Goal: Information Seeking & Learning: Find specific fact

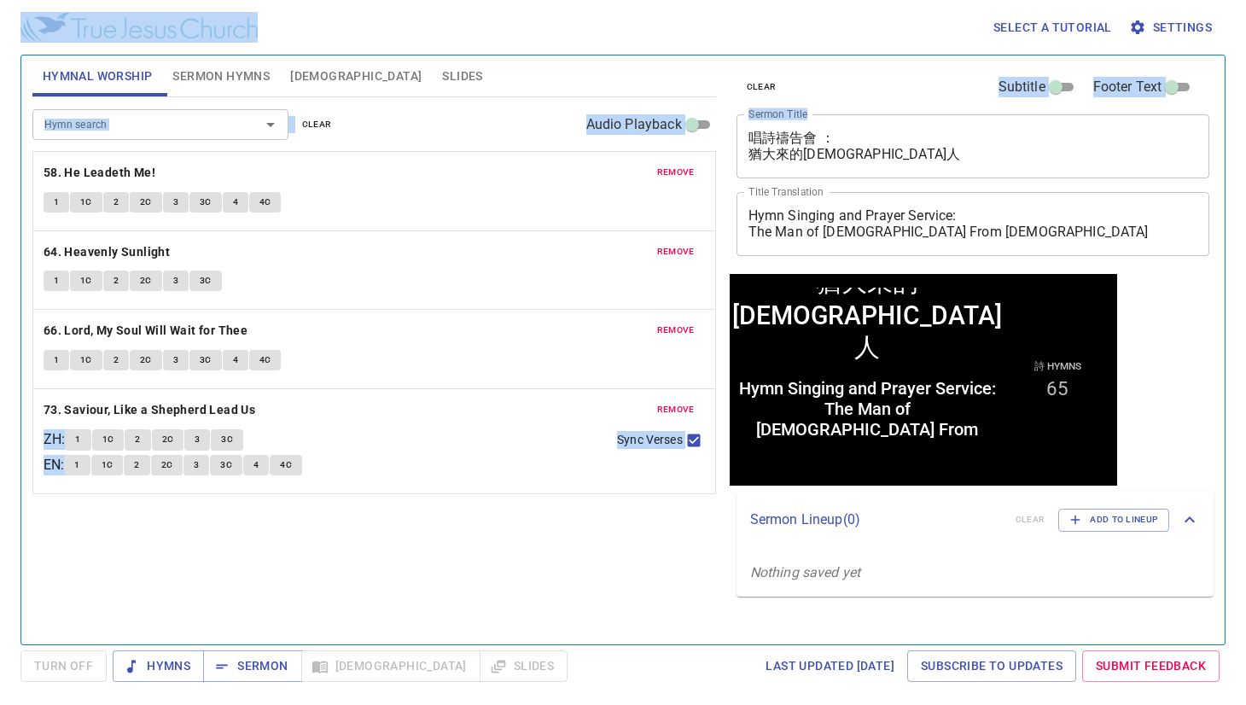
drag, startPoint x: 895, startPoint y: 164, endPoint x: 587, endPoint y: 50, distance: 328.4
click at [587, 50] on div "Select a tutorial Settings Hymnal Worship Sermon Hymns Bible Slides Hymn search…" at bounding box center [623, 352] width 1246 height 705
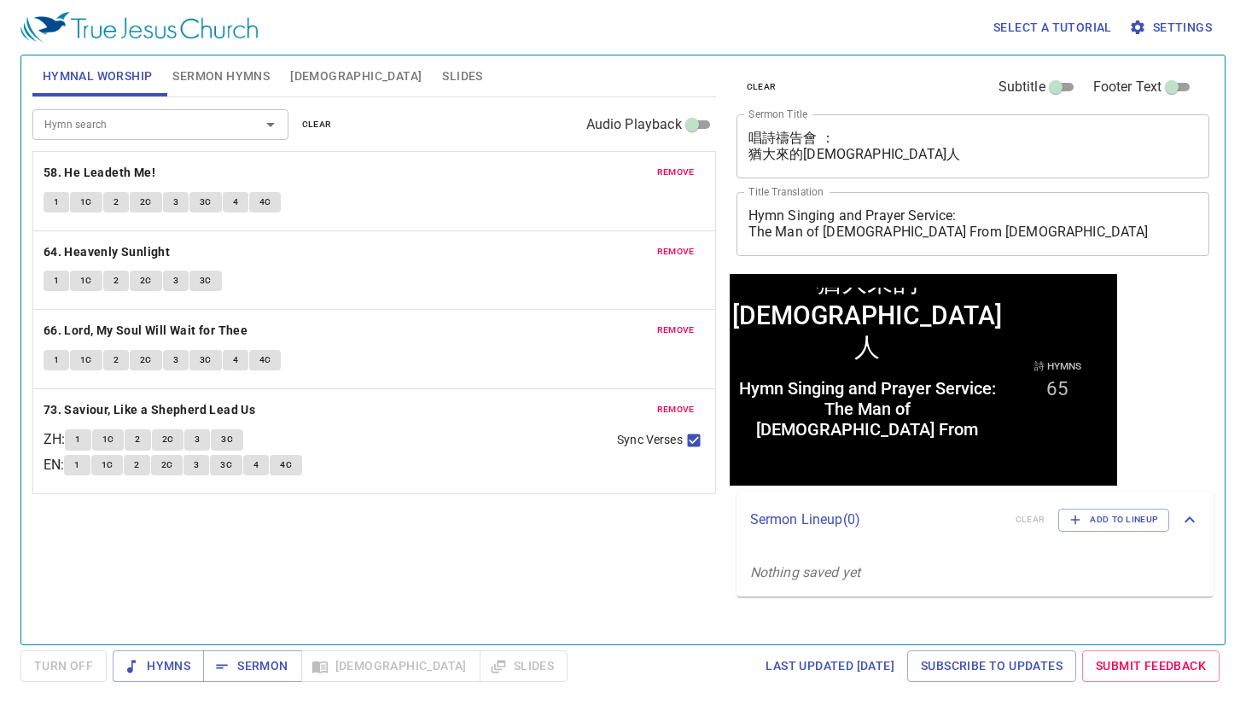
click at [860, 149] on textarea "唱詩禱告會 ： 猶大來的神人" at bounding box center [974, 146] width 450 height 32
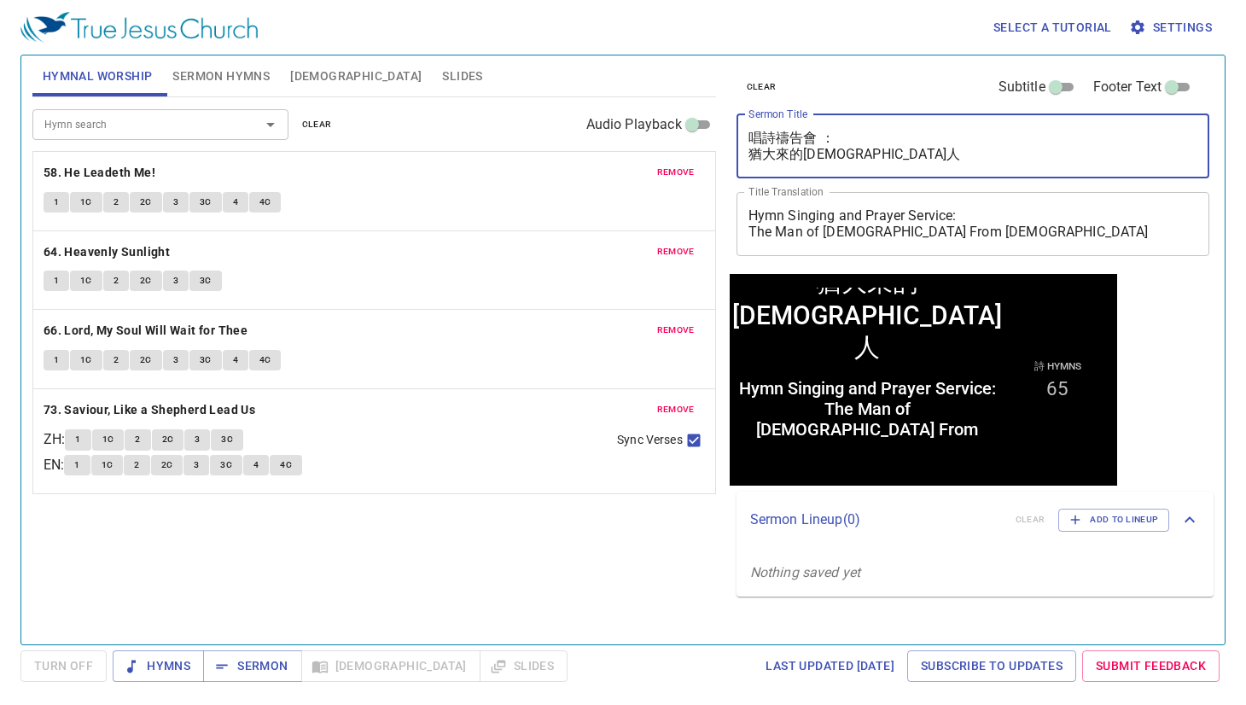
drag, startPoint x: 857, startPoint y: 152, endPoint x: 664, endPoint y: 112, distance: 197.0
click at [664, 112] on div "Hymnal Worship Sermon Hymns Bible Slides Hymn search Hymn search clear Audio Pl…" at bounding box center [623, 343] width 1195 height 589
paste textarea "「[DEMOGRAPHIC_DATA]之死」的三個記號"
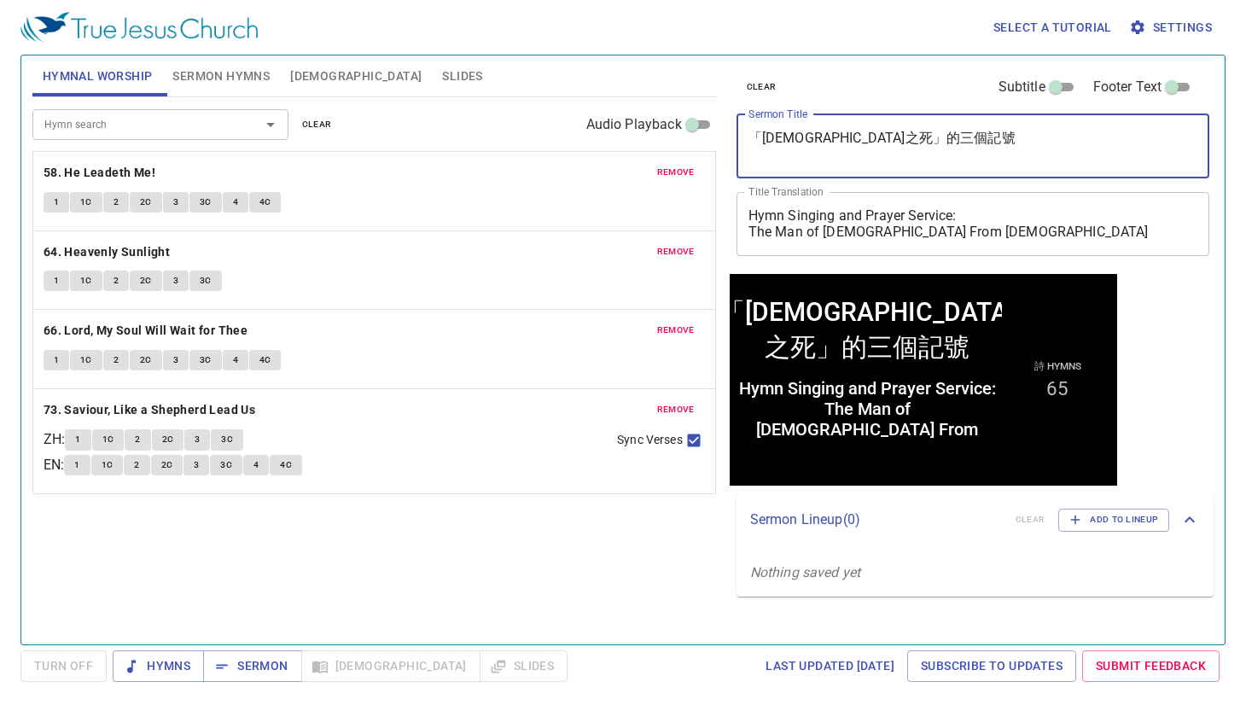
type textarea "「[DEMOGRAPHIC_DATA]之死」的三個記號"
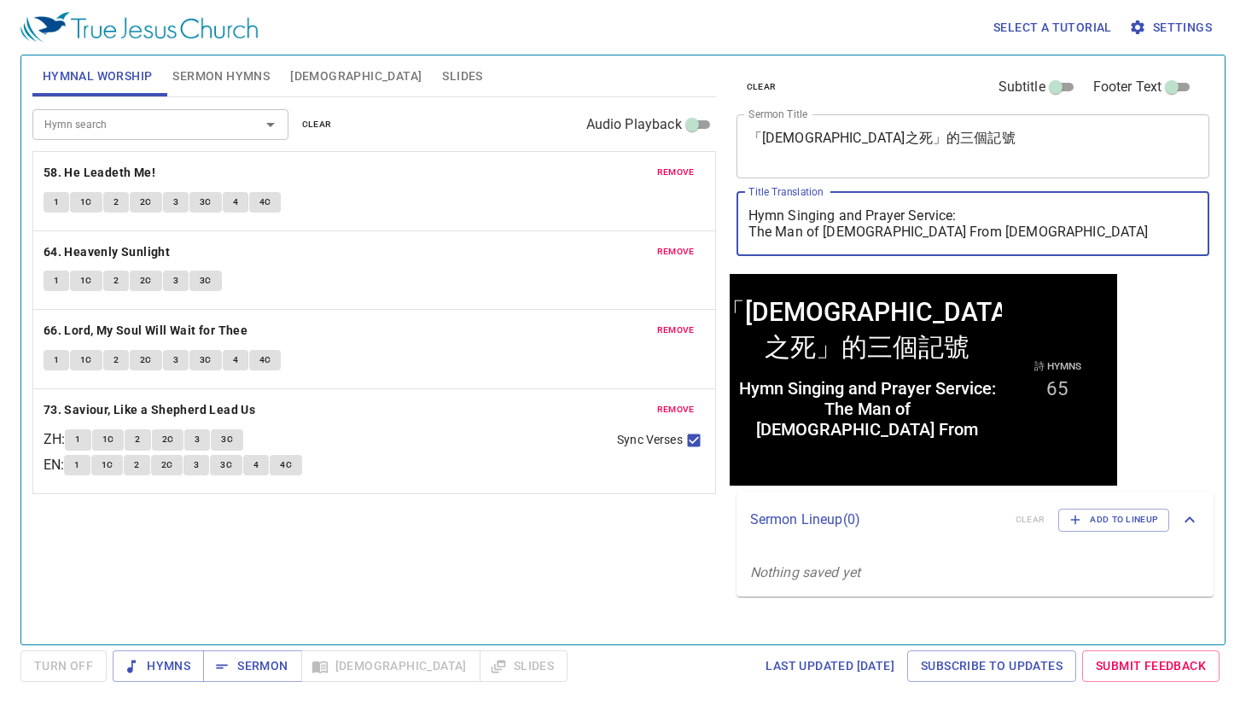
drag, startPoint x: 793, startPoint y: 224, endPoint x: 580, endPoint y: 188, distance: 215.7
click at [580, 188] on div "Hymnal Worship Sermon Hymns Bible Slides Hymn search Hymn search clear Audio Pl…" at bounding box center [623, 343] width 1195 height 589
paste textarea "Three Signs of “the Death of the Death of the Man of God”"
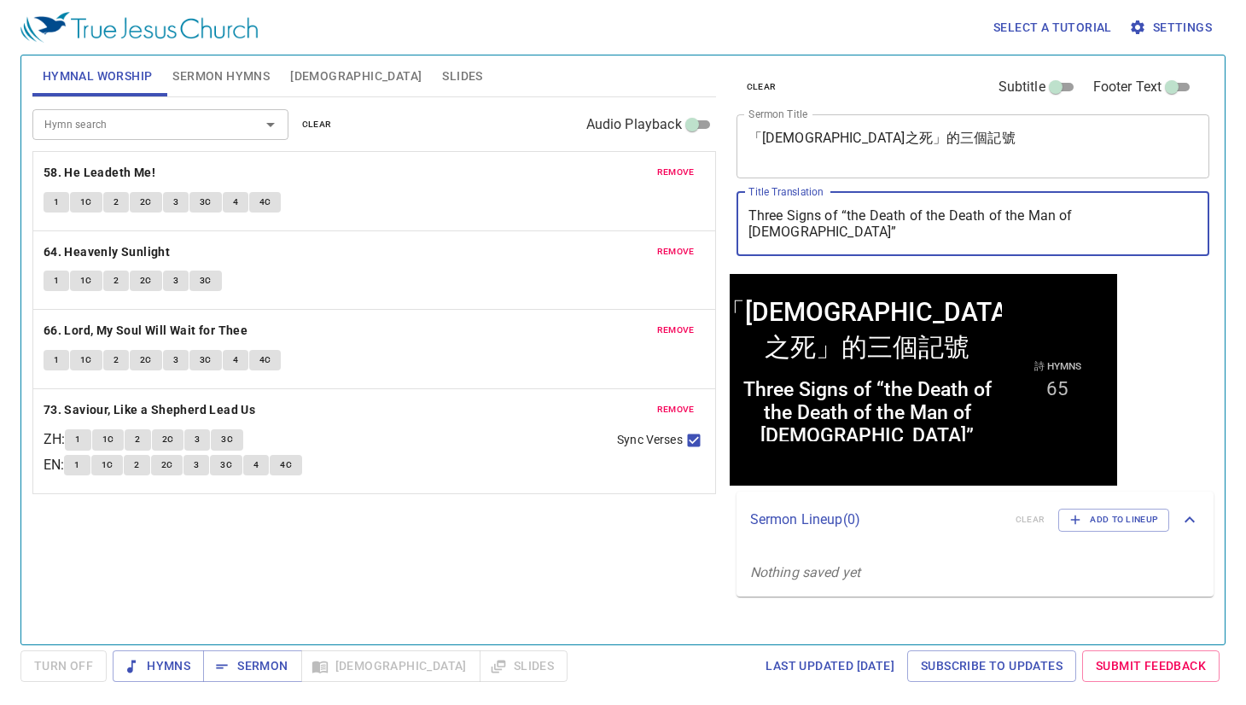
type textarea "Three Signs of “the Death of the Death of the Man of God”"
click at [325, 124] on span "clear" at bounding box center [317, 124] width 30 height 15
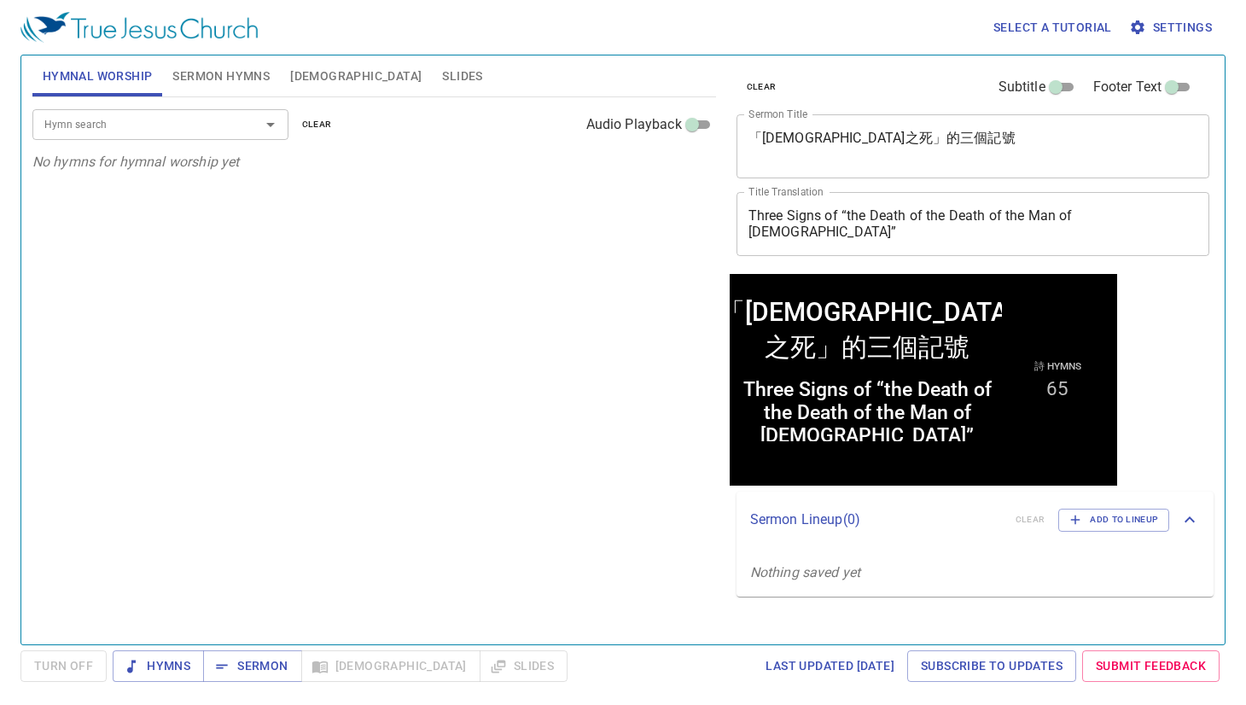
click at [215, 79] on span "Sermon Hymns" at bounding box center [220, 76] width 97 height 21
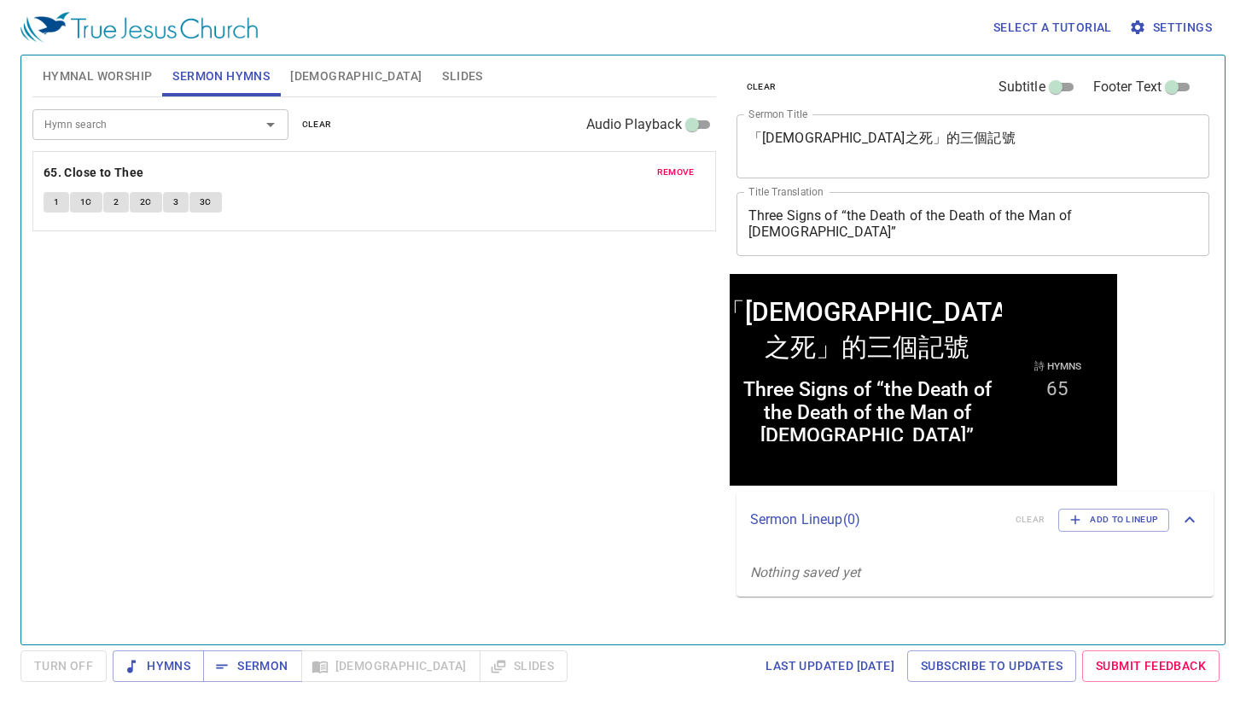
drag, startPoint x: 315, startPoint y: 127, endPoint x: 289, endPoint y: 125, distance: 26.5
click at [315, 126] on span "clear" at bounding box center [317, 124] width 30 height 15
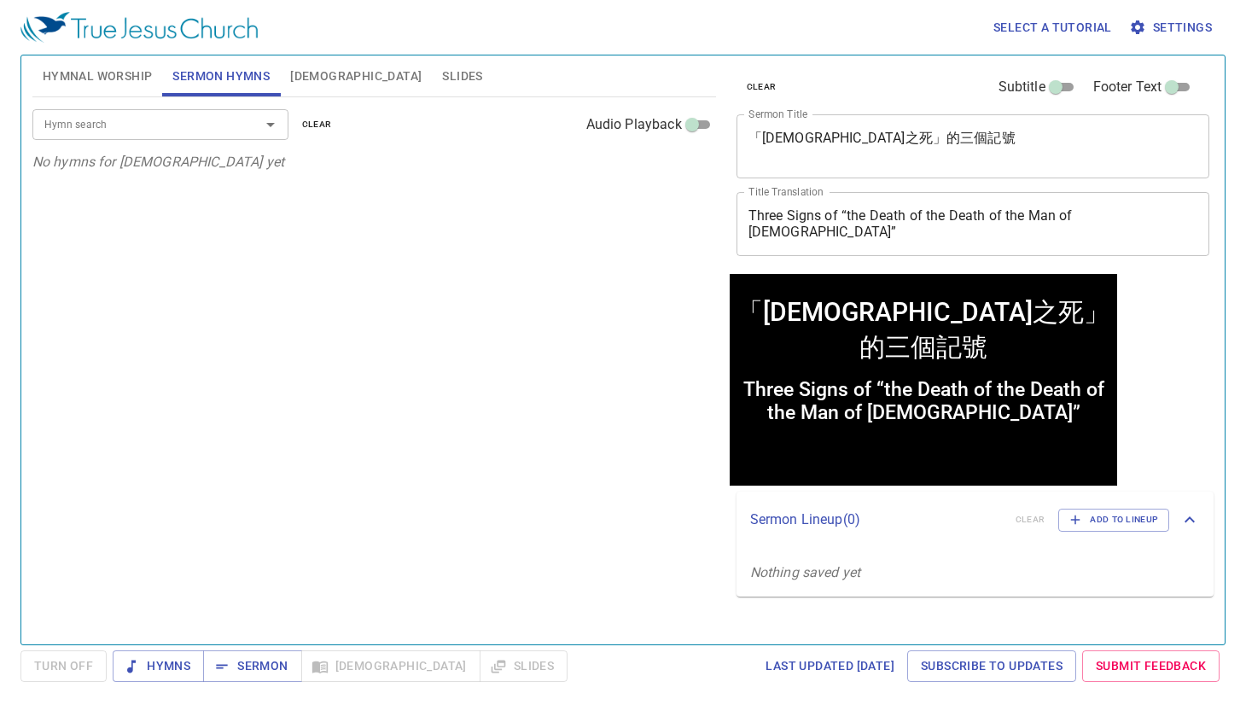
click at [212, 125] on input "Hymn search" at bounding box center [135, 124] width 195 height 20
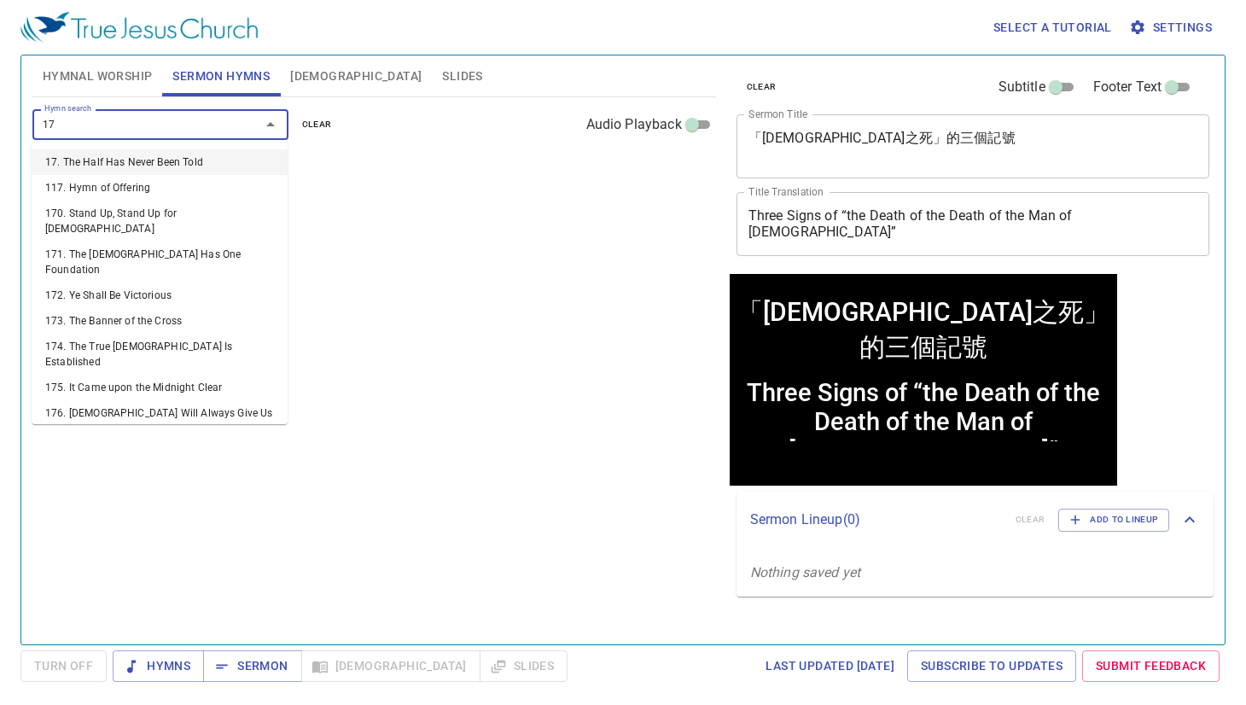
type input "175"
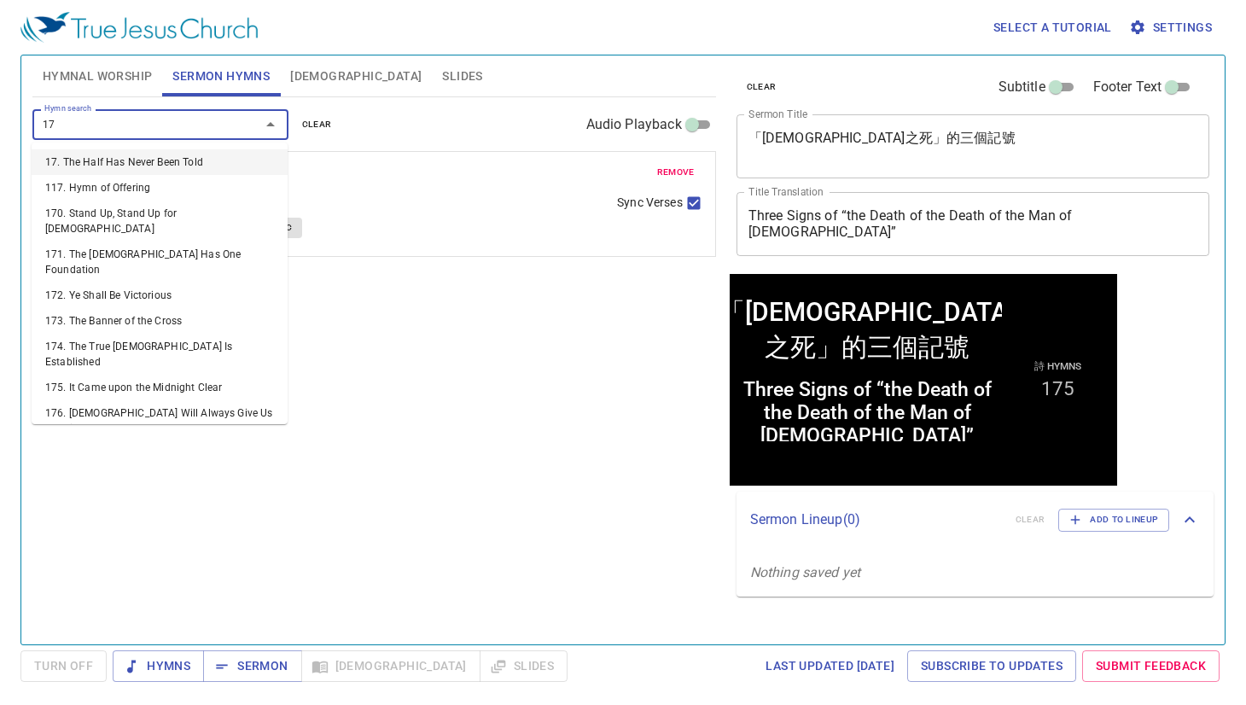
type input "177"
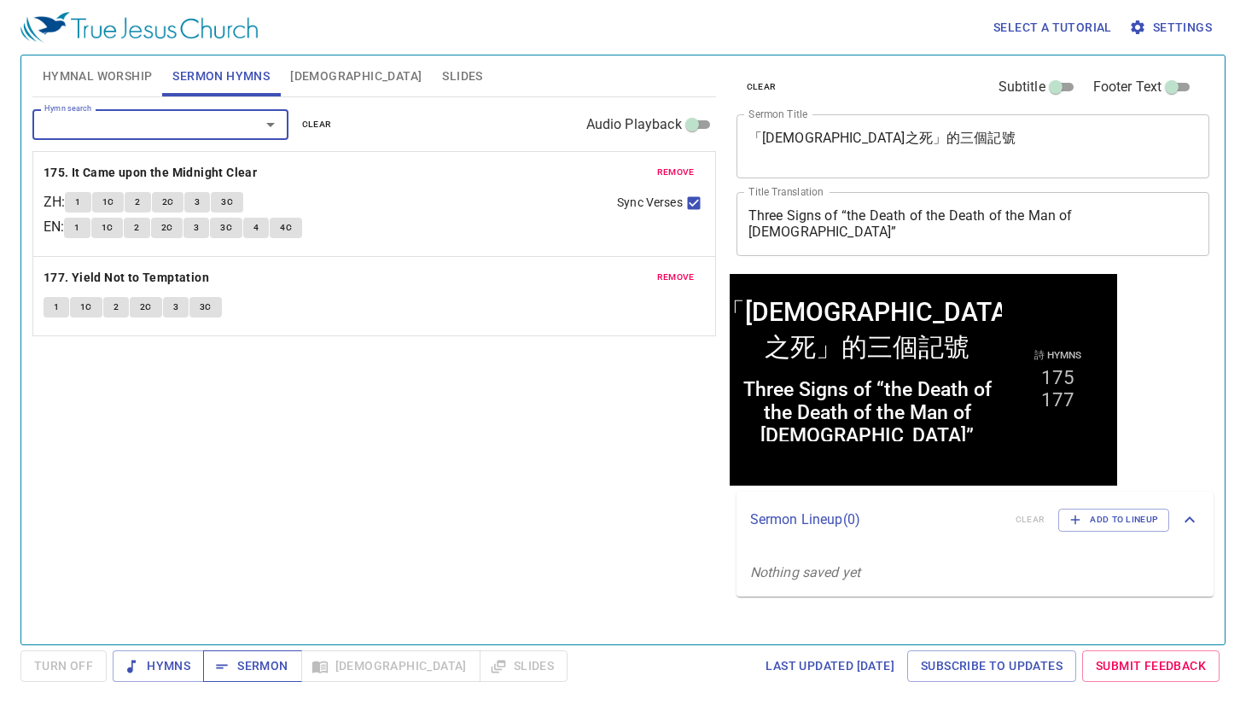
click at [267, 668] on span "Sermon" at bounding box center [252, 666] width 71 height 21
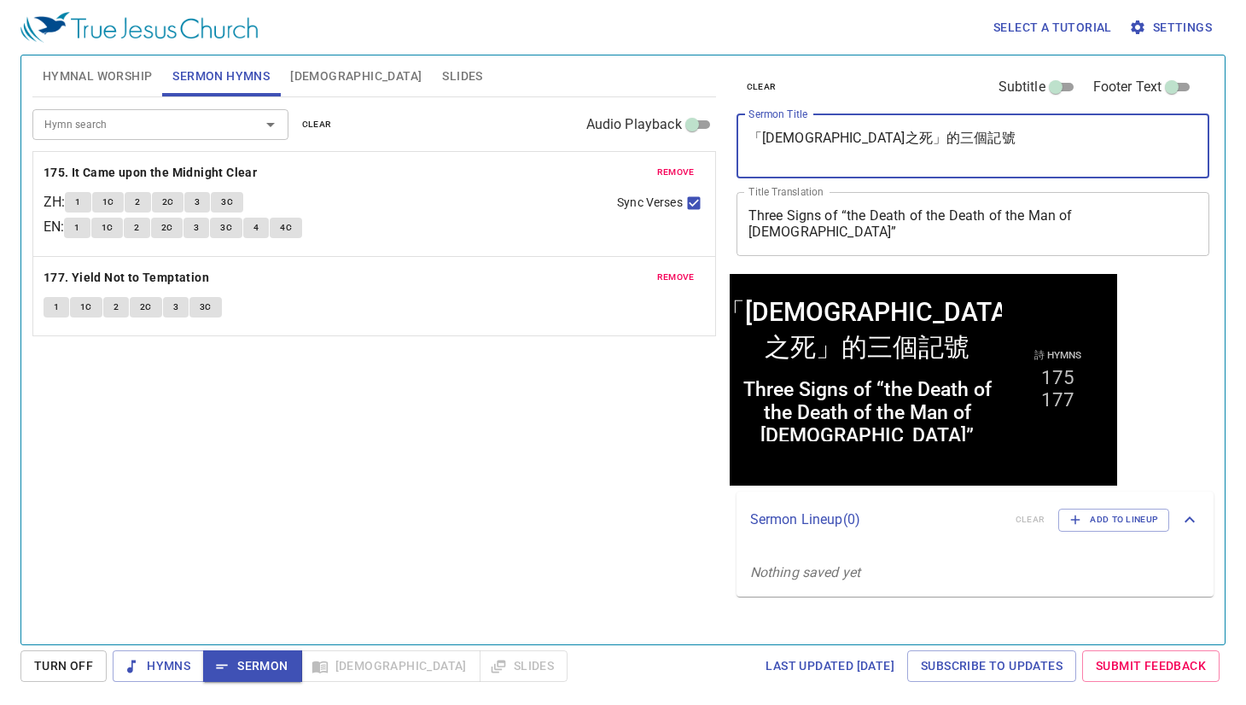
click at [946, 131] on textarea "「[DEMOGRAPHIC_DATA]之死」的三個記號" at bounding box center [974, 146] width 450 height 32
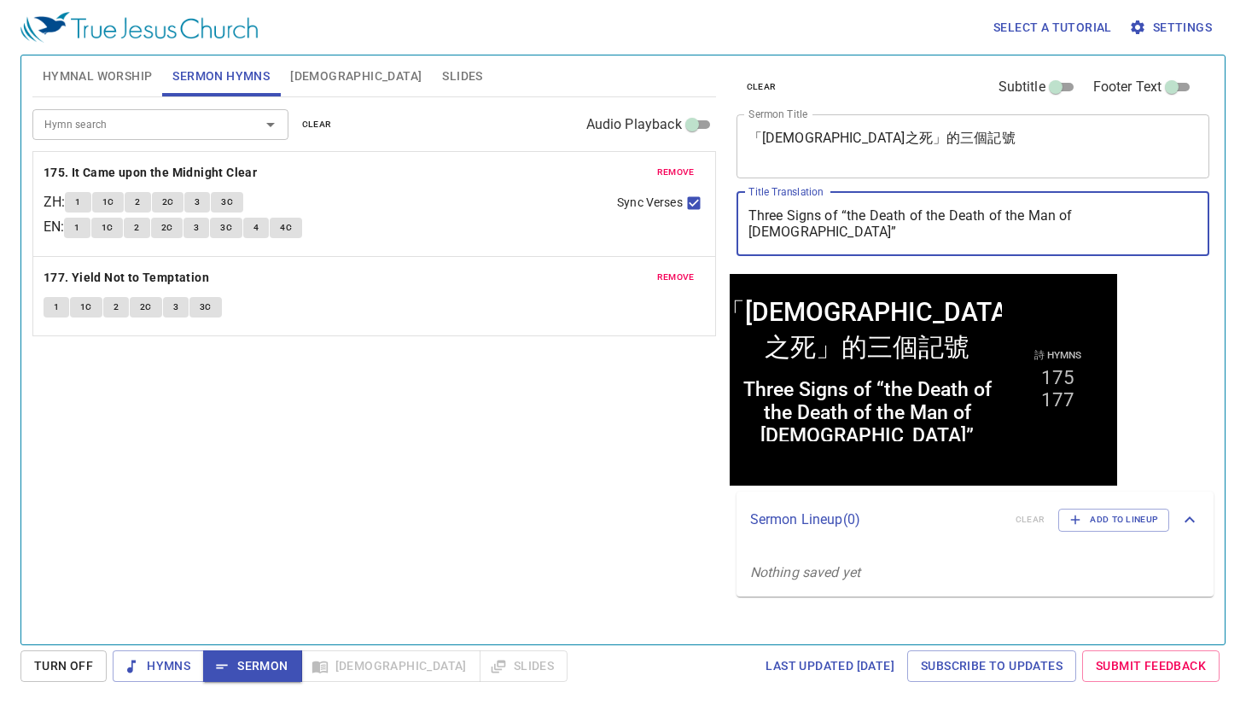
drag, startPoint x: 925, startPoint y: 213, endPoint x: 845, endPoint y: 213, distance: 80.2
click at [845, 213] on textarea "Three Signs of “the Death of the Death of the Man of God”" at bounding box center [974, 223] width 450 height 32
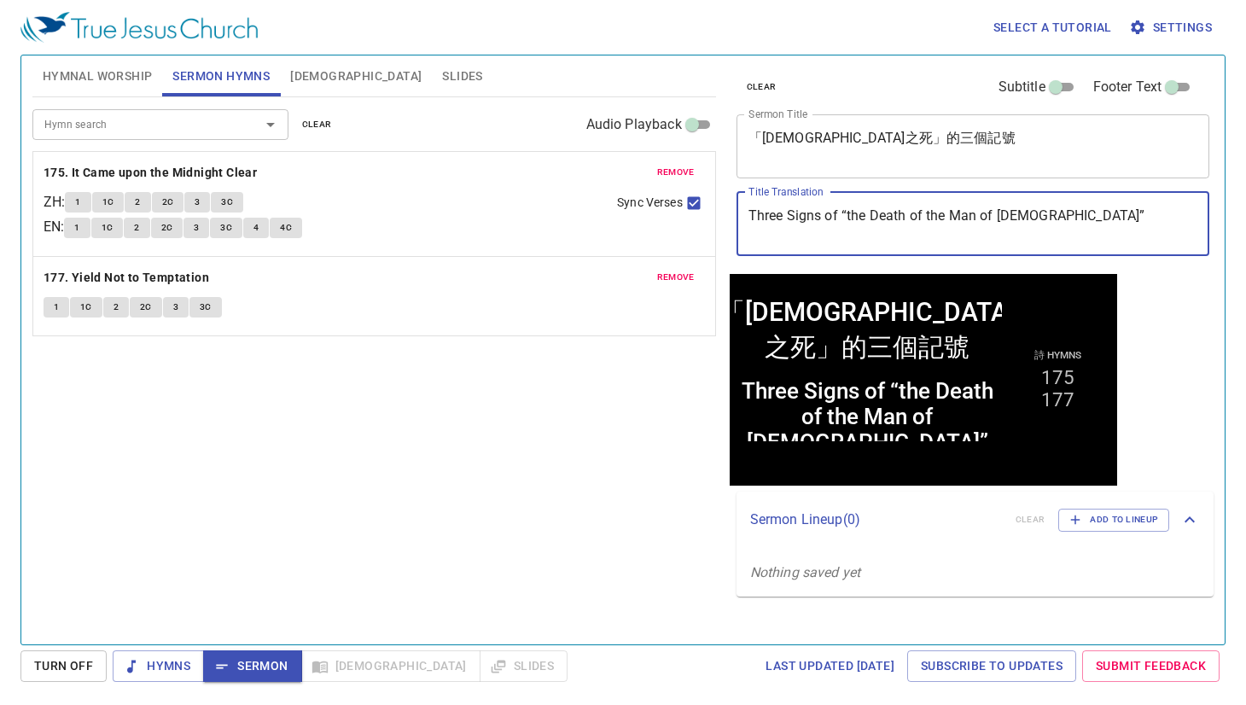
drag, startPoint x: 1046, startPoint y: 217, endPoint x: 623, endPoint y: 198, distance: 423.8
click at [623, 198] on div "Hymnal Worship Sermon Hymns Bible Slides Hymn search Hymn search clear Audio Pl…" at bounding box center [623, 343] width 1195 height 589
click at [864, 219] on textarea "Three Signs of “the Death of the Man of God”" at bounding box center [974, 223] width 450 height 32
click at [855, 214] on textarea "Three Signs of “the Death of the Man of God”" at bounding box center [974, 223] width 450 height 32
click at [850, 213] on textarea "Three Signs of “the Death of the Man of God”" at bounding box center [974, 223] width 450 height 32
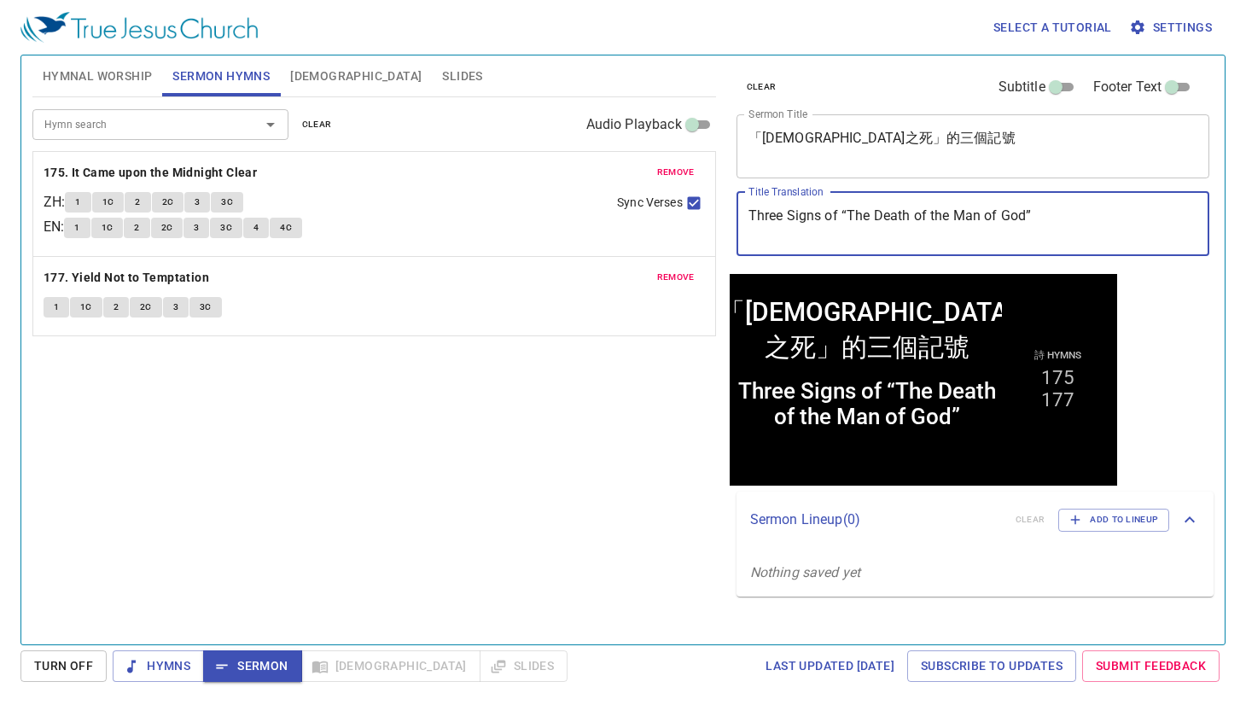
type textarea "Three Signs of “The Death of the Man of God”"
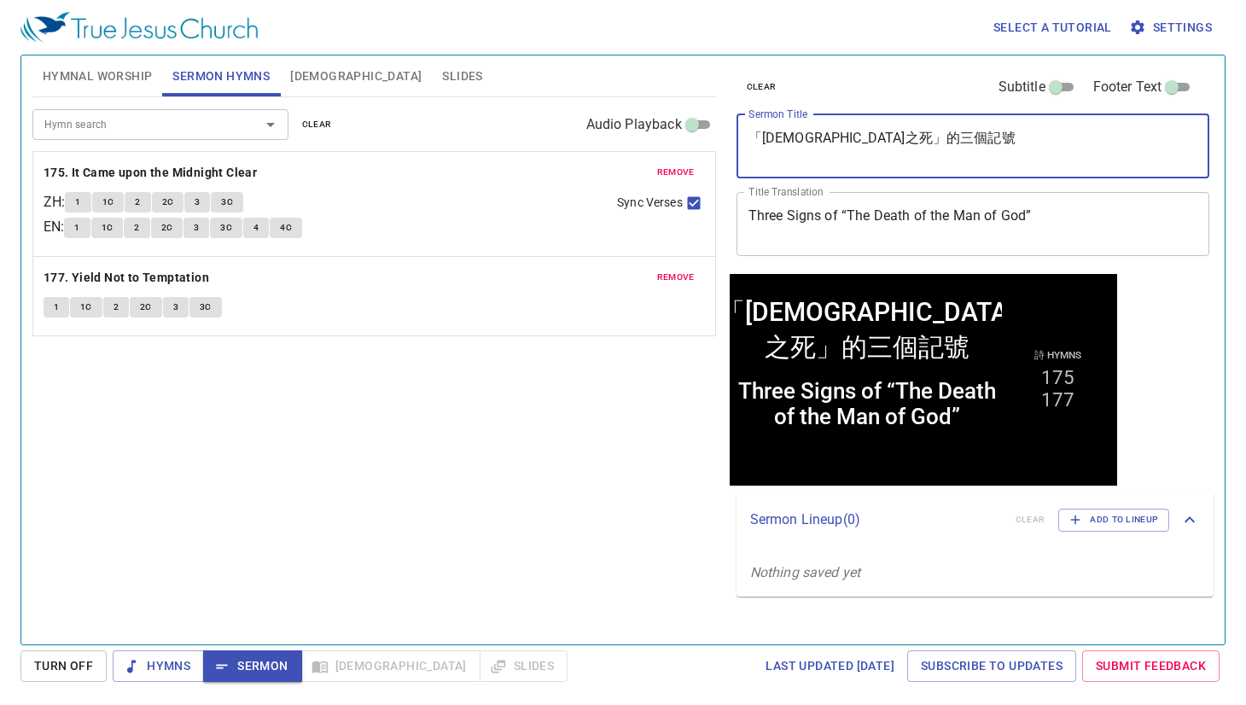
drag, startPoint x: 932, startPoint y: 141, endPoint x: 695, endPoint y: 129, distance: 237.6
click at [695, 129] on div "Hymnal Worship Sermon Hymns Bible Slides Hymn search Hymn search clear Audio Pl…" at bounding box center [623, 343] width 1195 height 589
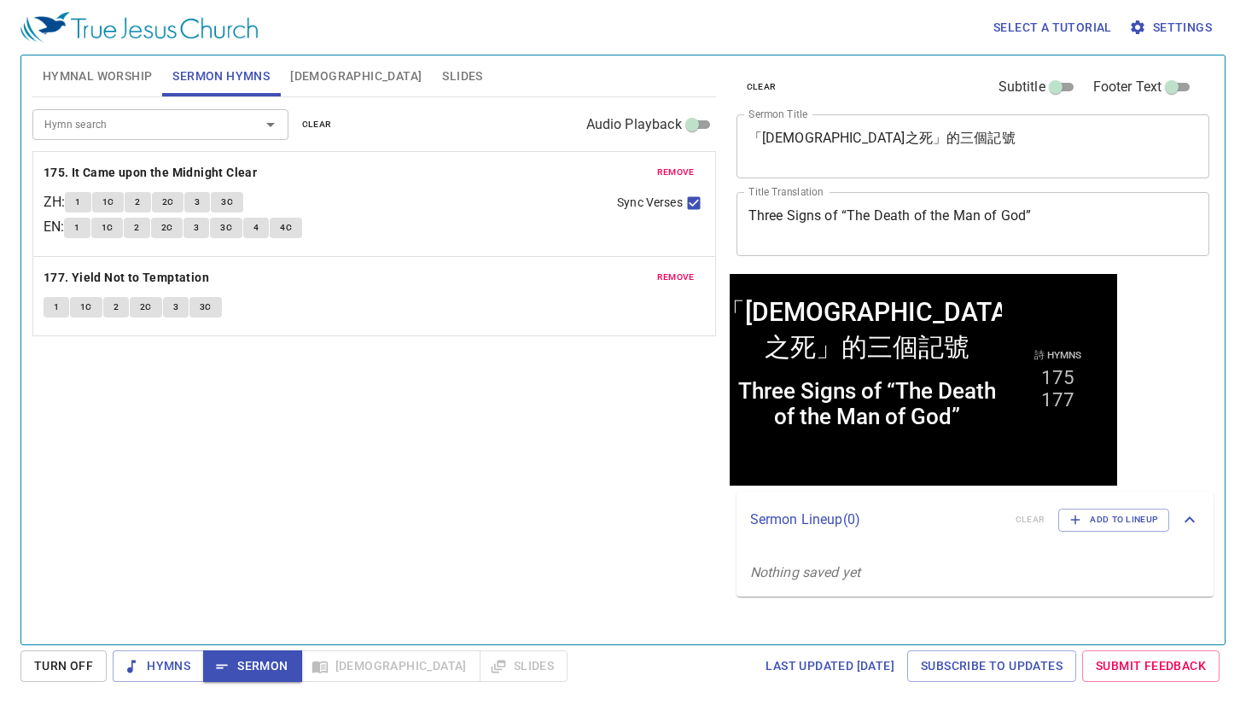
drag, startPoint x: 87, startPoint y: 74, endPoint x: 92, endPoint y: 87, distance: 13.8
click at [87, 74] on span "Hymnal Worship" at bounding box center [98, 76] width 110 height 21
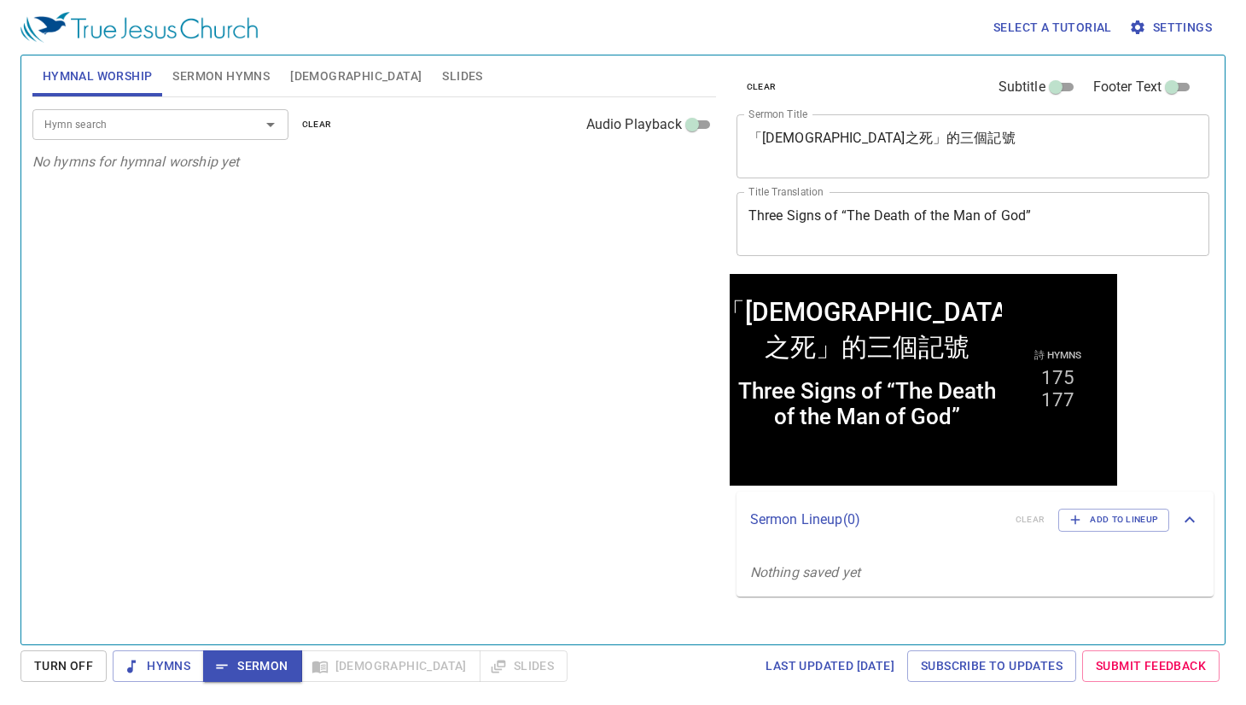
click at [120, 131] on input "Hymn search" at bounding box center [135, 124] width 195 height 20
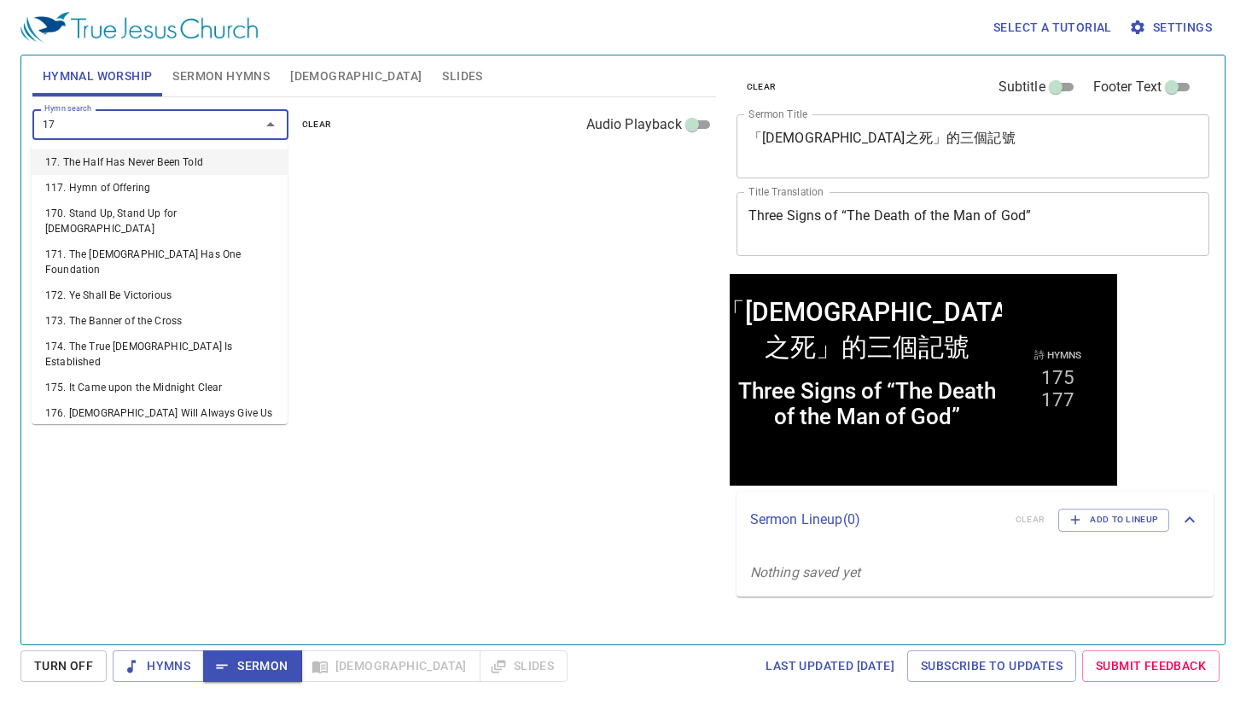
type input "172"
type input "176"
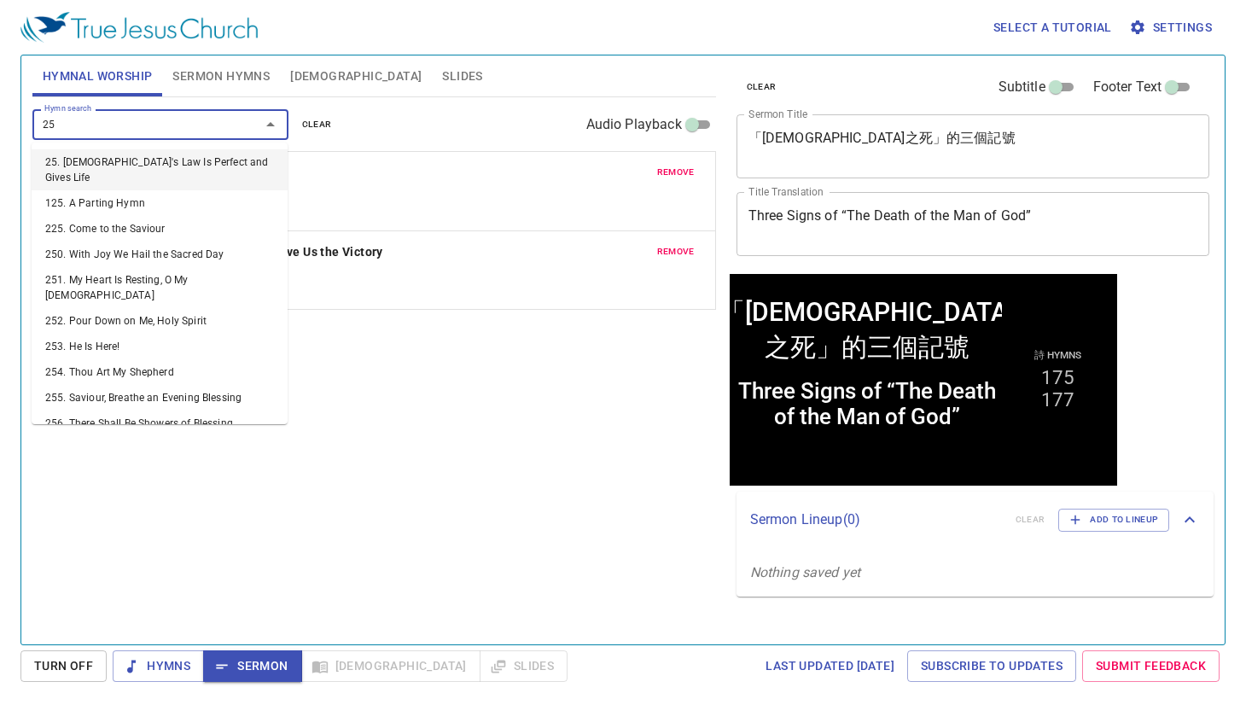
type input "250"
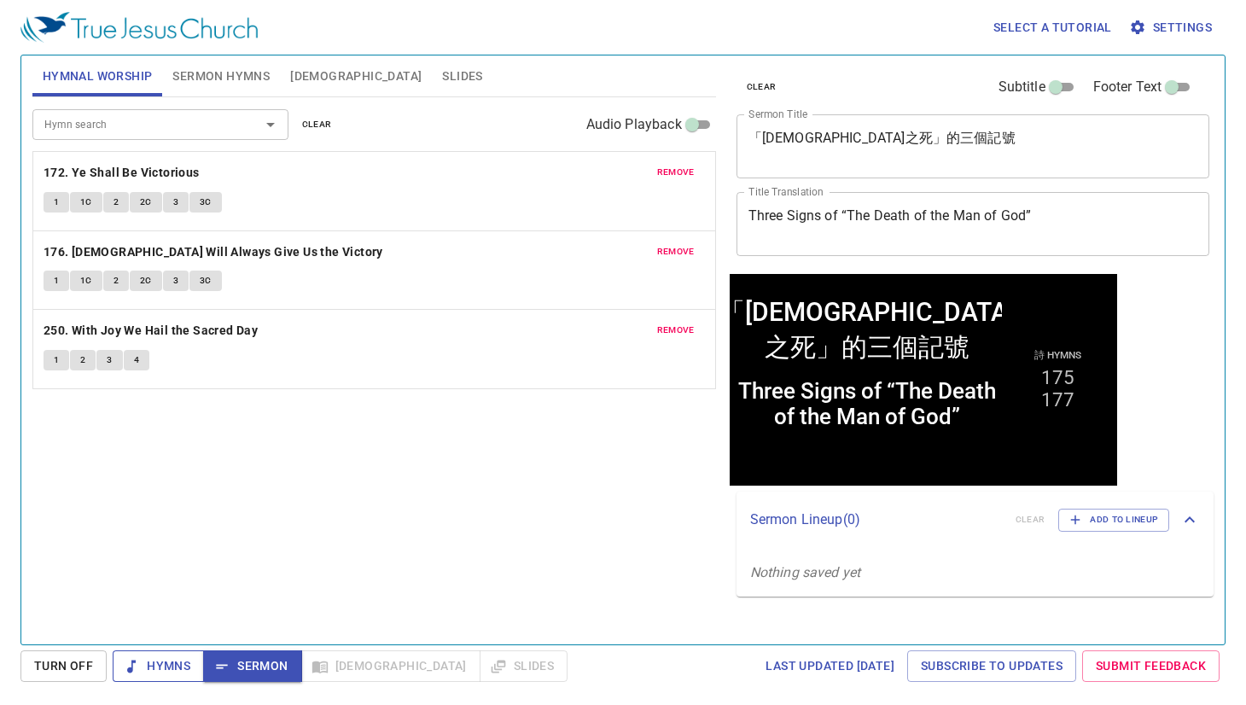
click at [173, 675] on span "Hymns" at bounding box center [158, 666] width 64 height 21
click at [458, 575] on div "Hymn search Hymn search clear Audio Playback remove 172. Ye Shall Be Victorious…" at bounding box center [374, 363] width 684 height 533
click at [154, 168] on b "172. Ye Shall Be Victorious" at bounding box center [122, 172] width 156 height 21
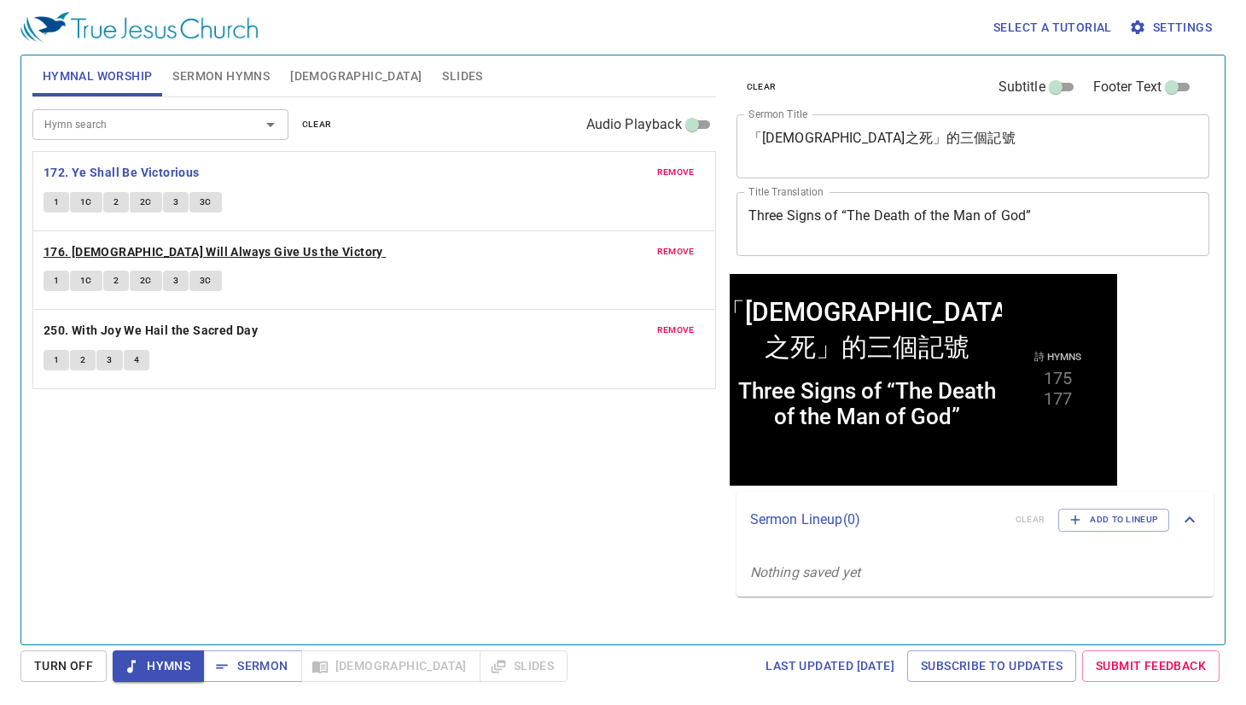
click at [244, 245] on b "176. [DEMOGRAPHIC_DATA] Will Always Give Us the Victory" at bounding box center [214, 252] width 340 height 21
click at [183, 332] on b "250. With Joy We Hail the Sacred Day" at bounding box center [151, 330] width 214 height 21
click at [236, 503] on div "Hymn search Hymn search clear Audio Playback remove 172. Ye Shall Be Victorious…" at bounding box center [374, 363] width 684 height 533
click at [243, 658] on span "Sermon" at bounding box center [252, 666] width 71 height 21
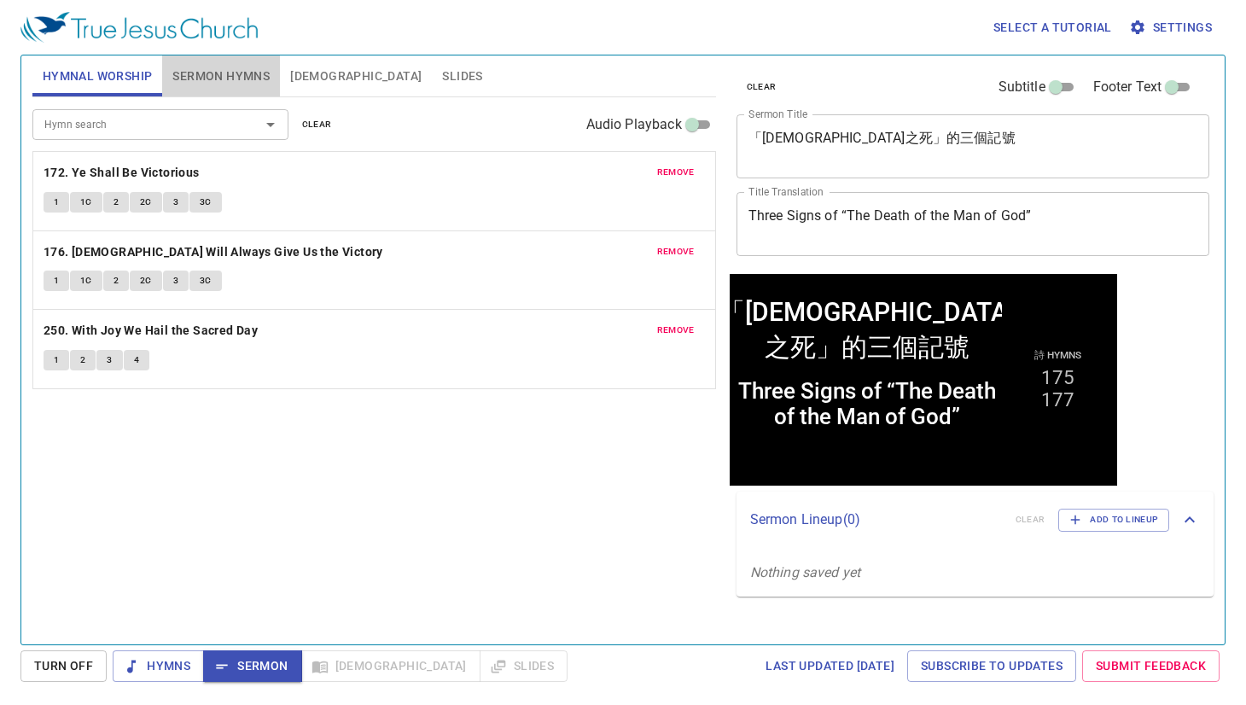
click at [231, 81] on span "Sermon Hymns" at bounding box center [220, 76] width 97 height 21
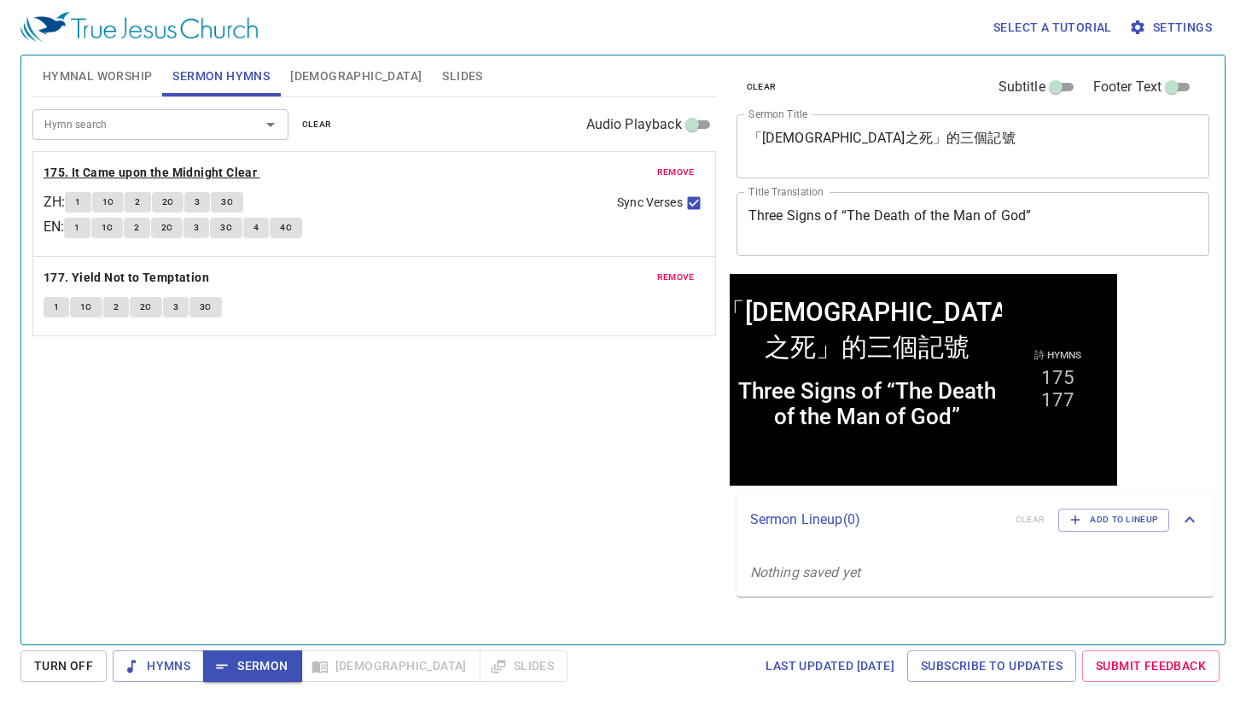
click at [166, 172] on b "175. It Came upon the Midnight Clear" at bounding box center [150, 172] width 213 height 21
click at [230, 668] on span "Sermon" at bounding box center [252, 666] width 71 height 21
click at [442, 72] on span "Slides" at bounding box center [462, 76] width 40 height 21
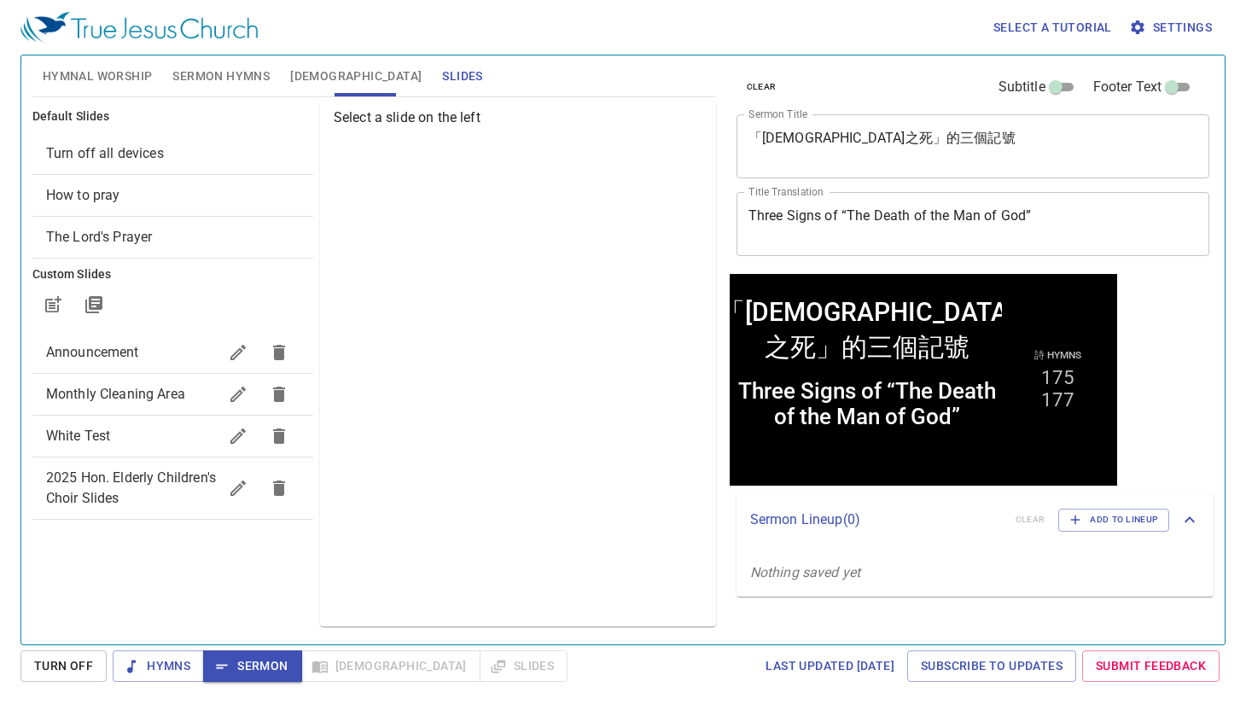
click at [172, 194] on span "How to pray" at bounding box center [173, 195] width 254 height 20
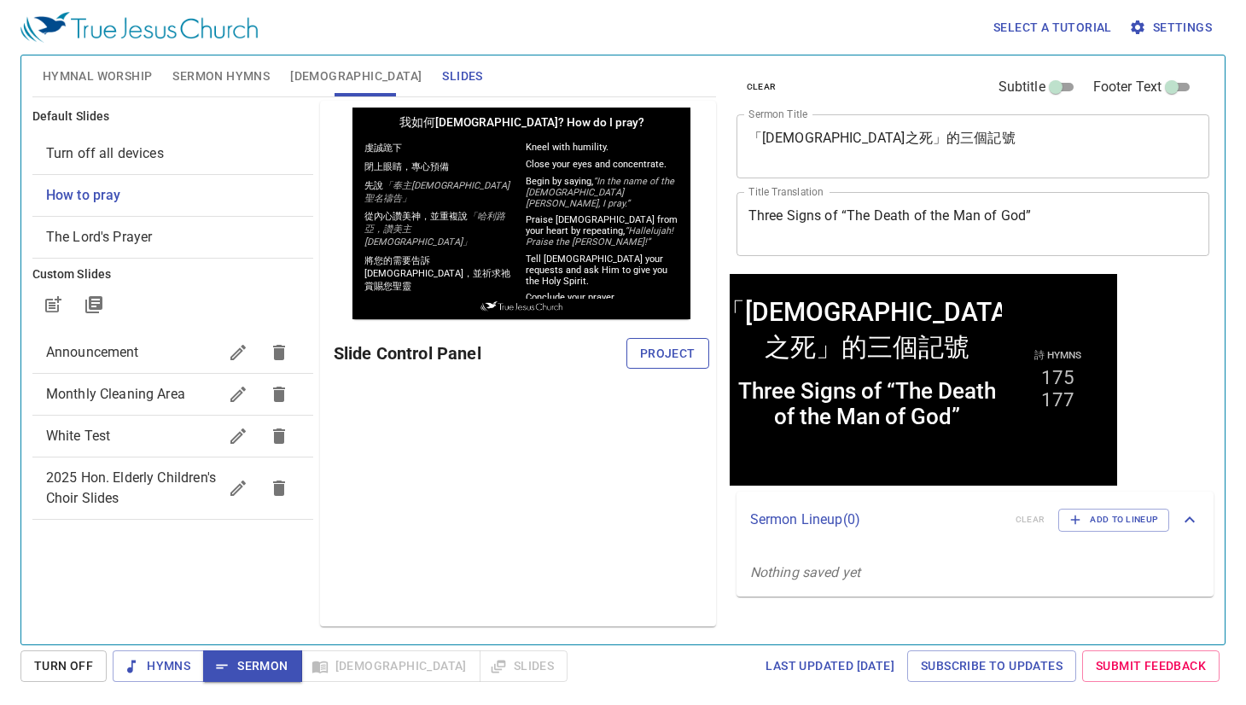
click at [659, 352] on span "Project" at bounding box center [667, 353] width 55 height 21
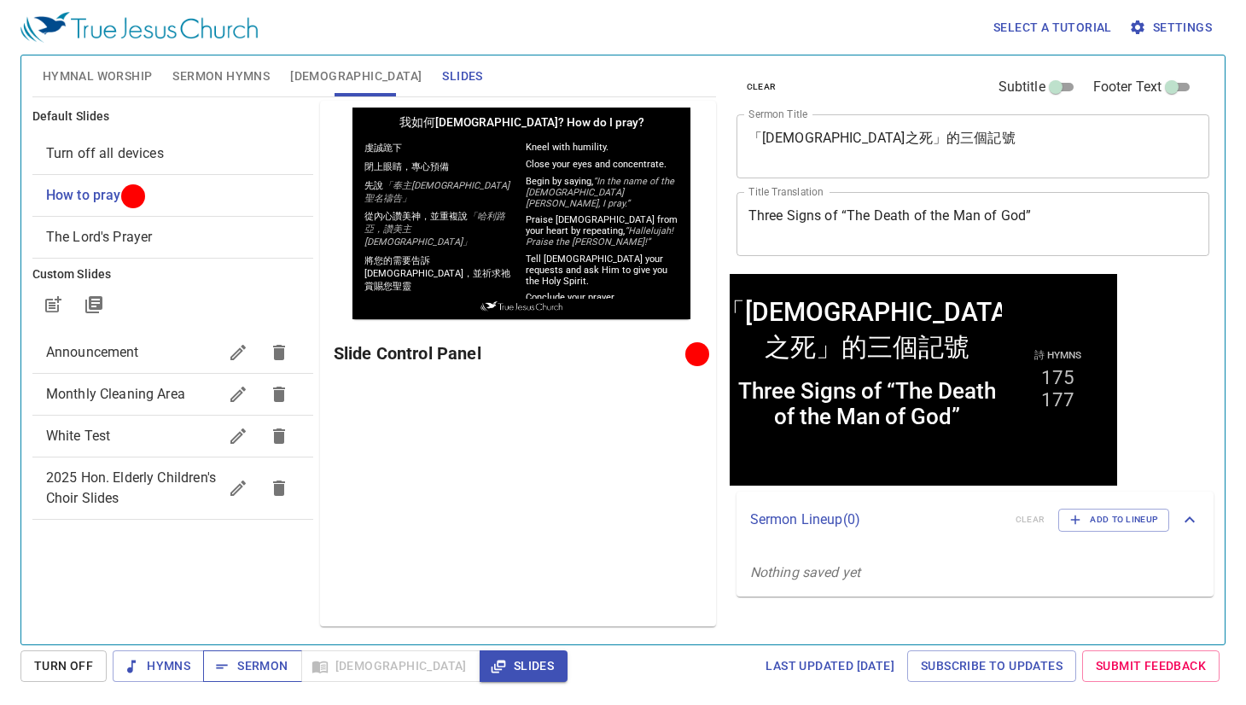
click at [277, 664] on span "Sermon" at bounding box center [252, 666] width 71 height 21
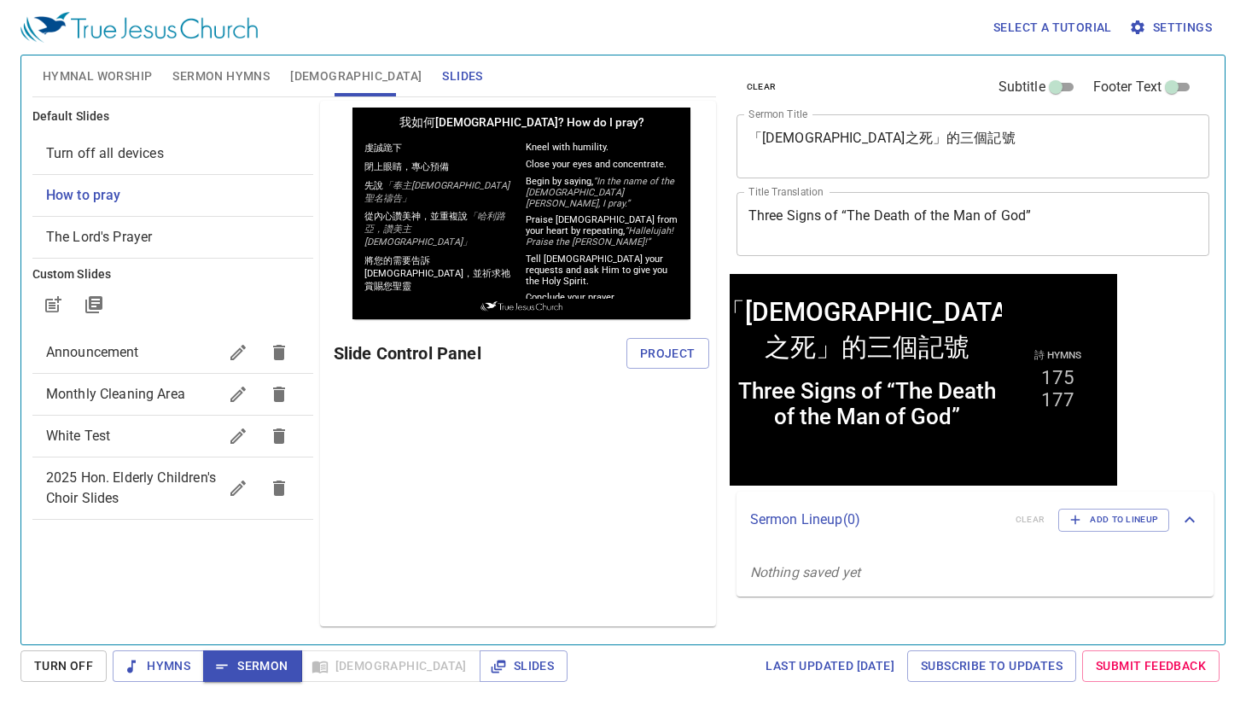
click at [297, 74] on span "[DEMOGRAPHIC_DATA]" at bounding box center [355, 76] width 131 height 21
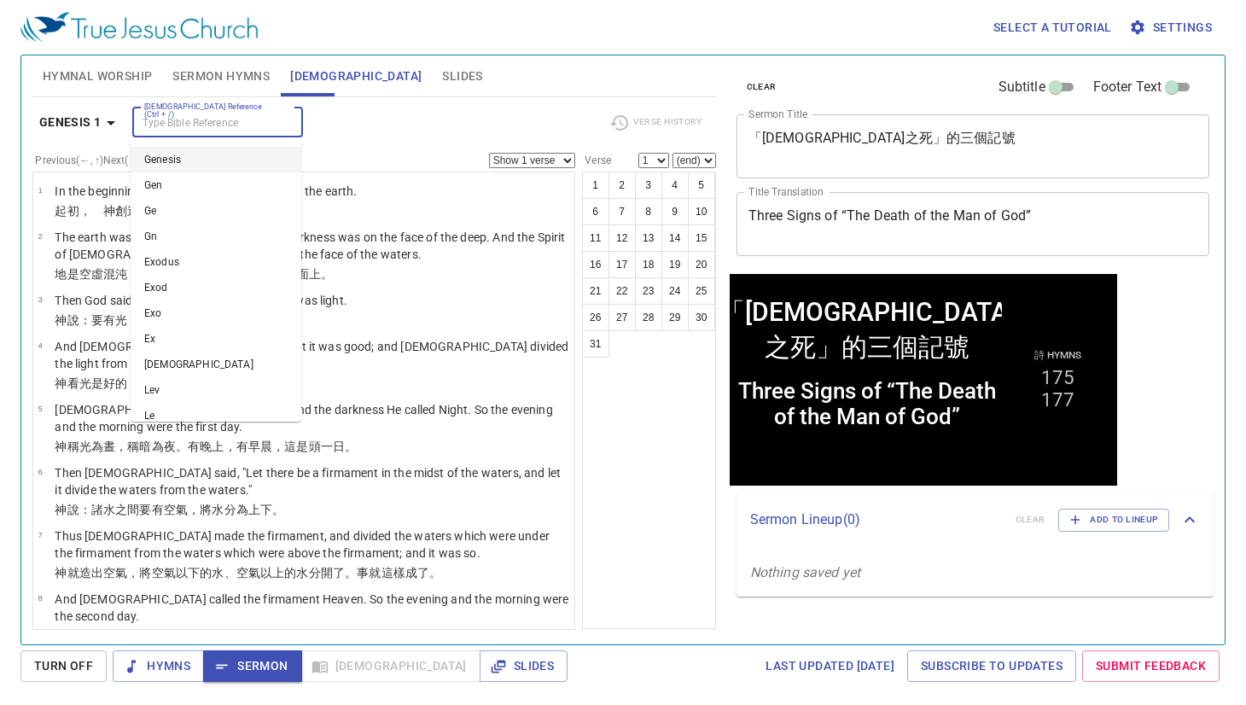
click at [172, 120] on input "[DEMOGRAPHIC_DATA] Reference (Ctrl + /)" at bounding box center [203, 123] width 132 height 20
click at [425, 90] on div "Hymnal Worship Sermon Hymns Bible Slides" at bounding box center [374, 75] width 684 height 41
click at [248, 124] on input "[DEMOGRAPHIC_DATA] Reference (Ctrl + /)" at bounding box center [203, 123] width 132 height 20
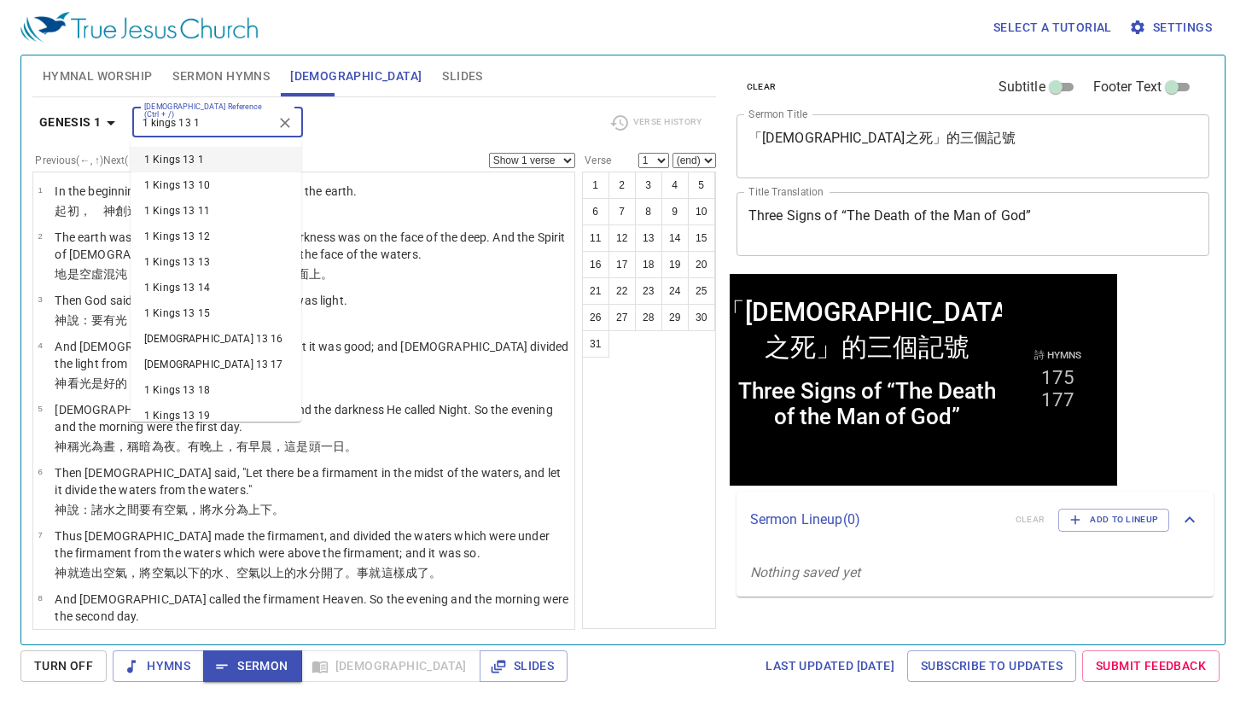
type input "1 kings 13 1"
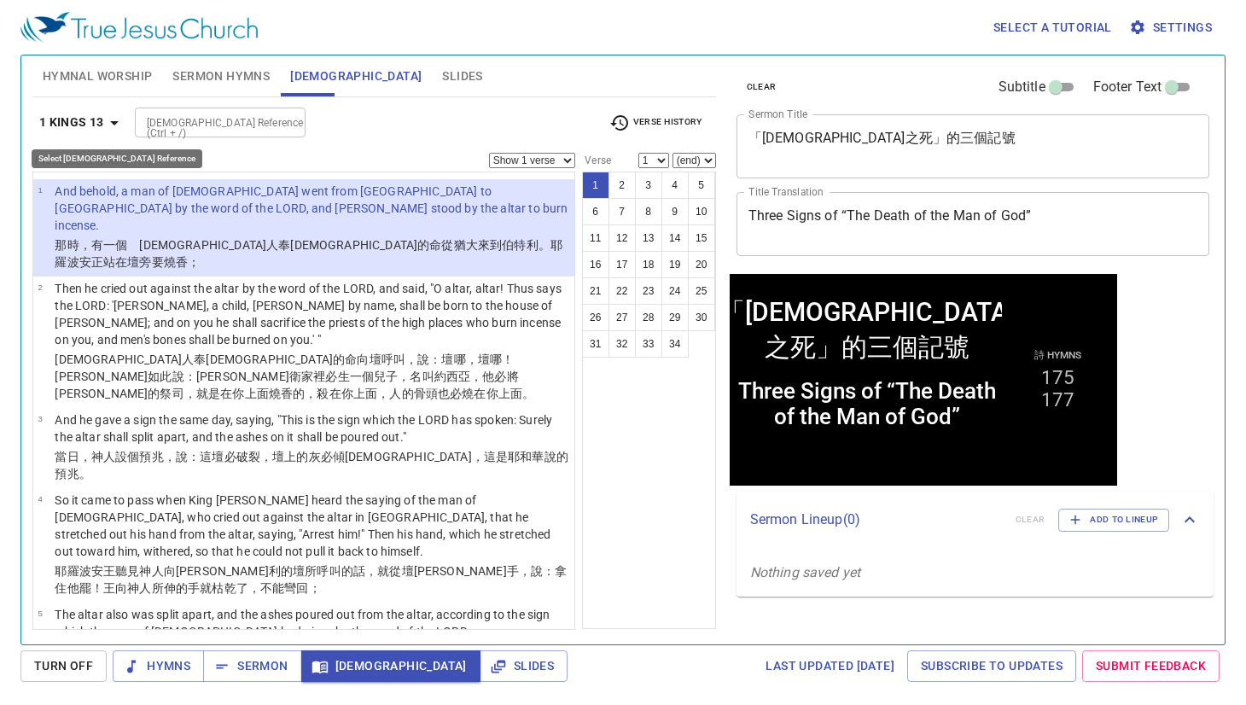
click at [111, 125] on icon "button" at bounding box center [114, 123] width 20 height 20
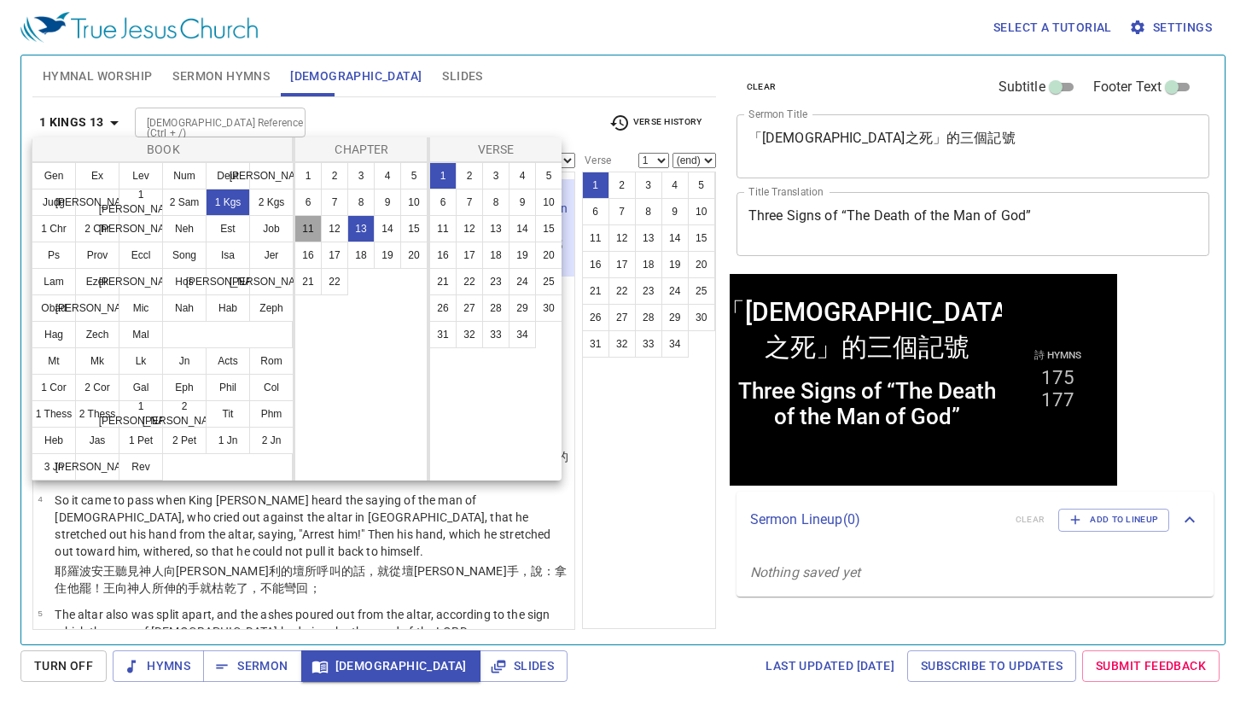
click at [306, 224] on button "11" at bounding box center [307, 228] width 27 height 27
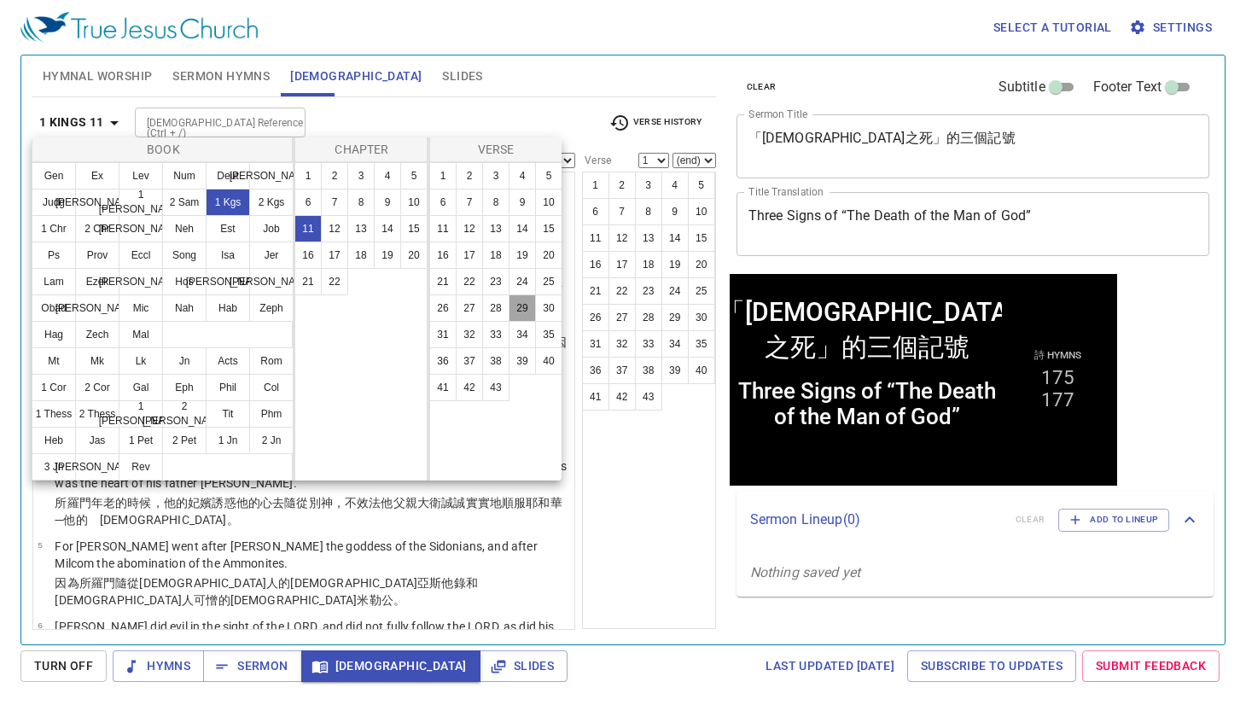
click at [529, 306] on button "29" at bounding box center [522, 307] width 27 height 27
select select "29"
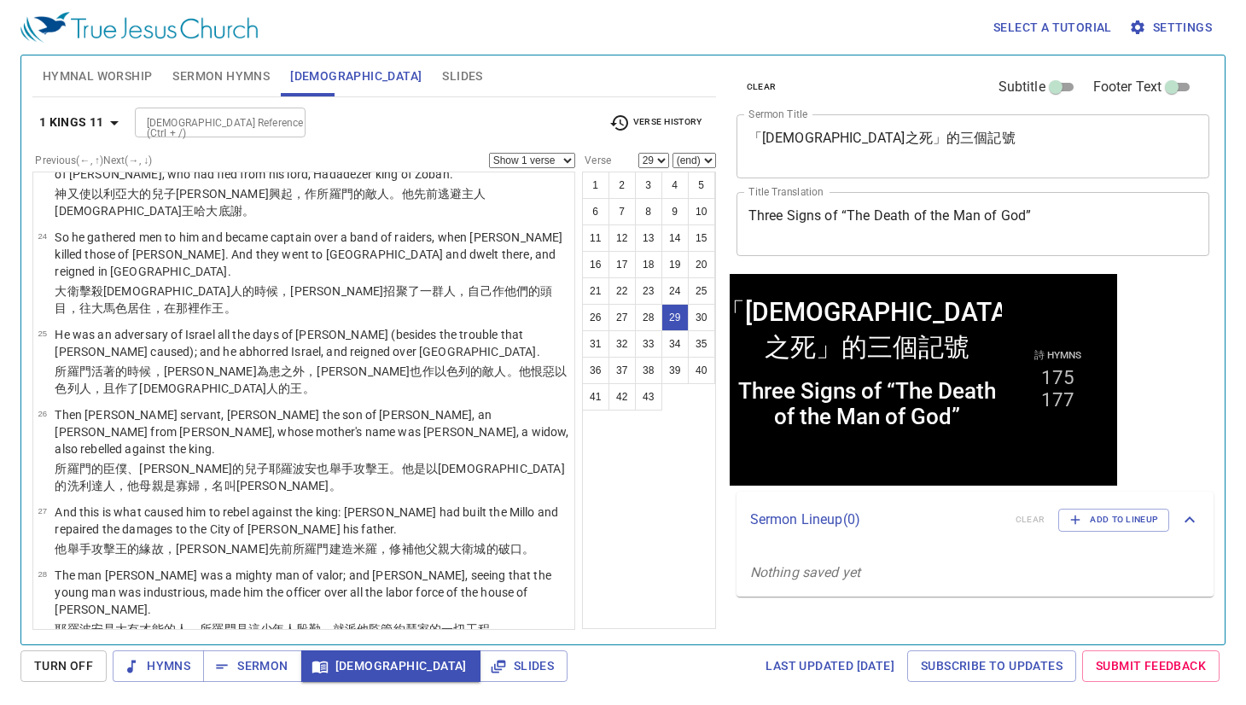
click at [698, 161] on select "(end) 30 31 32 33 34 35 36 37 38 39 40 41 42 43" at bounding box center [695, 160] width 44 height 15
select select "38"
click at [673, 153] on select "(end) 30 31 32 33 34 35 36 37 38 39 40 41 42 43" at bounding box center [695, 160] width 44 height 15
click at [621, 372] on button "37" at bounding box center [622, 370] width 27 height 27
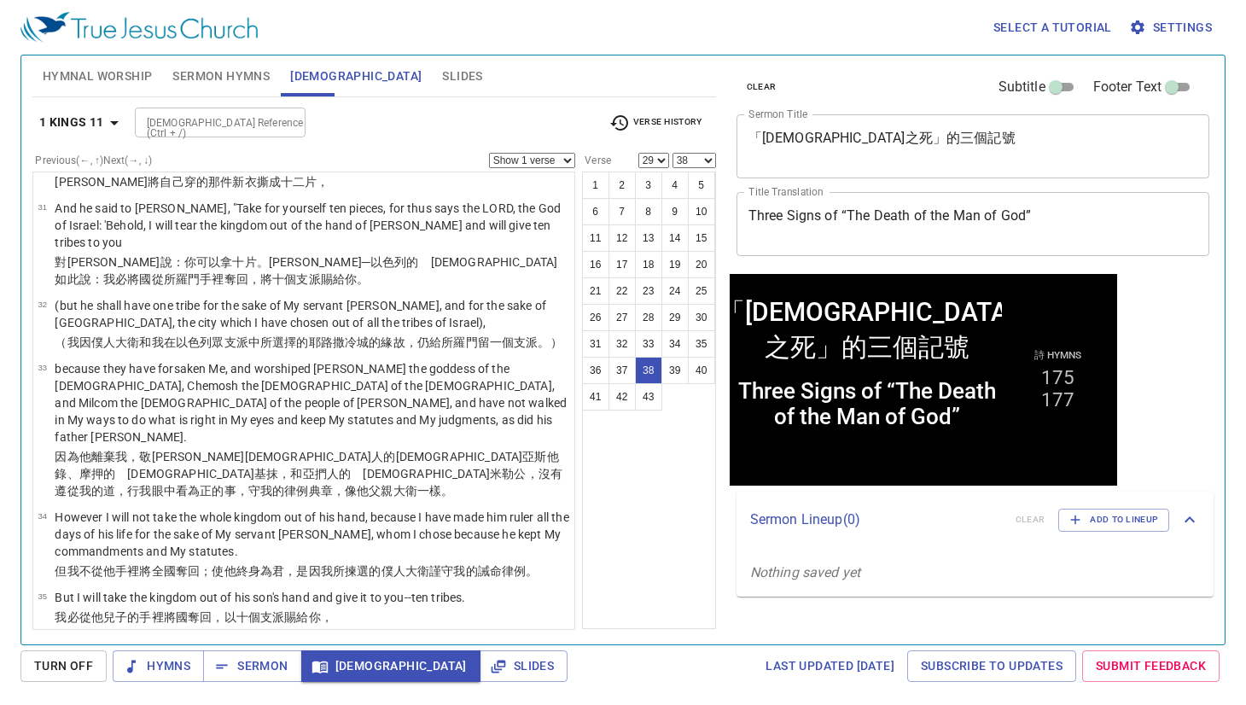
click at [529, 154] on select "Show 1 verse Show 2 verses Show 3 verses Show 4 verses Show 5 verses" at bounding box center [532, 160] width 86 height 15
click at [489, 153] on select "Show 1 verse Show 2 verses Show 3 verses Show 4 verses Show 5 verses" at bounding box center [532, 160] width 86 height 15
click at [108, 125] on icon "button" at bounding box center [114, 123] width 20 height 20
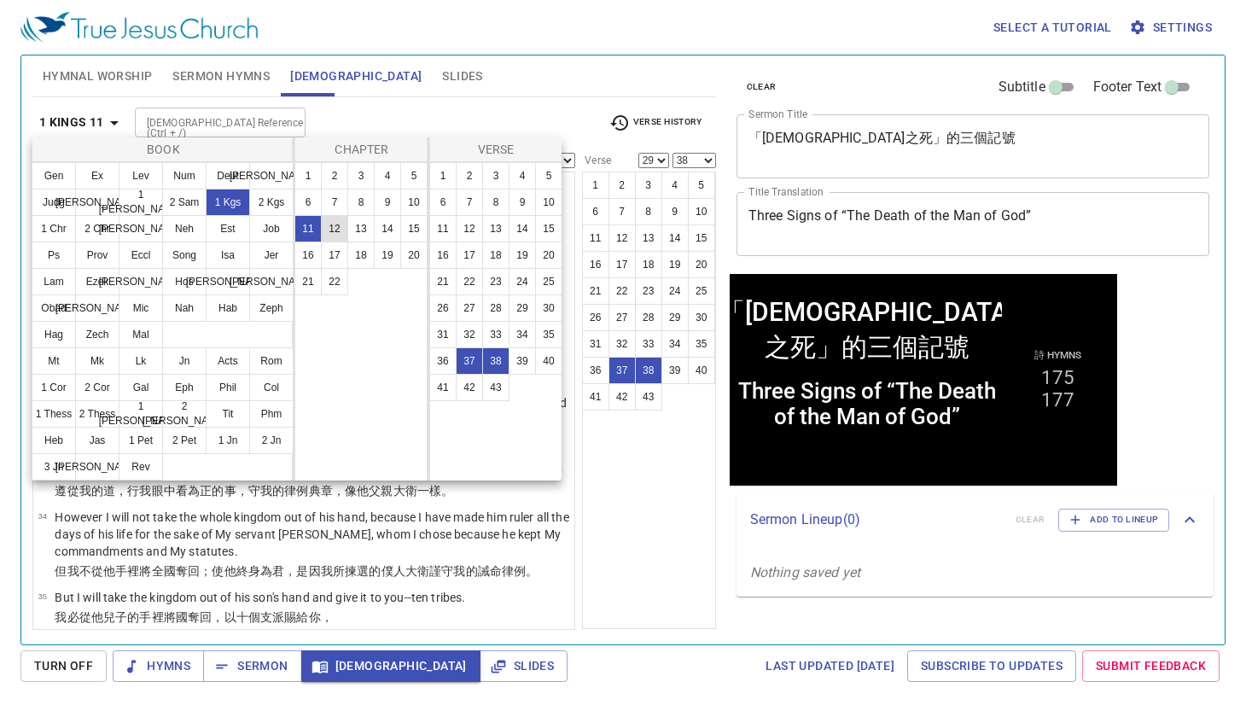
click at [340, 231] on button "12" at bounding box center [334, 228] width 27 height 27
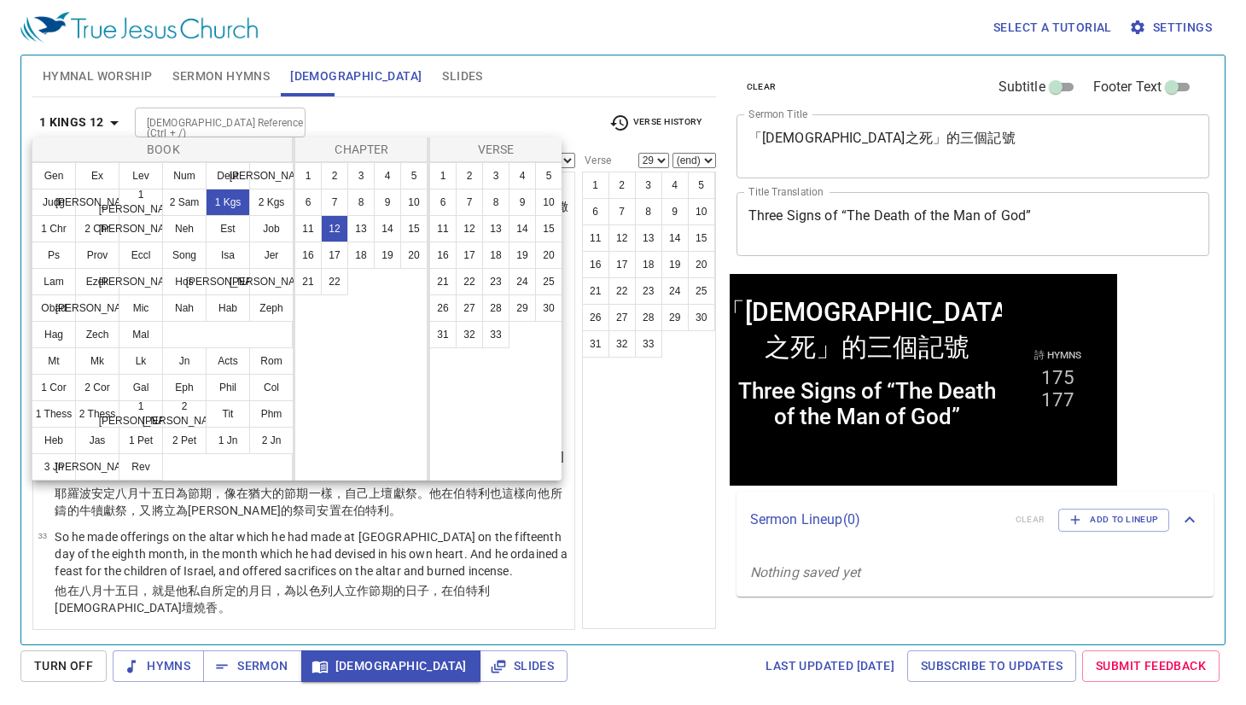
select select "1"
select select
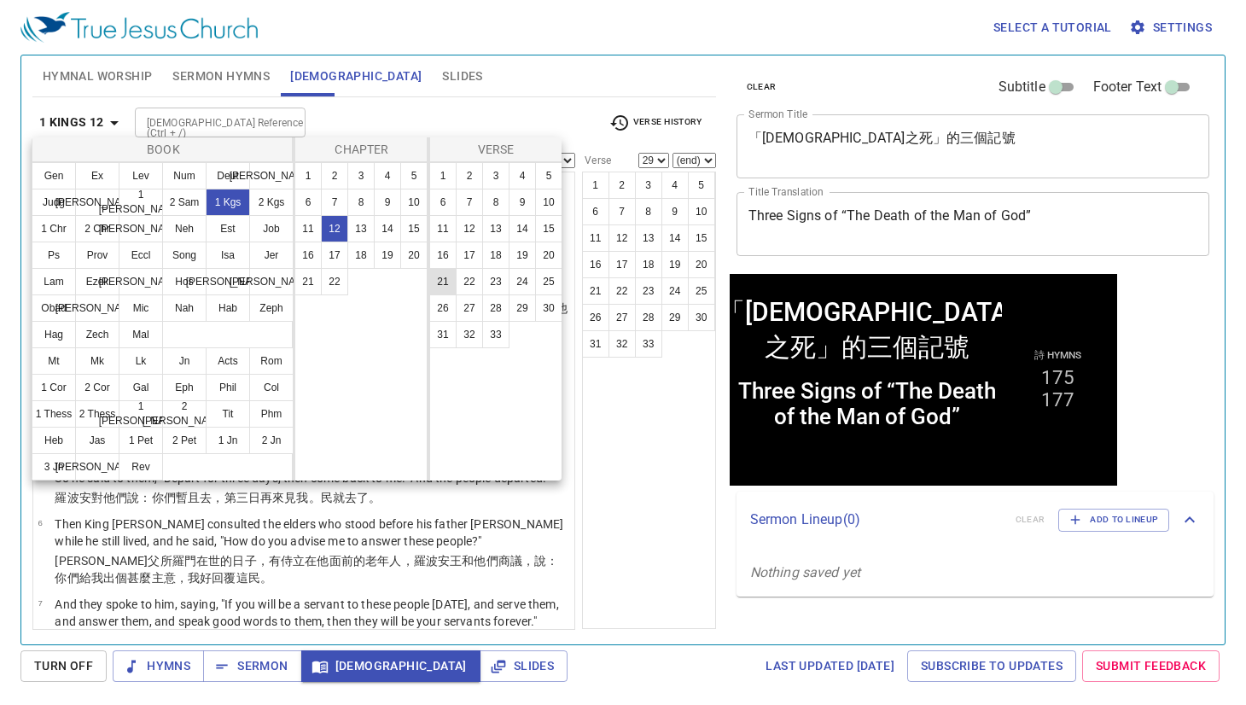
click at [446, 282] on button "21" at bounding box center [442, 281] width 27 height 27
select select "21"
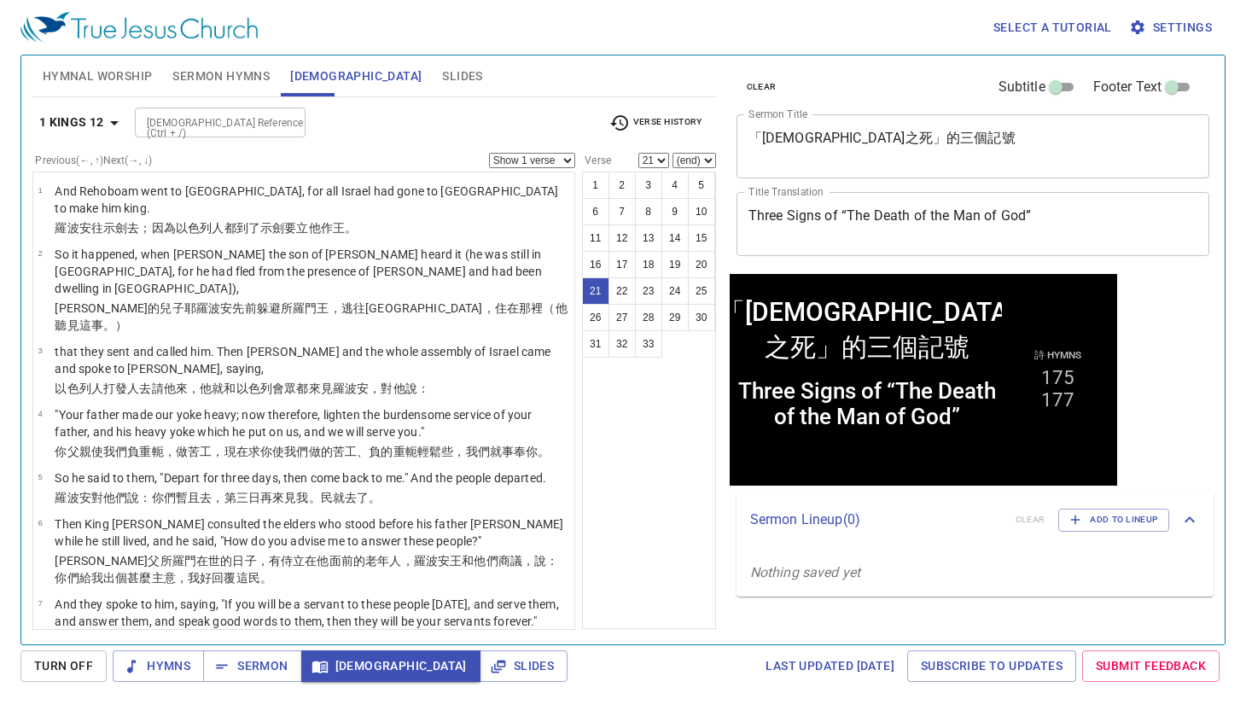
scroll to position [1338, 0]
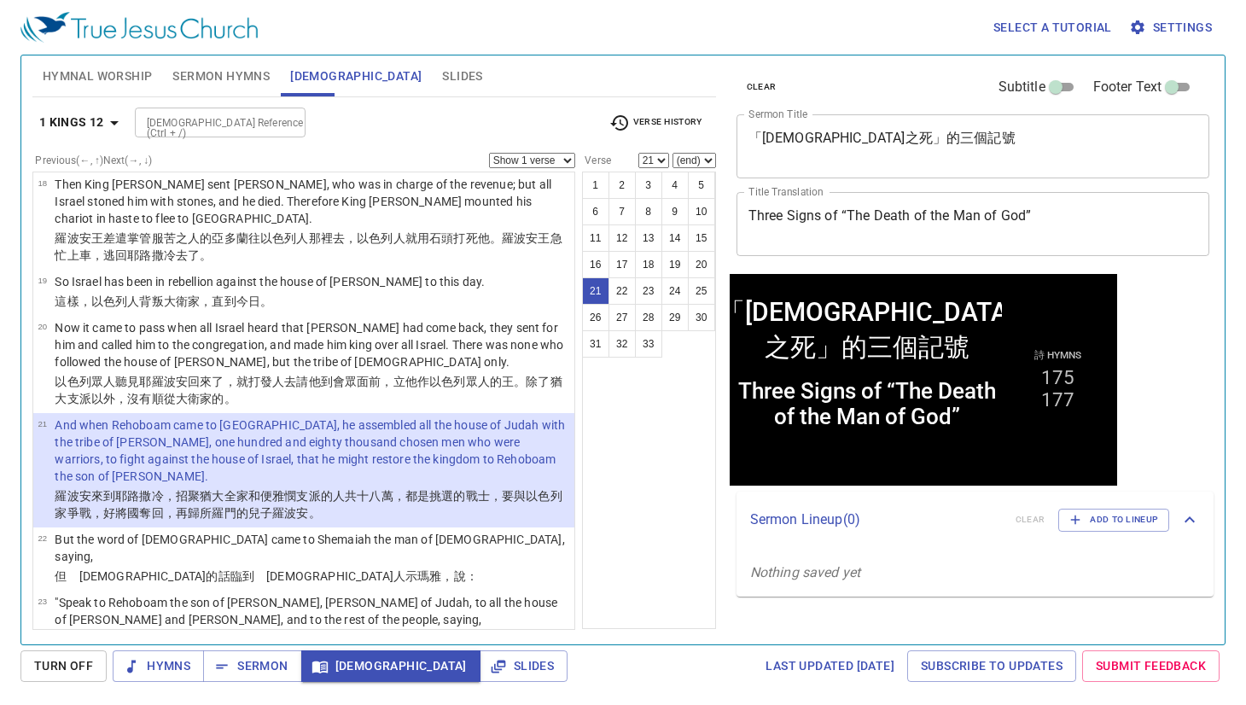
click at [699, 158] on select "(end) 22 23 24 25 26 27 28 29 30 31 32 33" at bounding box center [695, 160] width 44 height 15
select select "24"
click at [673, 153] on select "(end) 22 23 24 25 26 27 28 29 30 31 32 33" at bounding box center [695, 160] width 44 height 15
click at [604, 317] on button "26" at bounding box center [595, 317] width 27 height 27
select select "26"
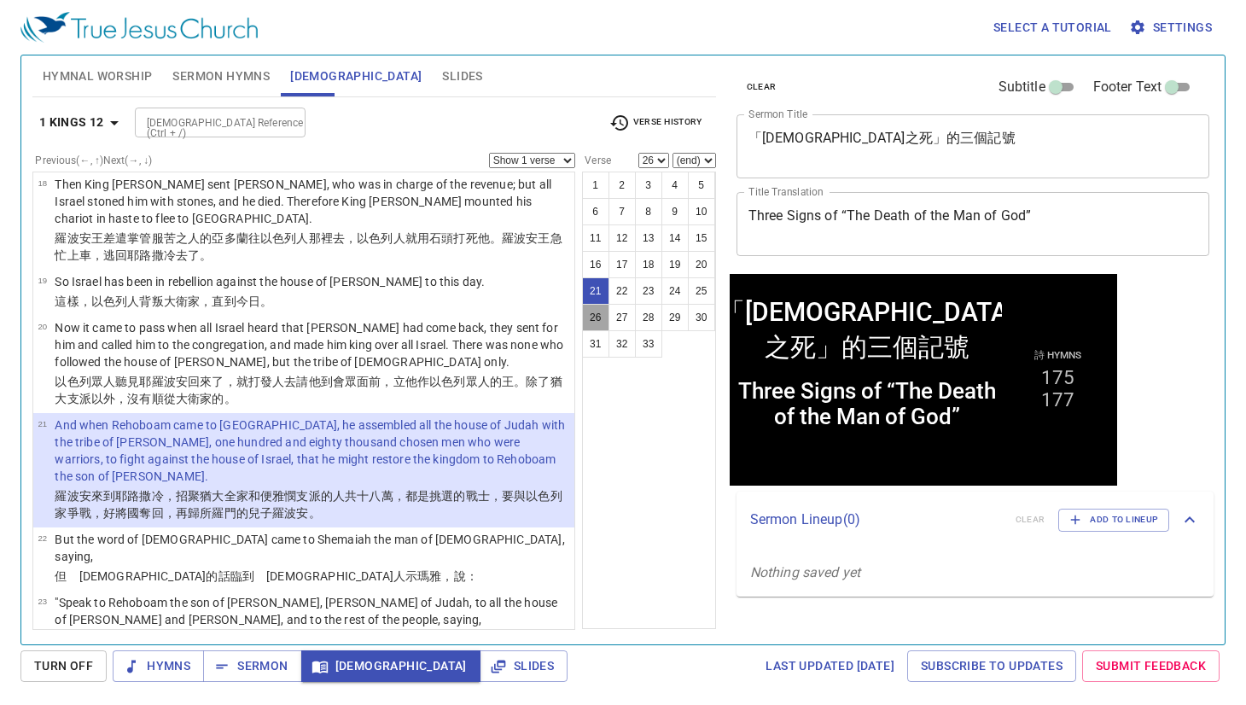
scroll to position [1688, 0]
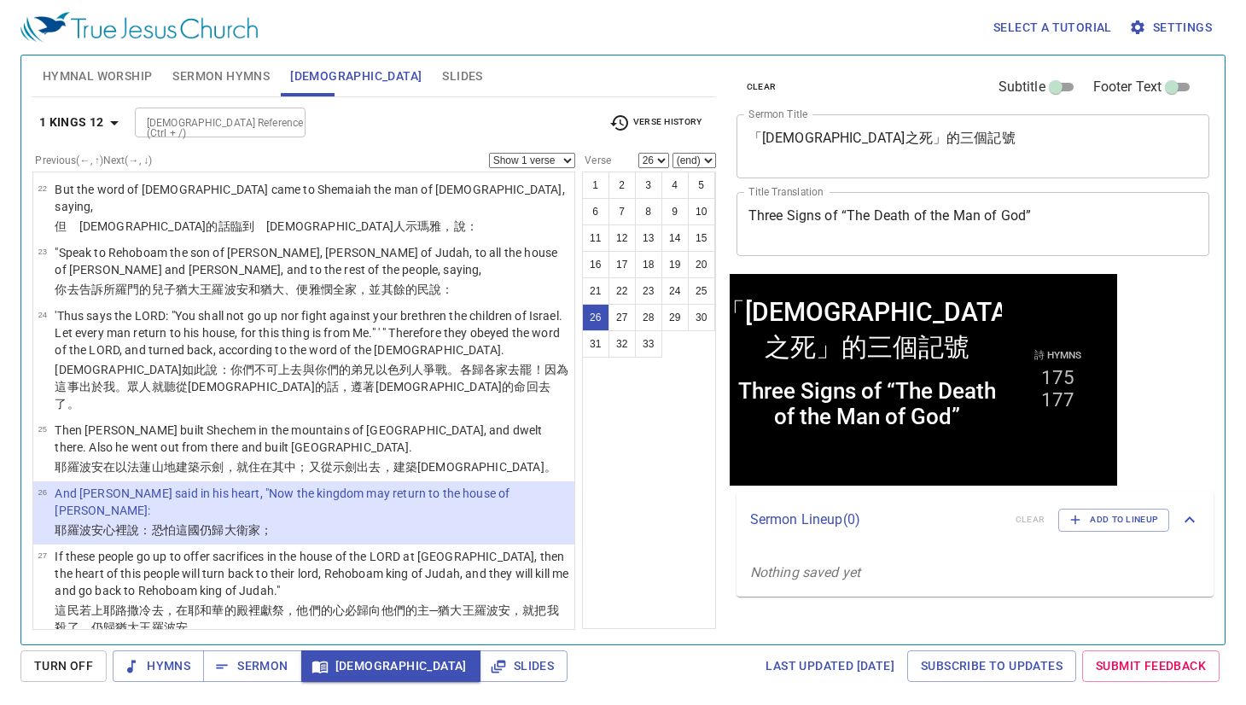
click at [709, 154] on select "(end) 27 28 29 30 31 32 33" at bounding box center [695, 160] width 44 height 15
select select "27"
click at [673, 153] on select "(end) 27 28 29 30 31 32 33" at bounding box center [695, 160] width 44 height 15
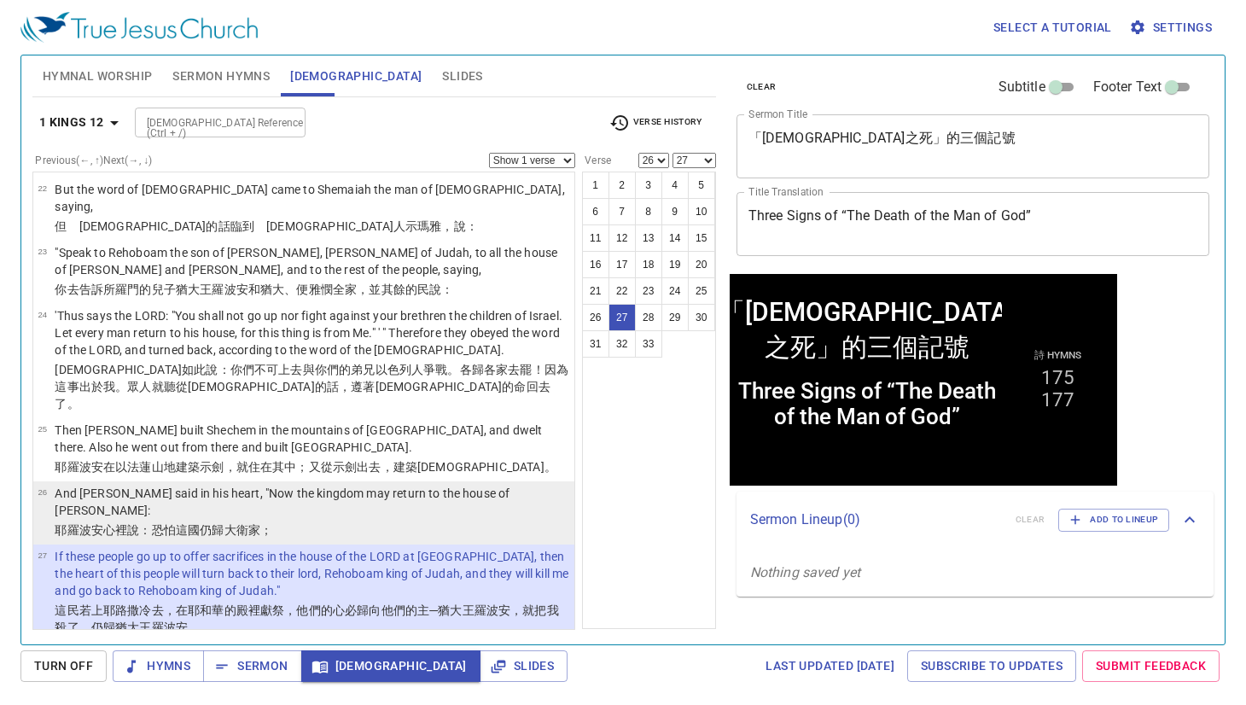
click at [475, 485] on p "And Jeroboam said in his heart, "Now the kingdom may return to the house of Dav…" at bounding box center [312, 502] width 515 height 34
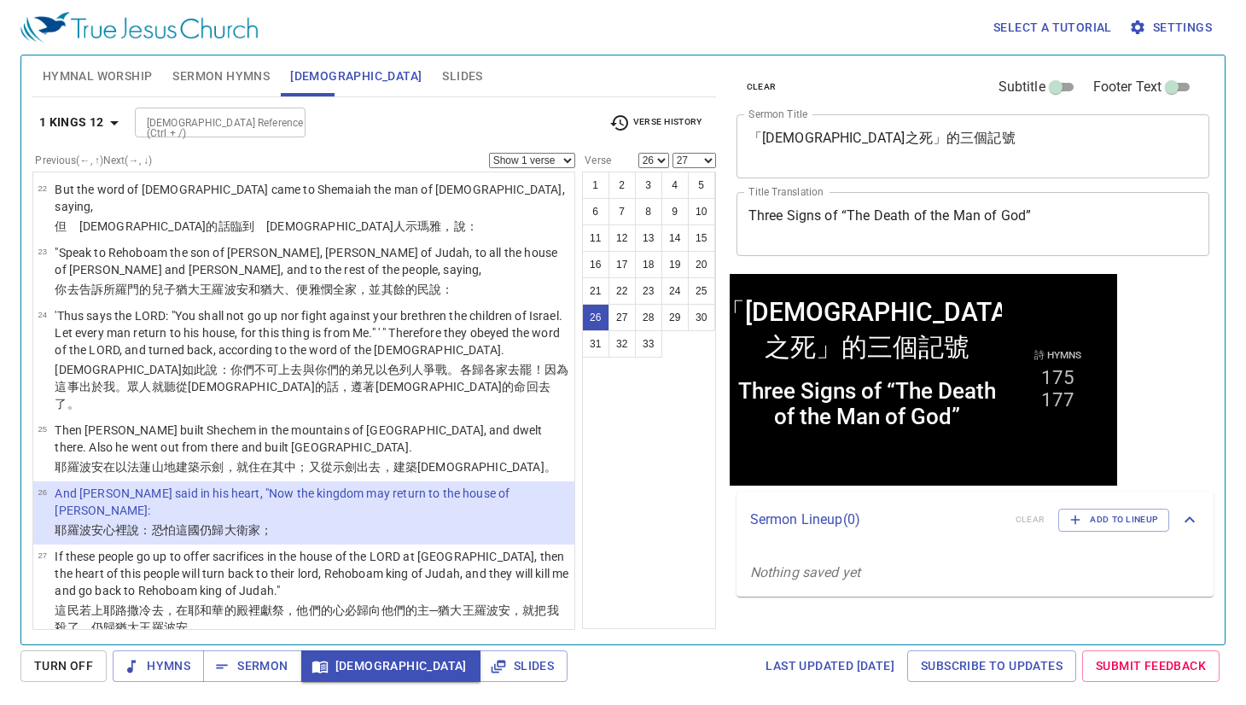
click at [537, 158] on select "Show 1 verse Show 2 verses Show 3 verses Show 4 verses Show 5 verses" at bounding box center [532, 160] width 86 height 15
select select "2"
click at [489, 153] on select "Show 1 verse Show 2 verses Show 3 verses Show 4 verses Show 5 verses" at bounding box center [532, 160] width 86 height 15
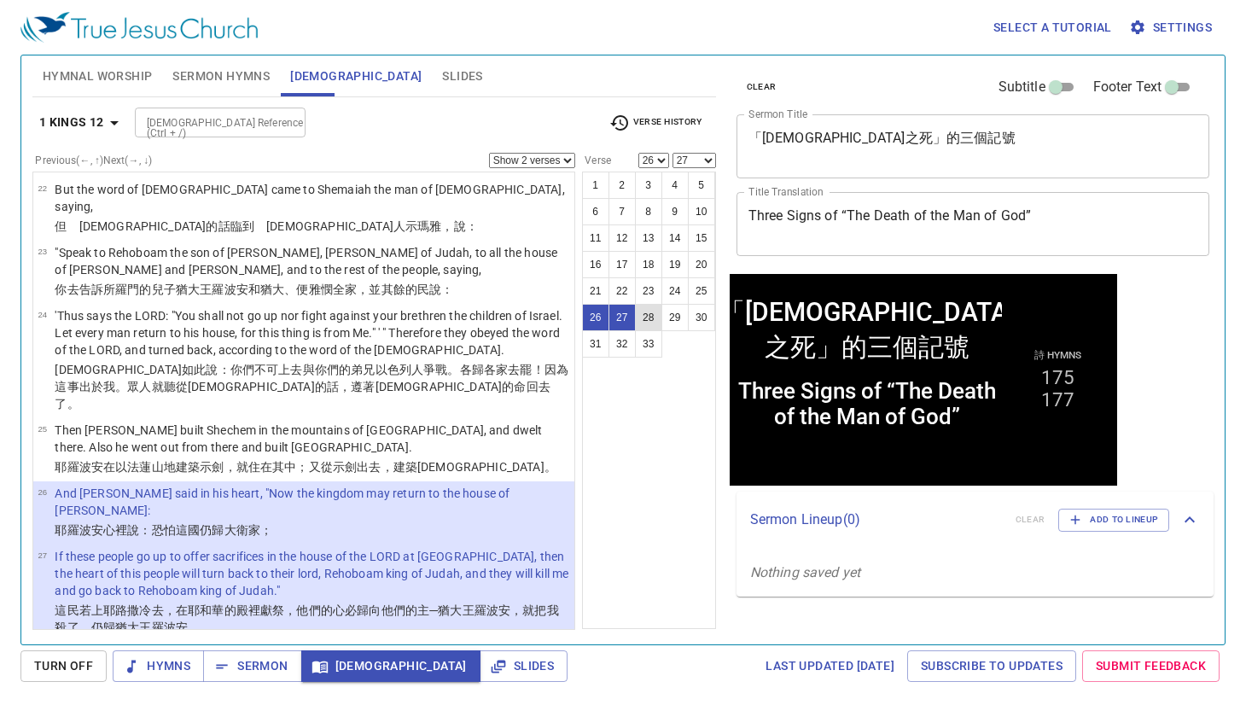
click at [649, 314] on button "28" at bounding box center [648, 317] width 27 height 27
select select "28"
select select
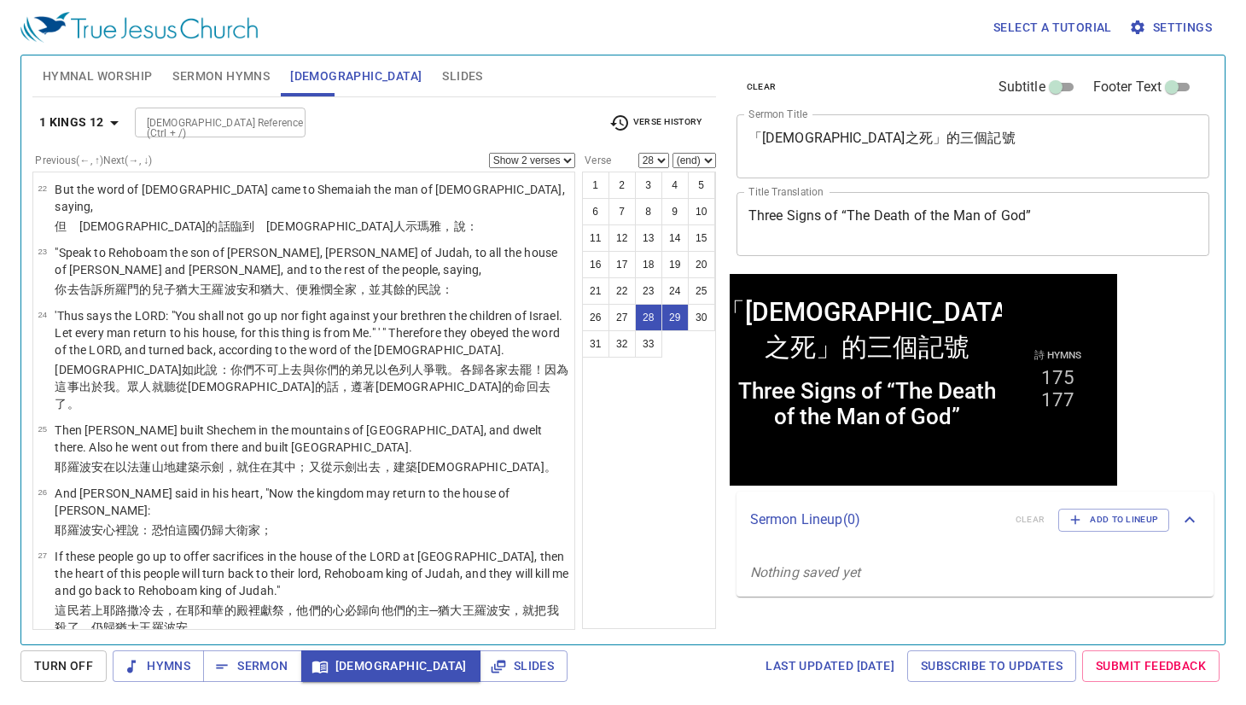
click at [692, 160] on select "(end) 29 30 31 32 33" at bounding box center [695, 160] width 44 height 15
click at [673, 153] on select "(end) 29 30 31 32 33" at bounding box center [695, 160] width 44 height 15
click at [550, 160] on select "Show 1 verse Show 2 verses Show 3 verses Show 4 verses Show 5 verses" at bounding box center [532, 160] width 86 height 15
select select "1"
click at [489, 153] on select "Show 1 verse Show 2 verses Show 3 verses Show 4 verses Show 5 verses" at bounding box center [532, 160] width 86 height 15
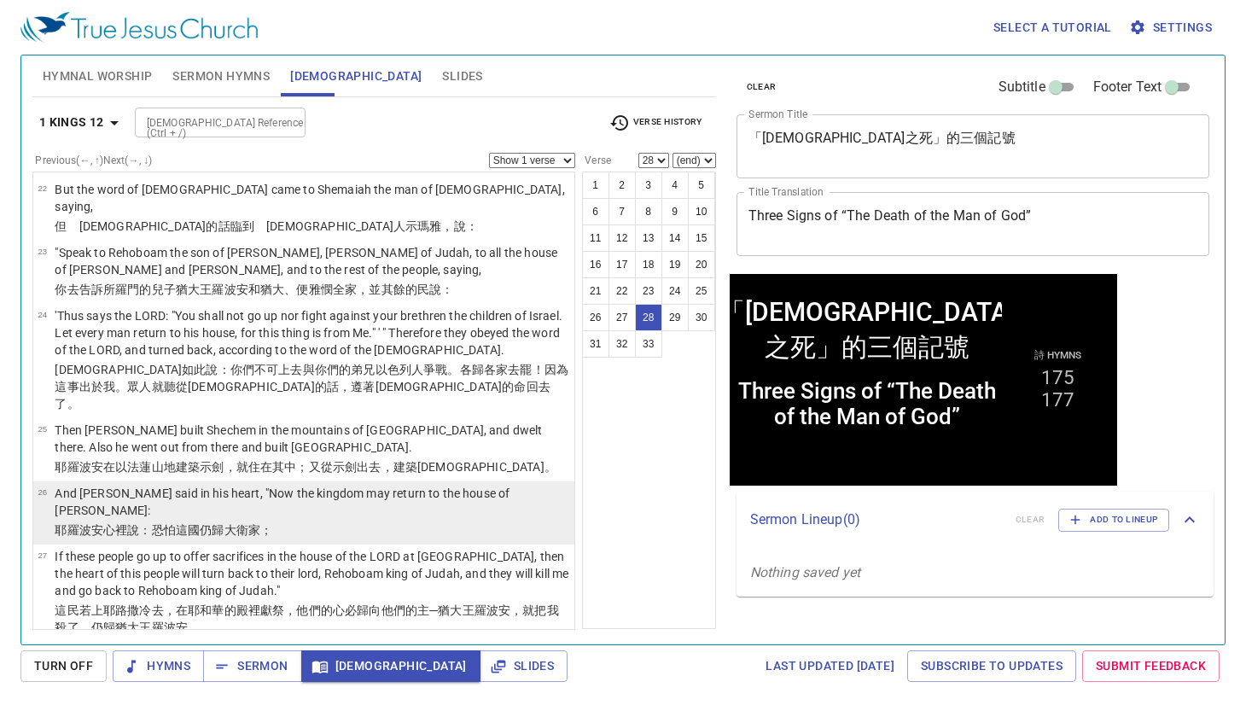
scroll to position [1773, 0]
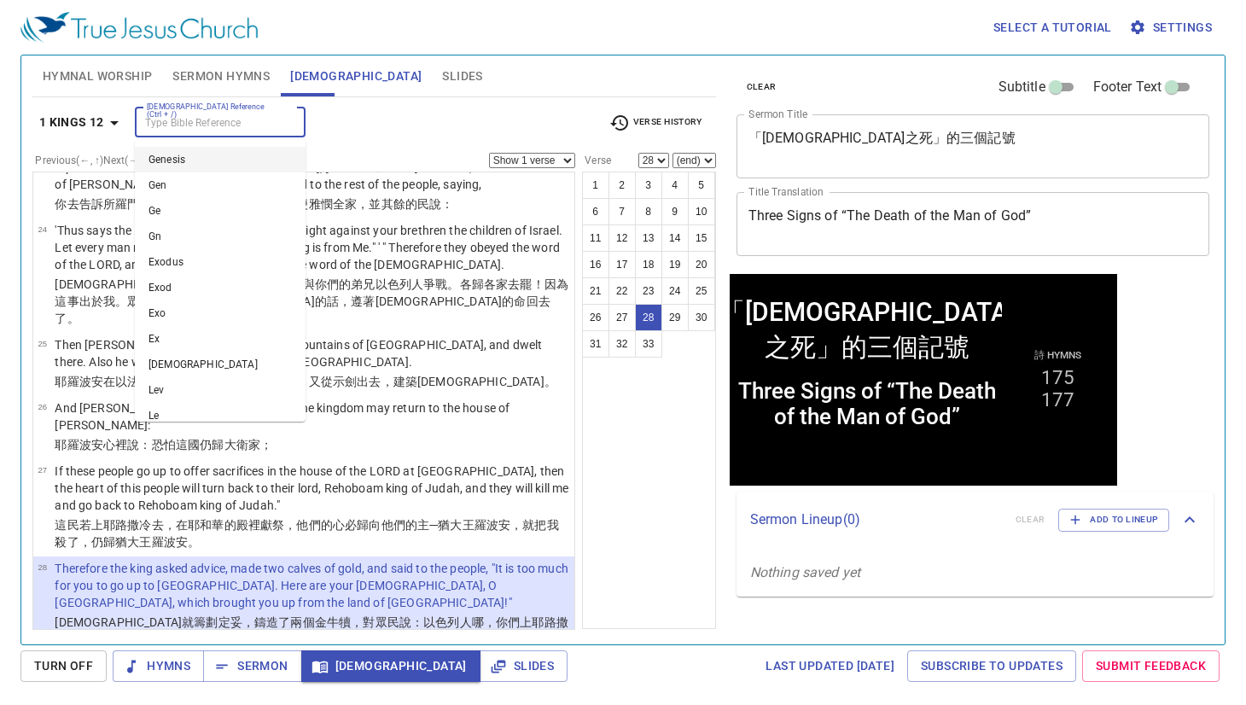
click at [177, 129] on input "[DEMOGRAPHIC_DATA] Reference (Ctrl + /)" at bounding box center [206, 123] width 132 height 20
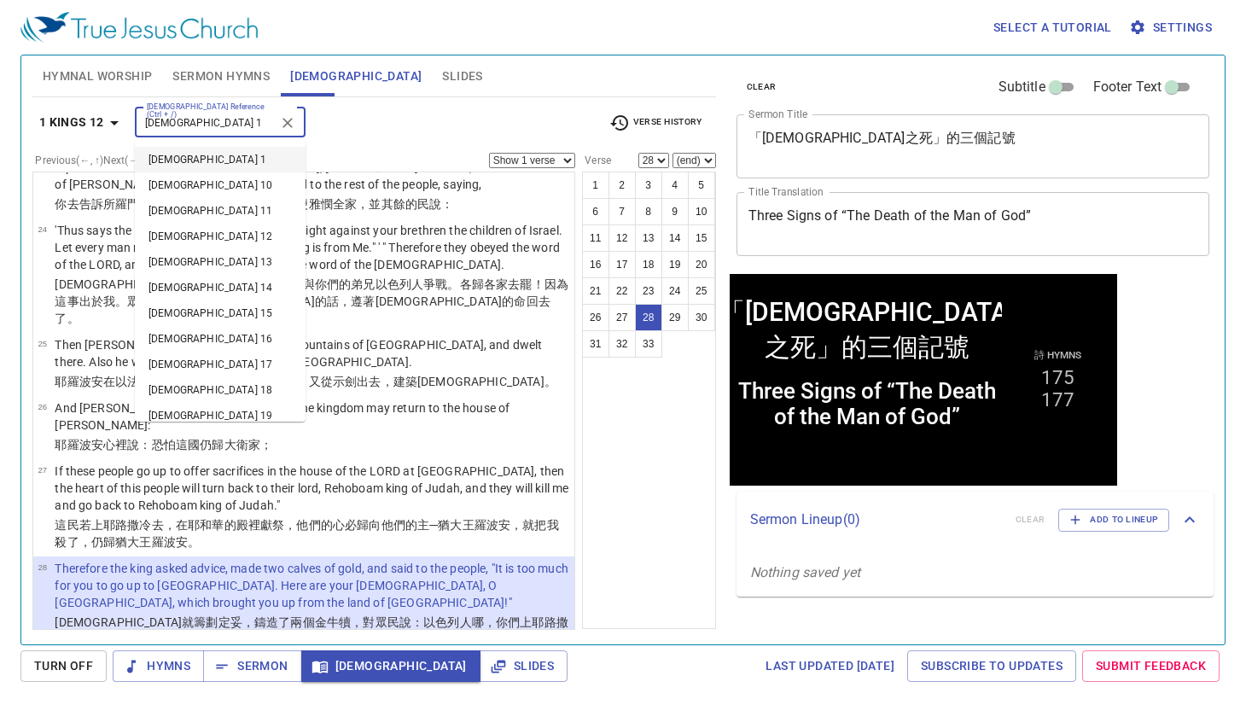
type input "luke 16 1"
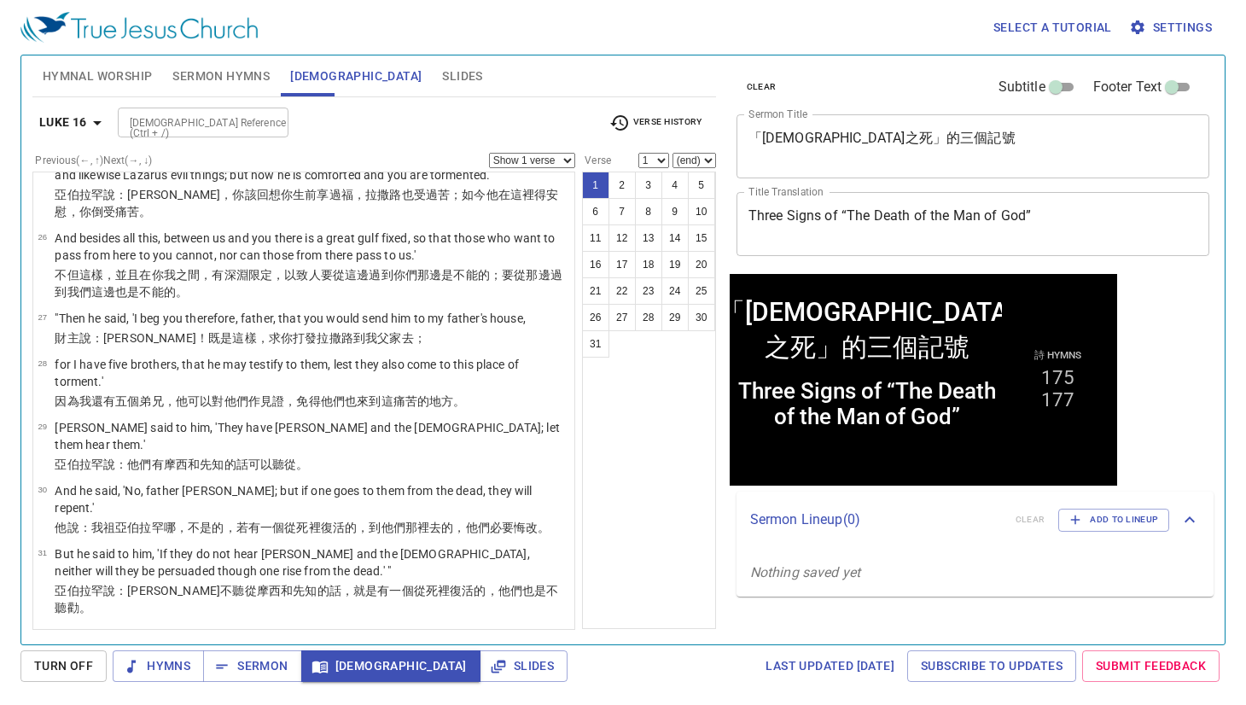
scroll to position [0, 0]
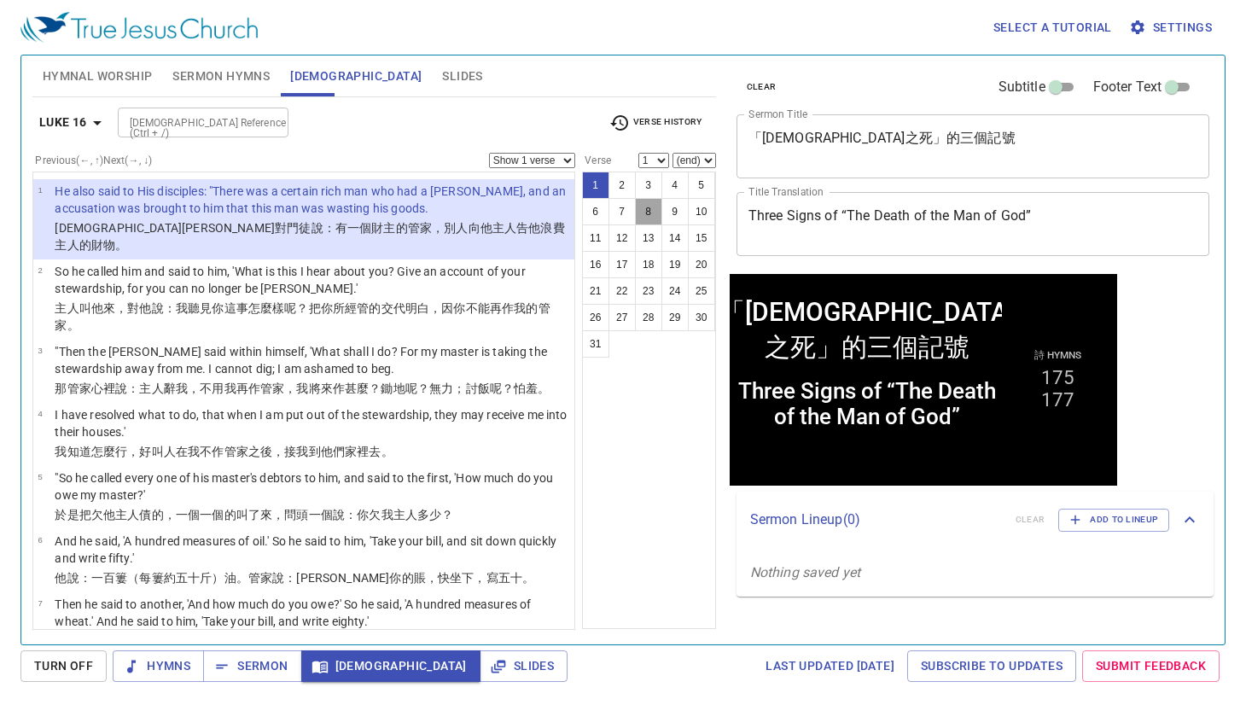
click at [645, 198] on button "8" at bounding box center [648, 211] width 27 height 27
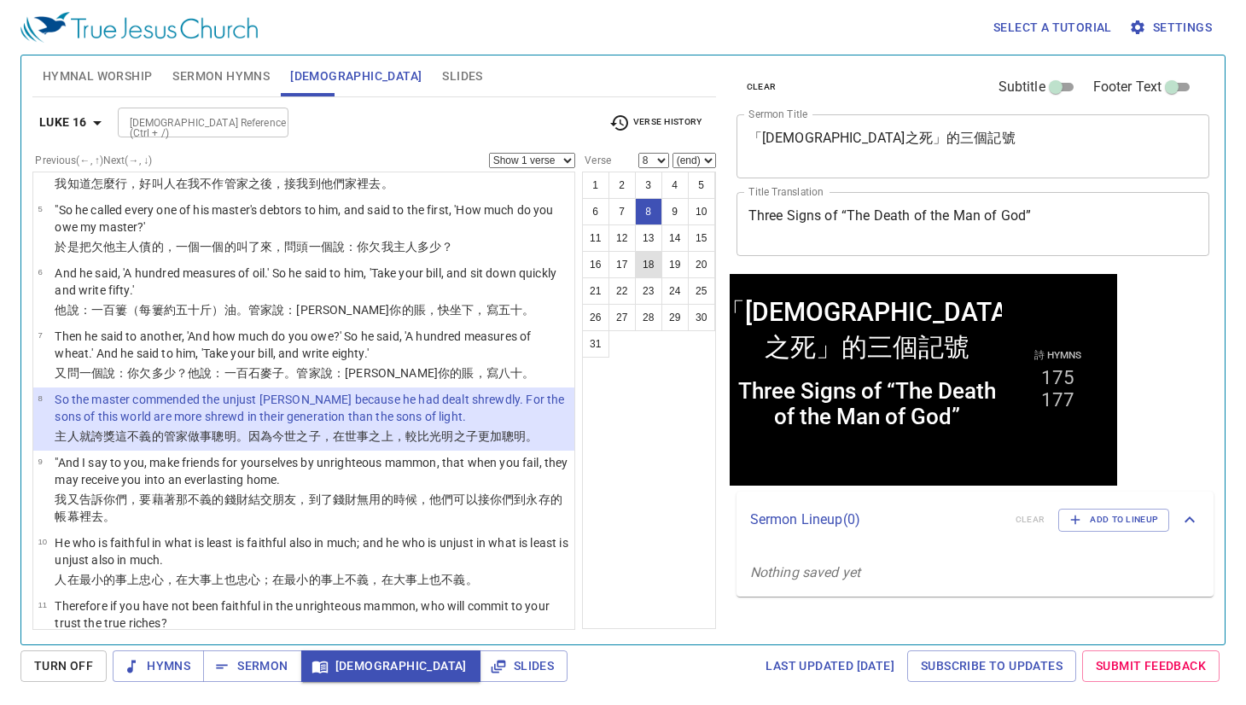
click at [649, 259] on button "18" at bounding box center [648, 264] width 27 height 27
select select "18"
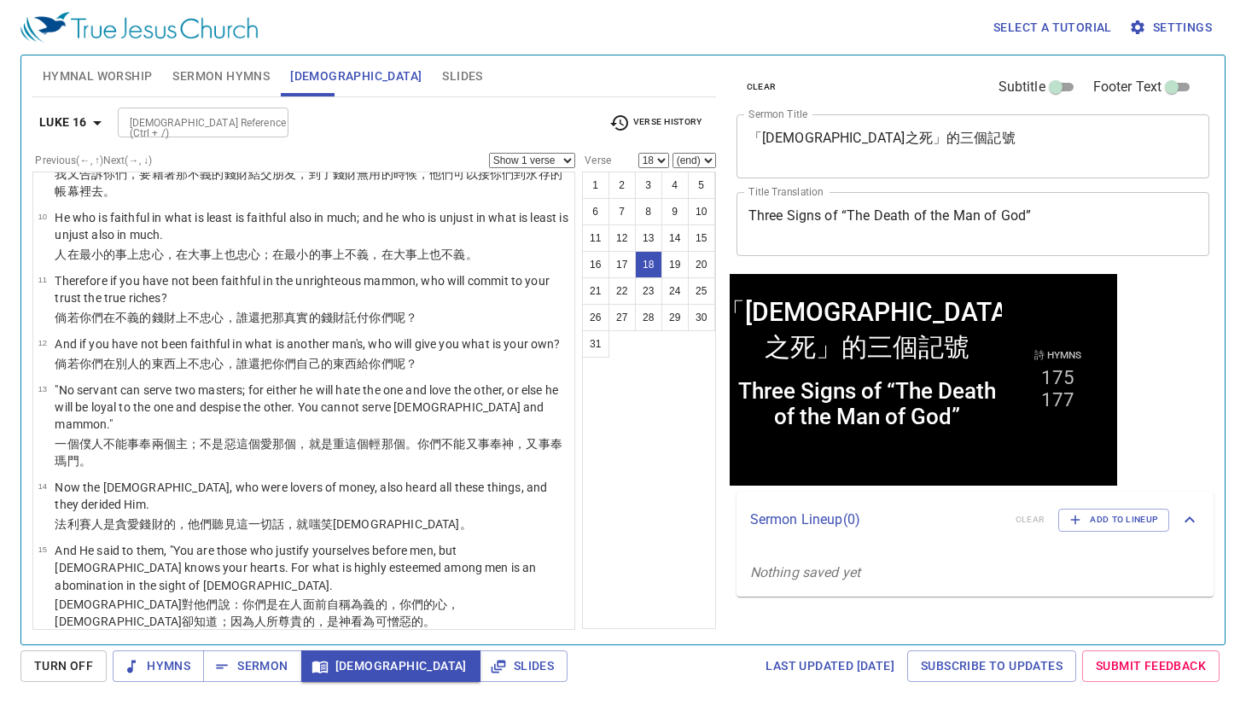
scroll to position [423, 0]
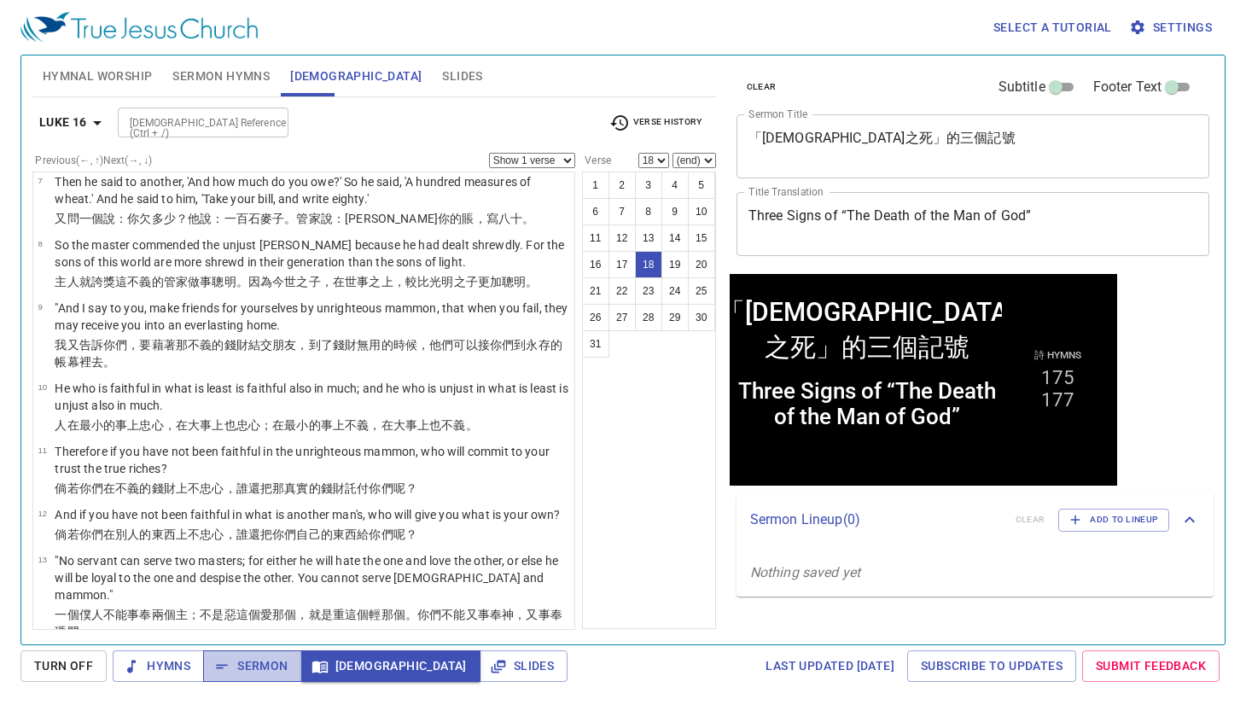
click at [273, 663] on span "Sermon" at bounding box center [252, 666] width 71 height 21
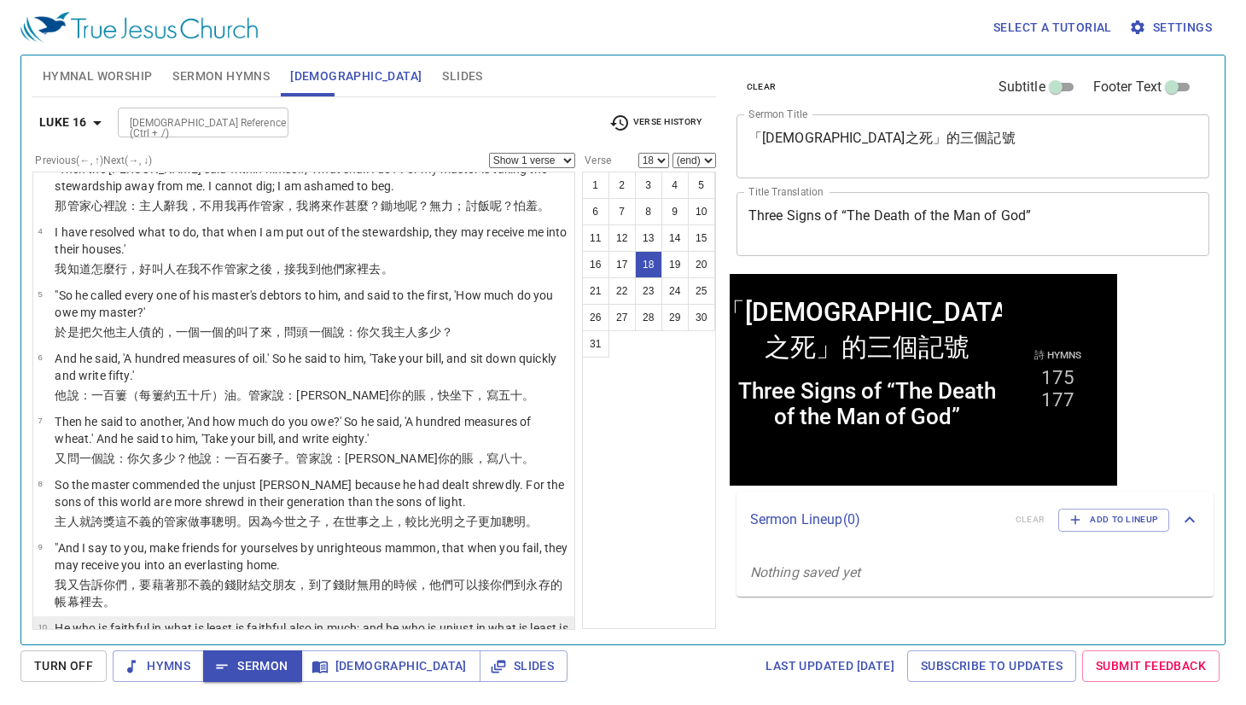
scroll to position [97, 0]
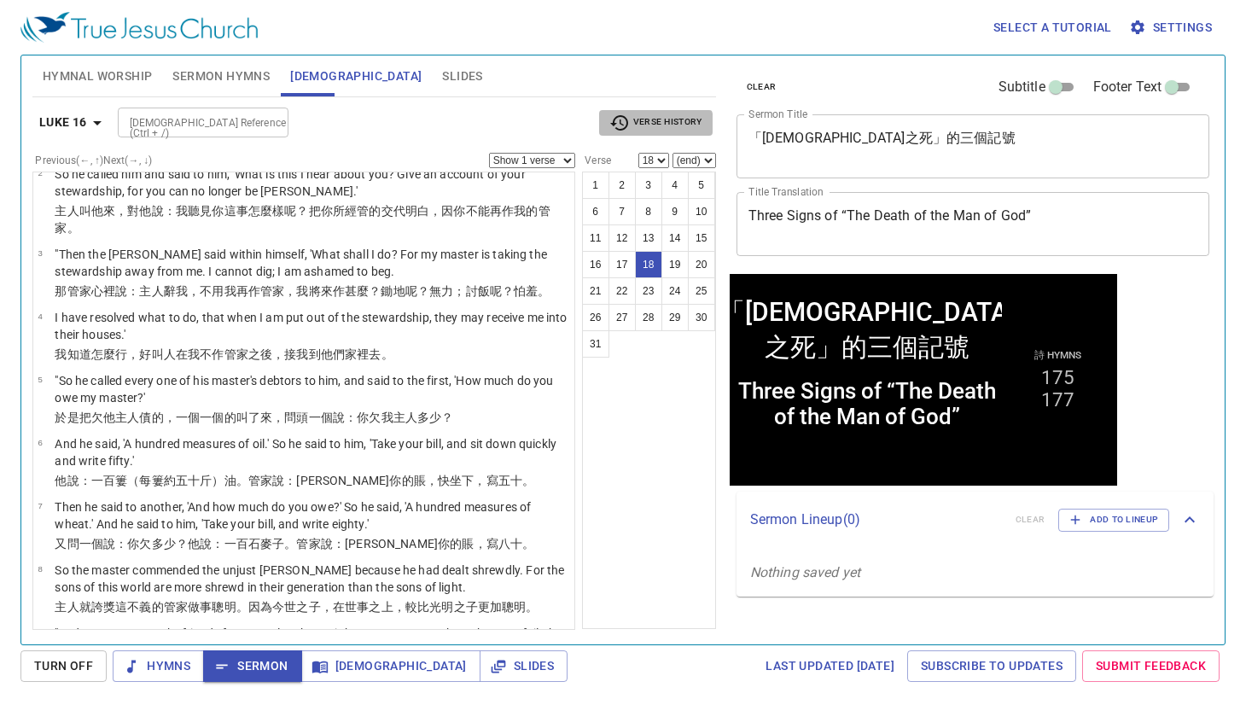
click at [630, 125] on span "Verse History" at bounding box center [655, 123] width 92 height 20
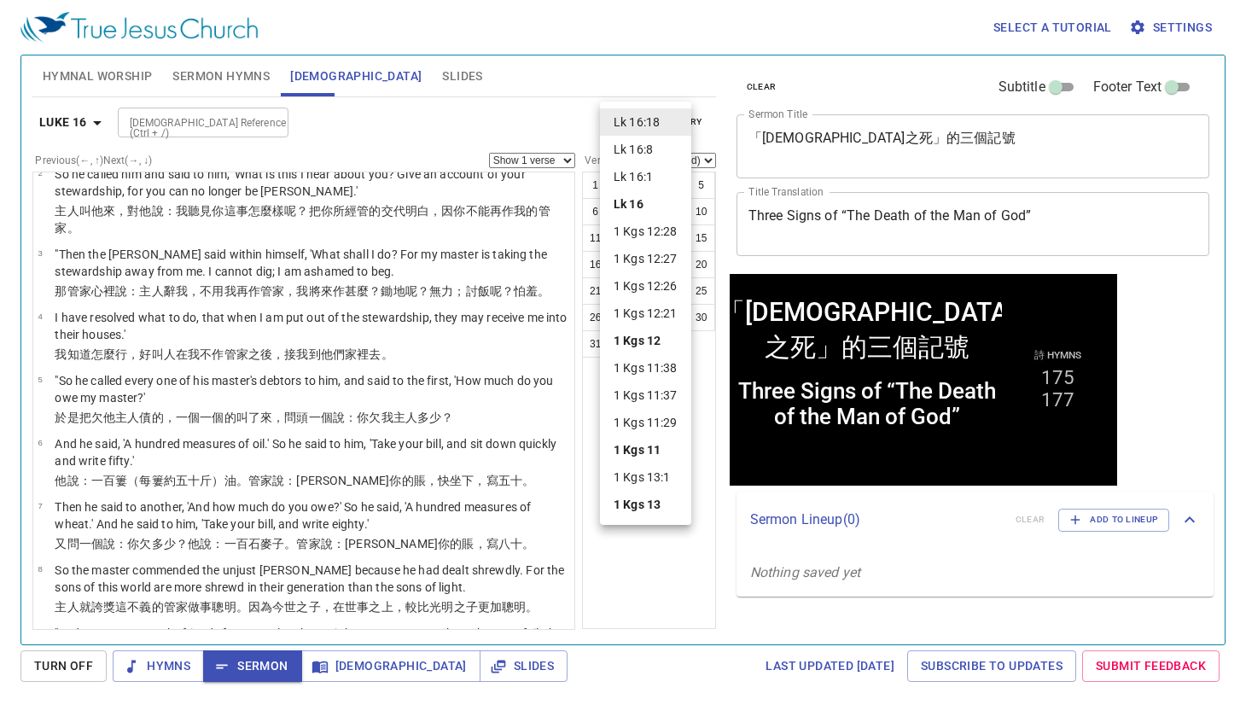
click at [575, 92] on div at bounding box center [623, 352] width 1246 height 705
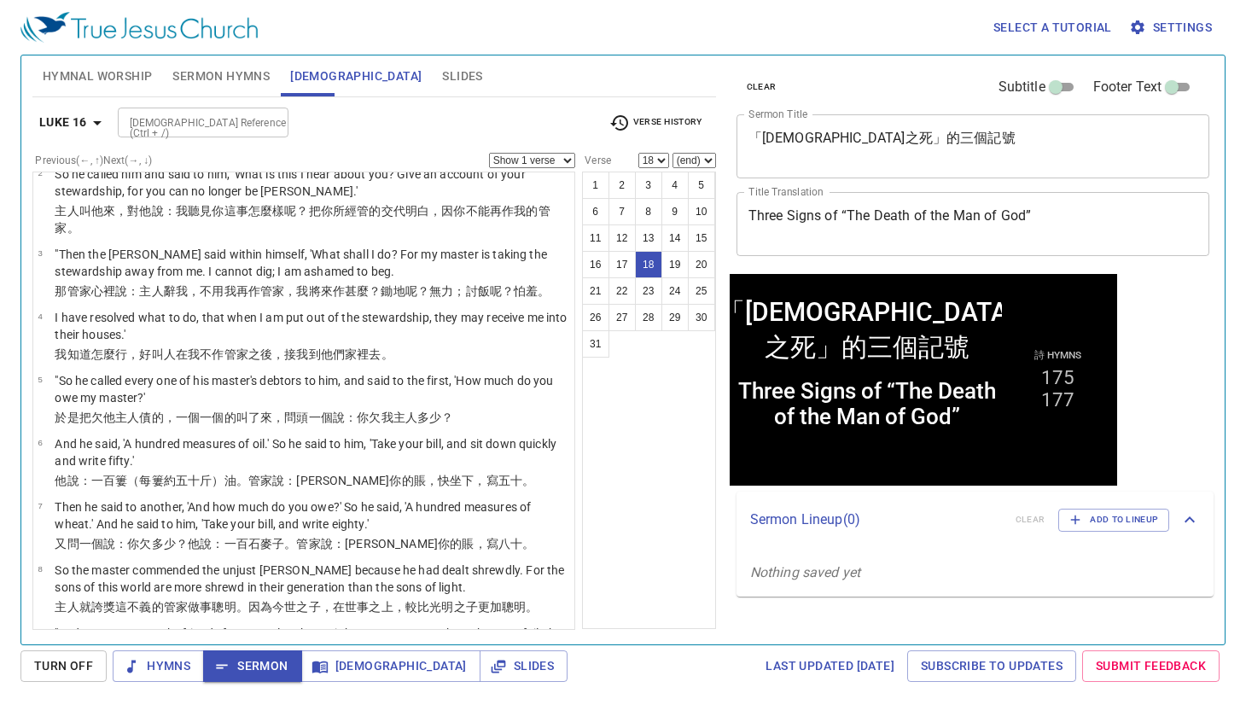
click at [215, 119] on input "[DEMOGRAPHIC_DATA] Reference (Ctrl + /)" at bounding box center [189, 123] width 132 height 20
type input "1 kings 12 30"
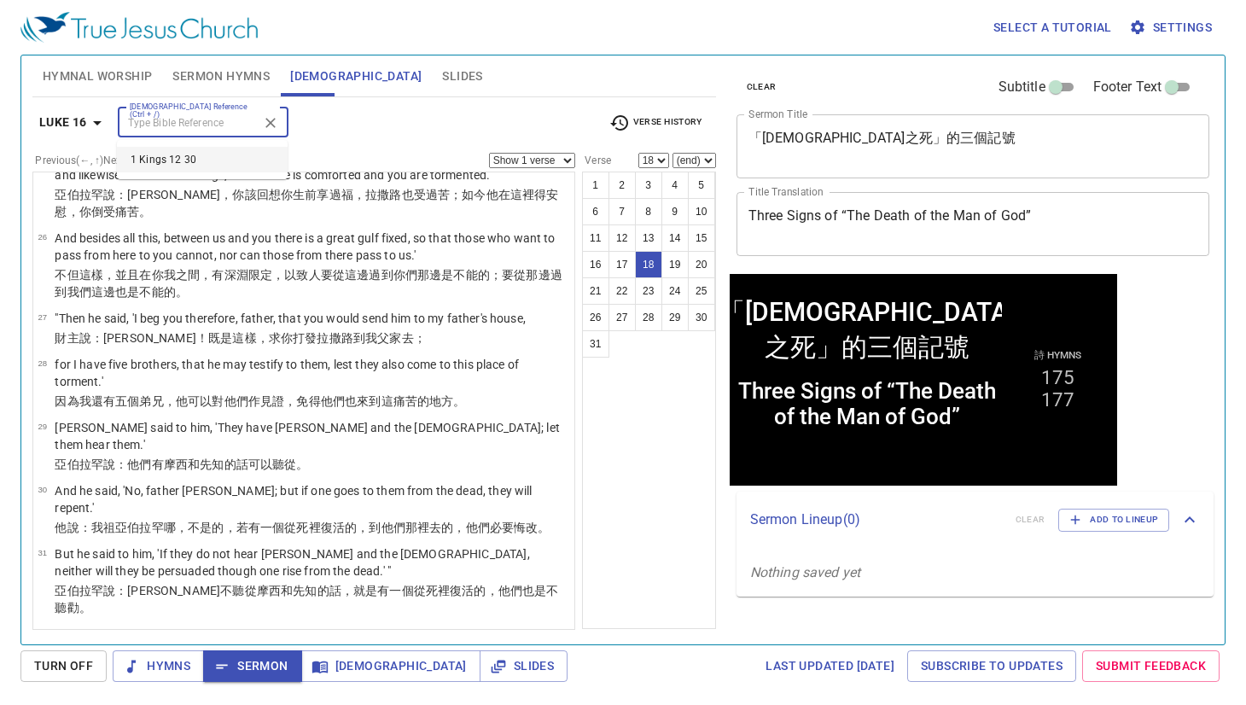
select select "30"
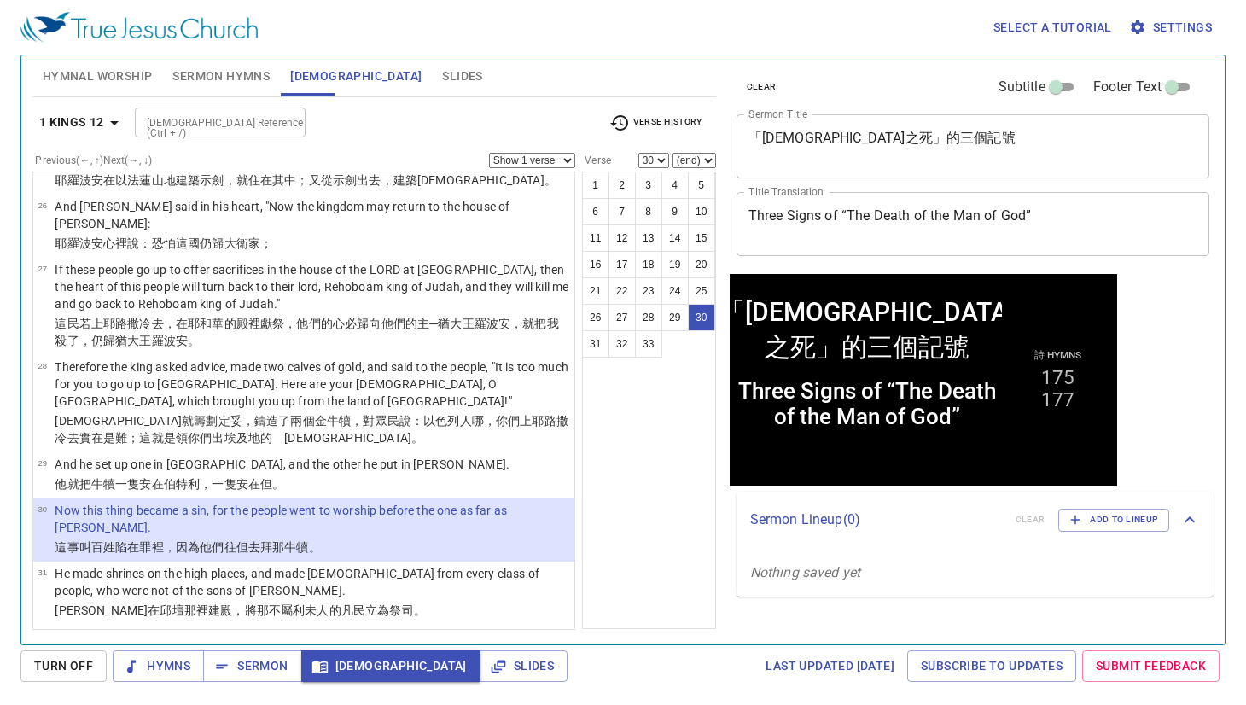
click at [239, 119] on input "[DEMOGRAPHIC_DATA] Reference (Ctrl + /)" at bounding box center [206, 123] width 132 height 20
click at [192, 122] on input "luk 17" at bounding box center [206, 123] width 132 height 20
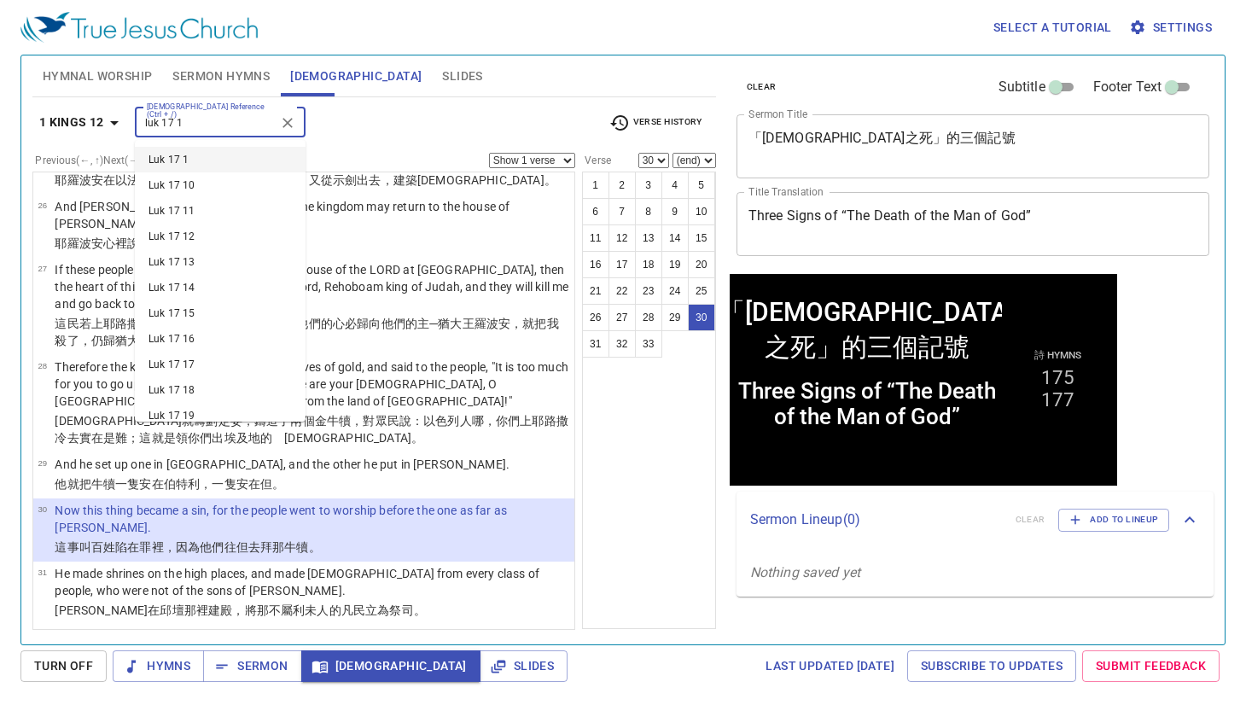
type input "luk 17 1"
select select "1"
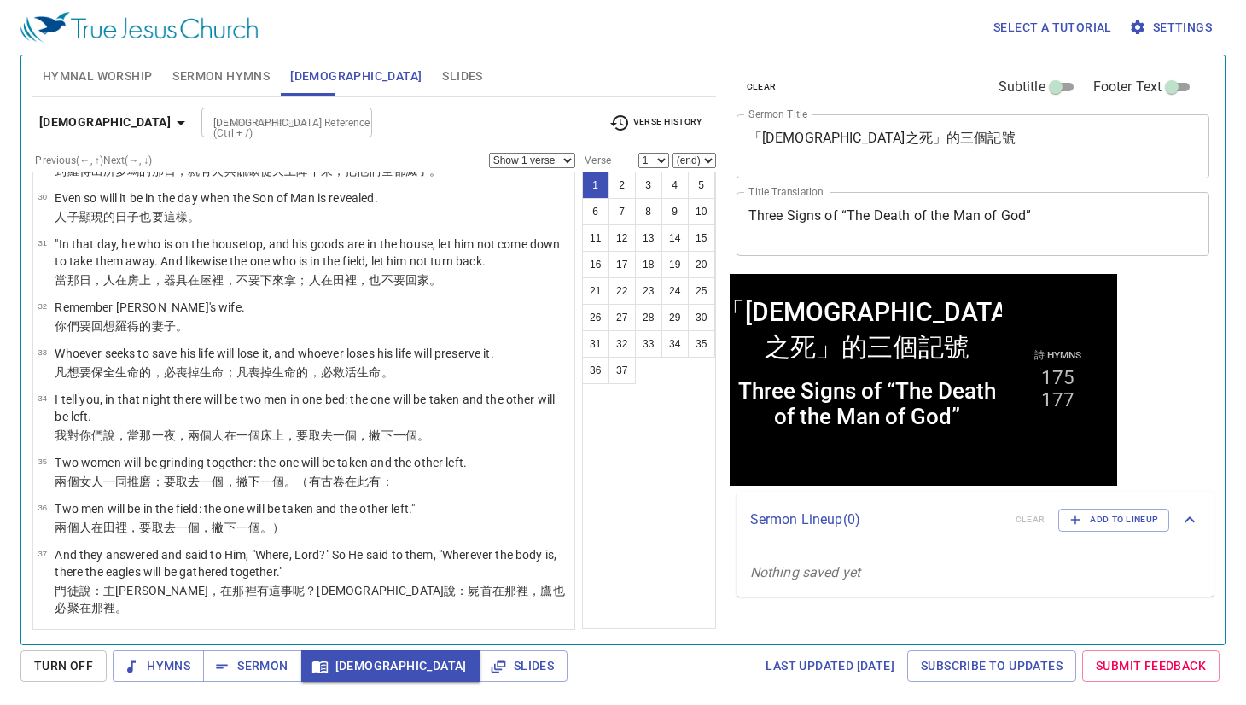
scroll to position [0, 0]
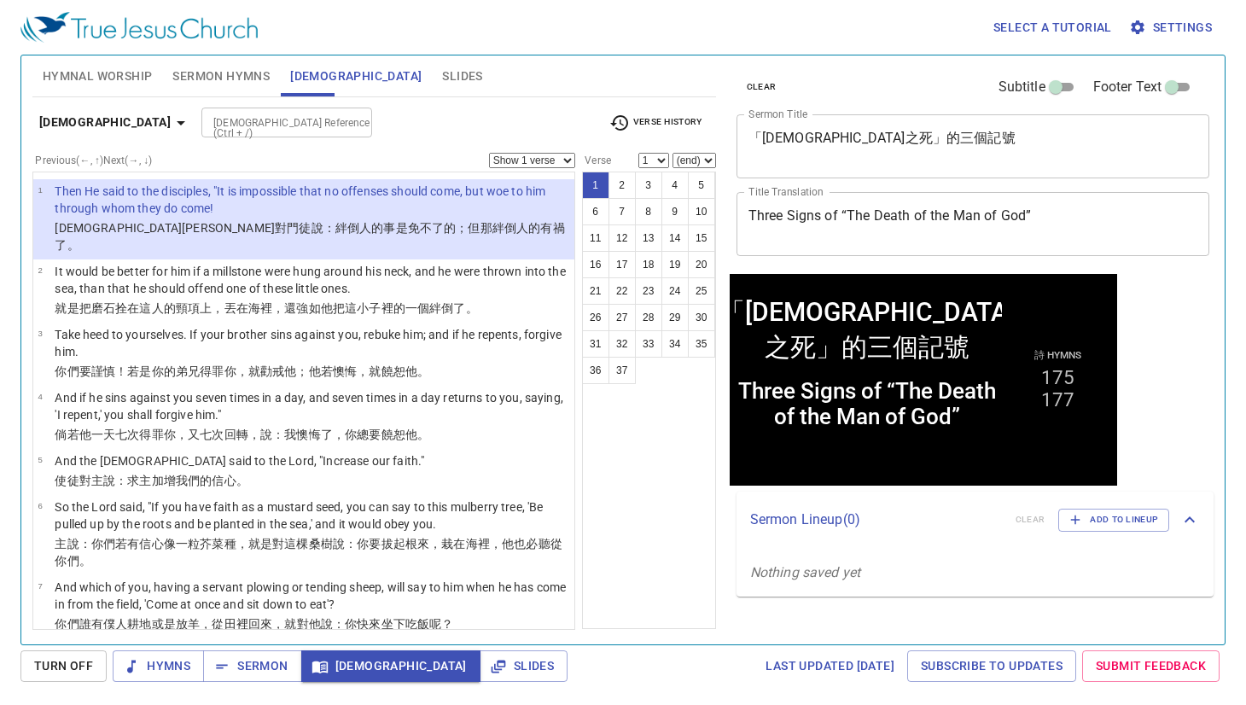
click at [681, 153] on select "(end) 2 3 4 5 6 7 8 9 10 11 12 13 14 15 16 17 18 19 20 21 22 23 24 25 26 27 28 …" at bounding box center [695, 160] width 44 height 15
select select "2"
click at [673, 153] on select "(end) 2 3 4 5 6 7 8 9 10 11 12 13 14 15 16 17 18 19 20 21 22 23 24 25 26 27 28 …" at bounding box center [695, 160] width 44 height 15
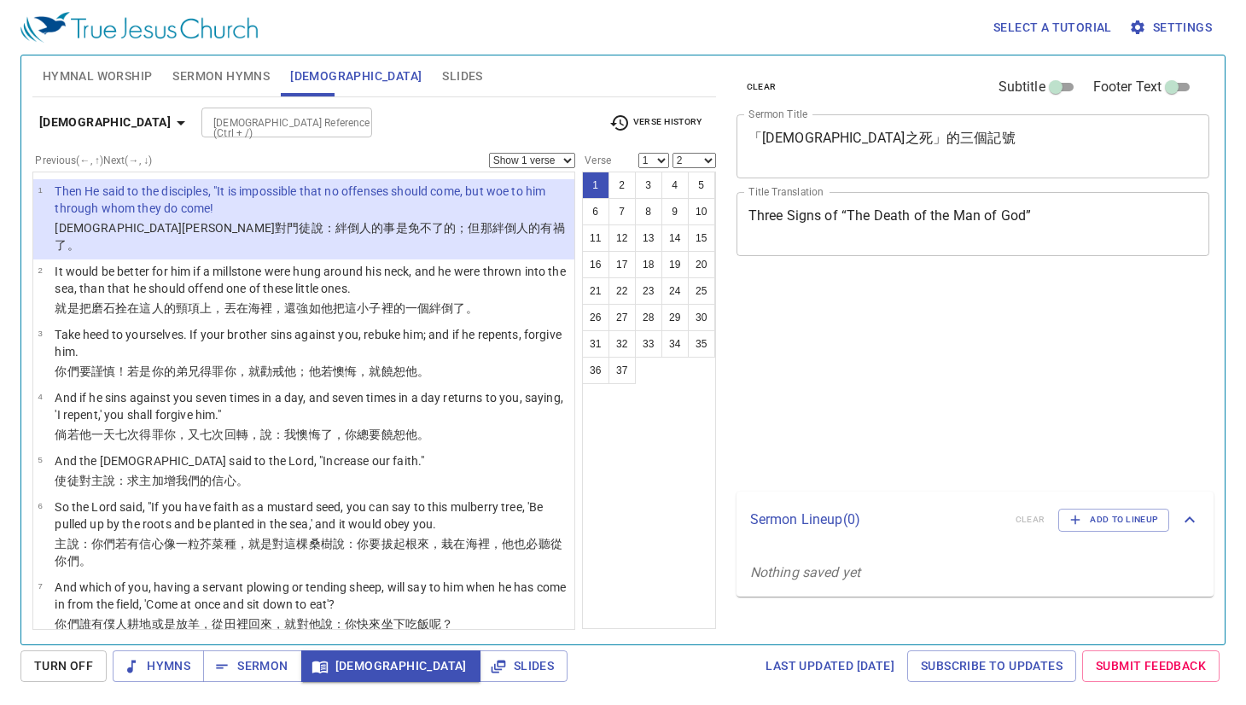
select select "2"
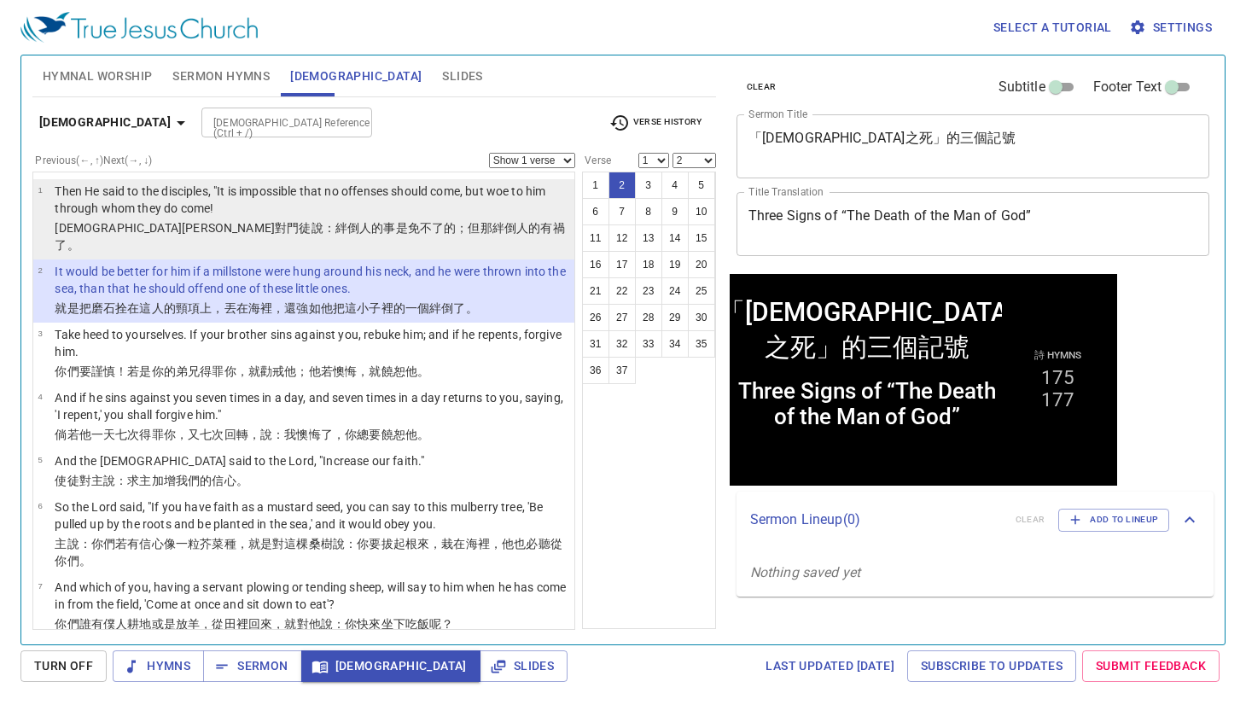
click at [418, 206] on p "Then He said to the disciples, "It is impossible that no offenses should come, …" at bounding box center [312, 200] width 515 height 34
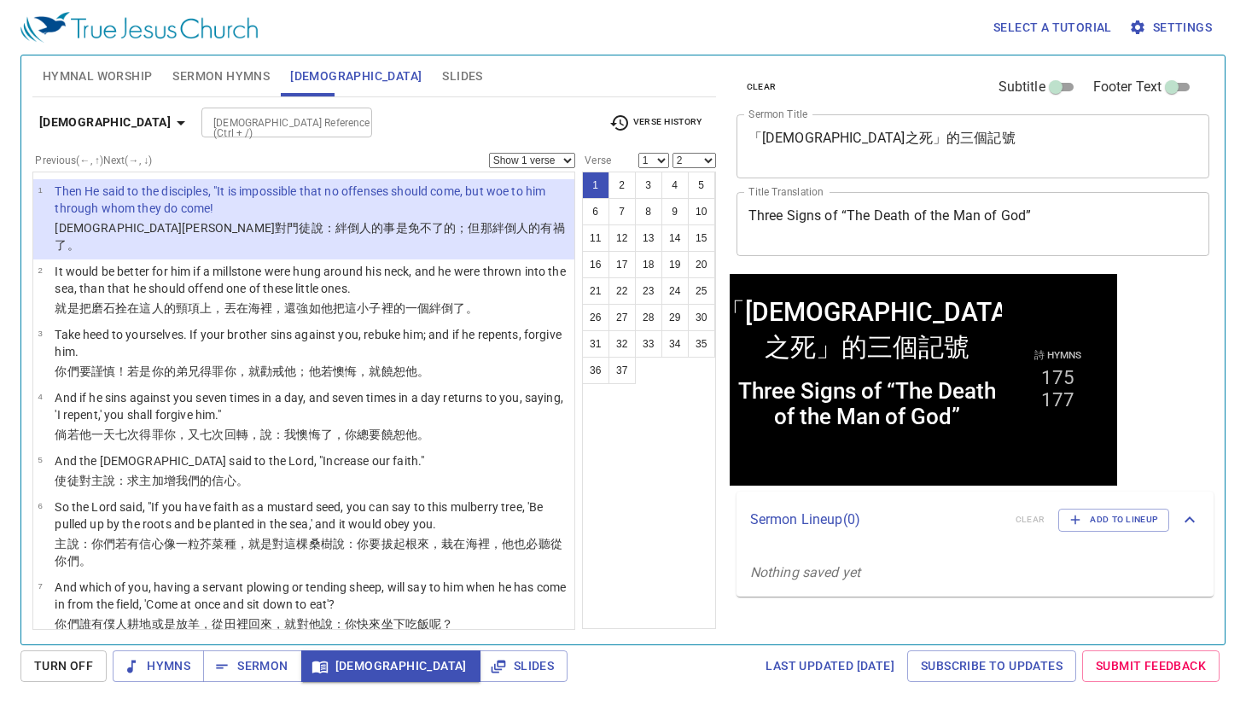
click at [522, 160] on select "Show 1 verse Show 2 verses Show 3 verses Show 4 verses Show 5 verses" at bounding box center [532, 160] width 86 height 15
select select "2"
click at [489, 153] on select "Show 1 verse Show 2 verses Show 3 verses Show 4 verses Show 5 verses" at bounding box center [532, 160] width 86 height 15
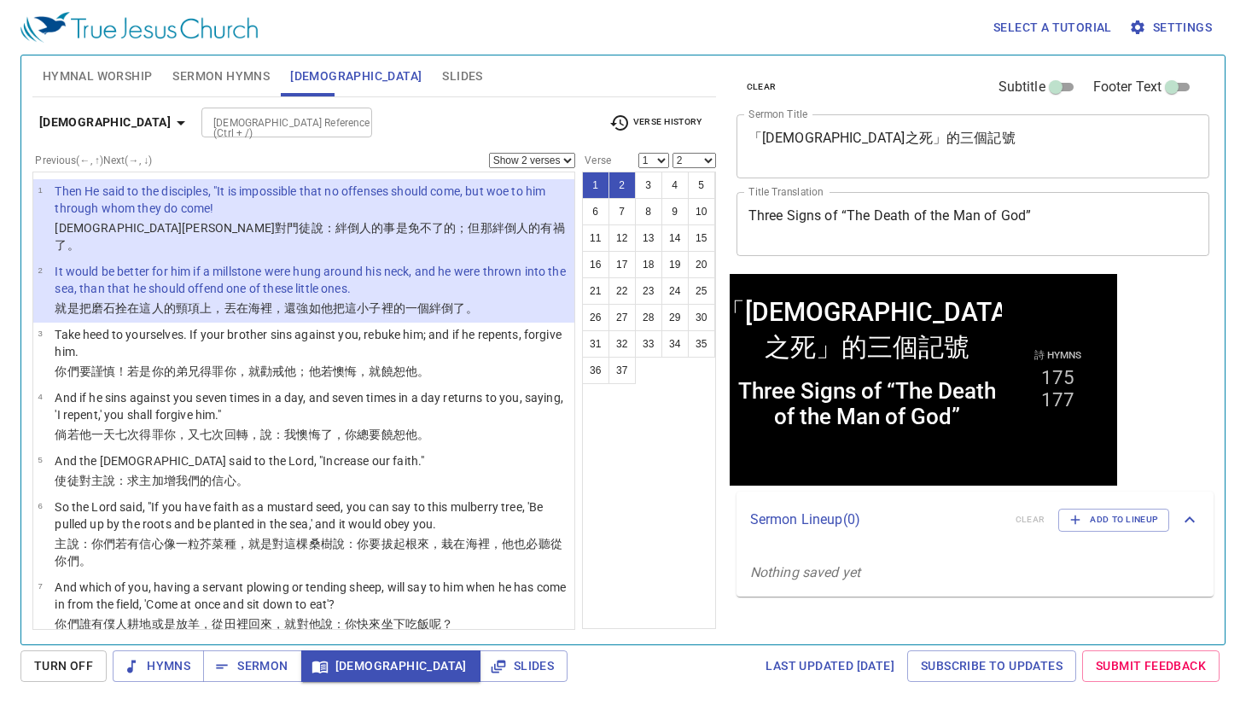
click at [236, 108] on div "[DEMOGRAPHIC_DATA] Reference (Ctrl + /)" at bounding box center [286, 123] width 171 height 30
click at [207, 112] on input "1 king 13 1" at bounding box center [273, 114] width 132 height 20
click at [207, 113] on input "1 king 13 1" at bounding box center [273, 114] width 132 height 20
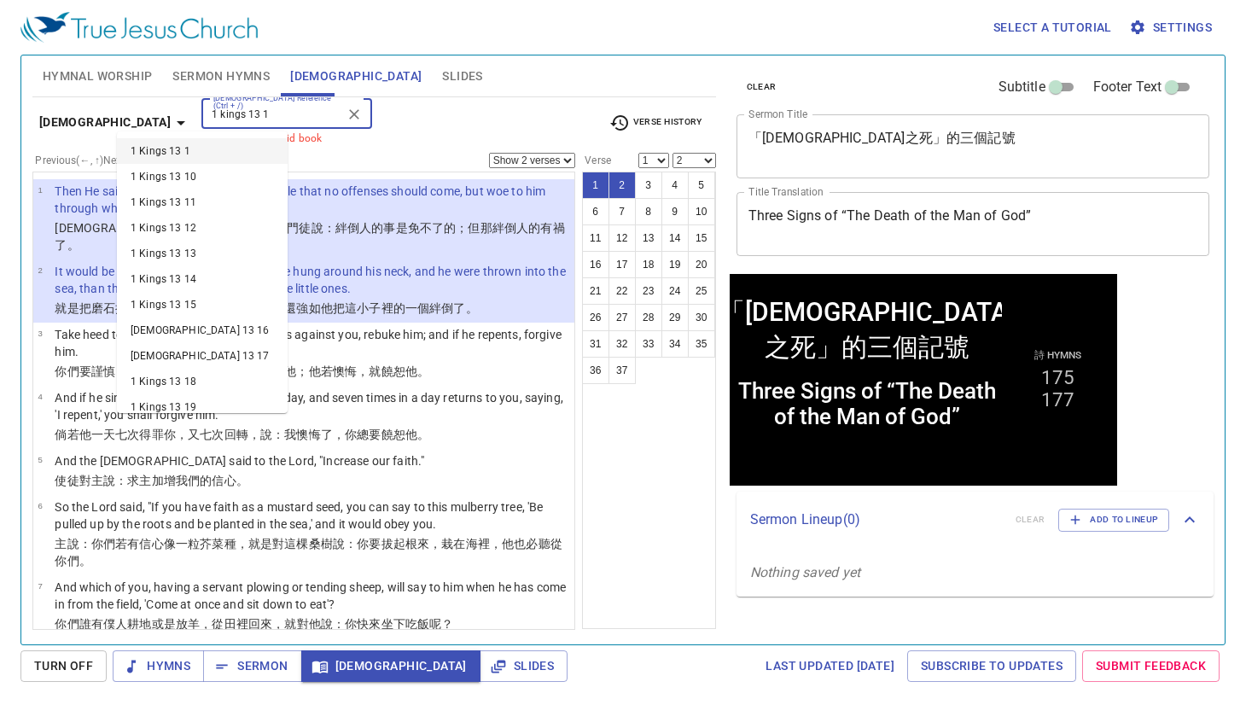
type input "1 kings 13 1"
select select "1"
select select
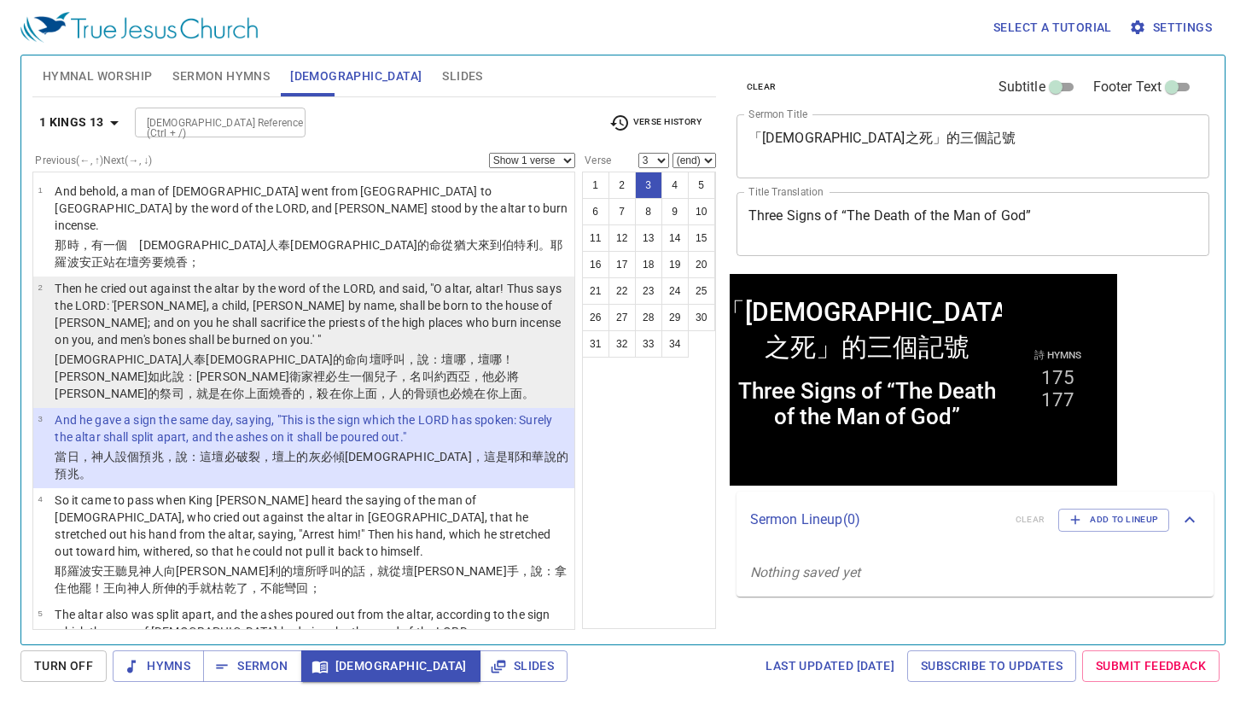
click at [425, 280] on p "Then he cried out against the altar by the word of the LORD, and said, "O altar…" at bounding box center [312, 314] width 515 height 68
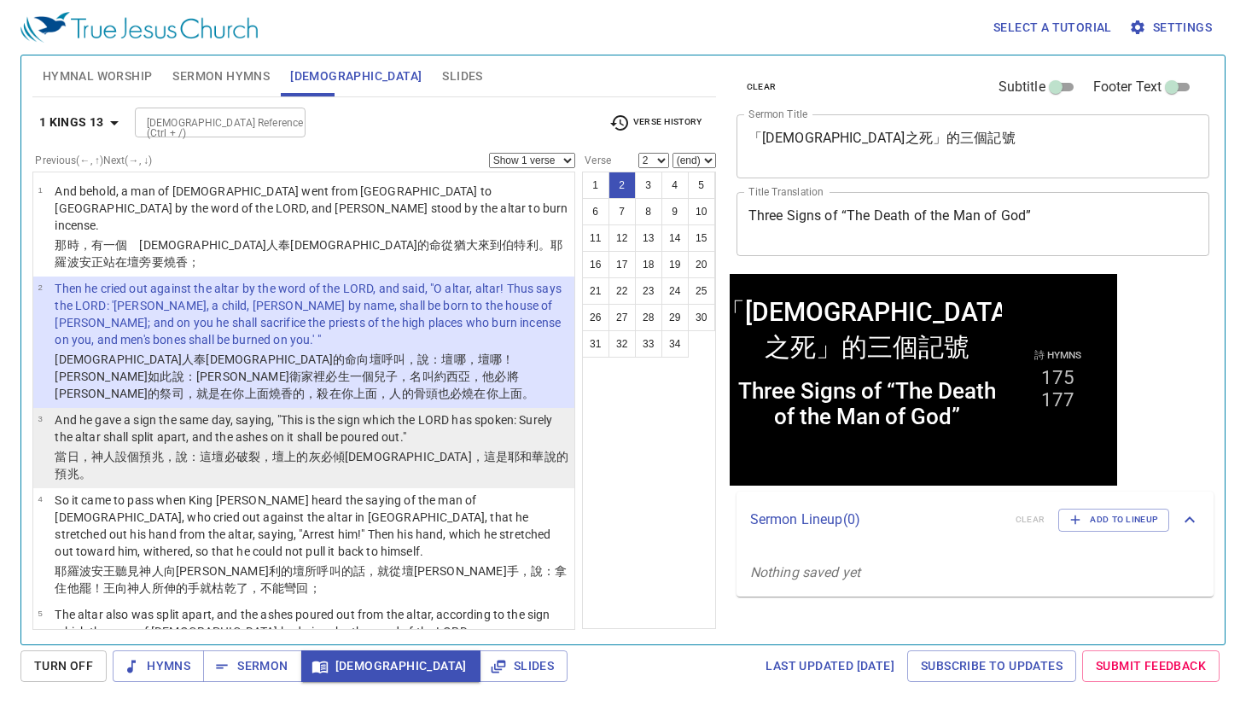
click at [230, 411] on p "And he gave a sign the same day, saying, "This is the sign which the LORD has s…" at bounding box center [312, 428] width 515 height 34
select select "3"
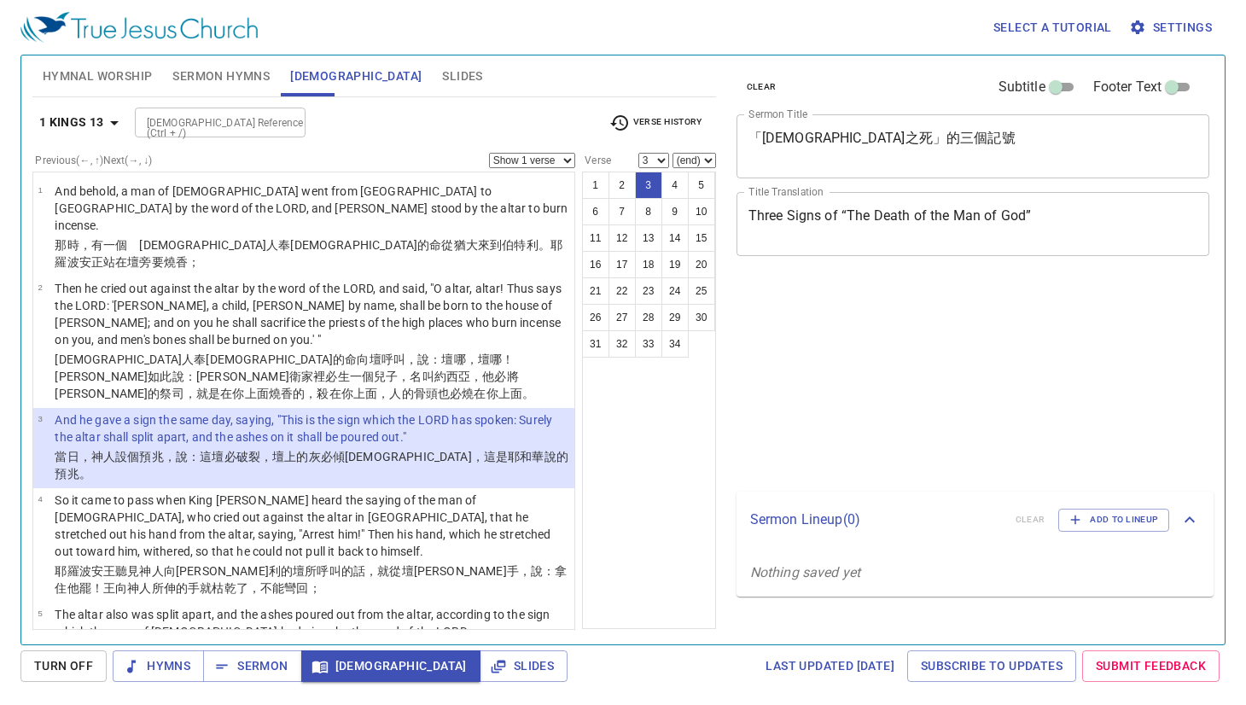
select select "3"
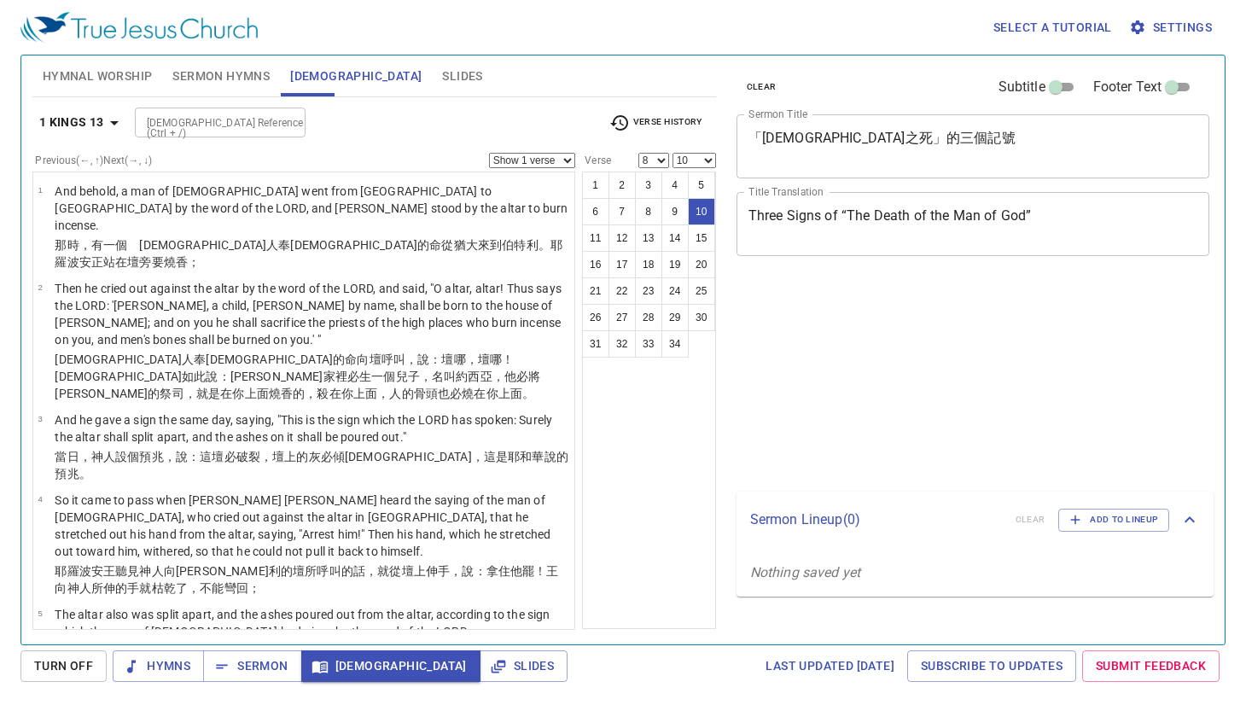
select select "8"
select select "10"
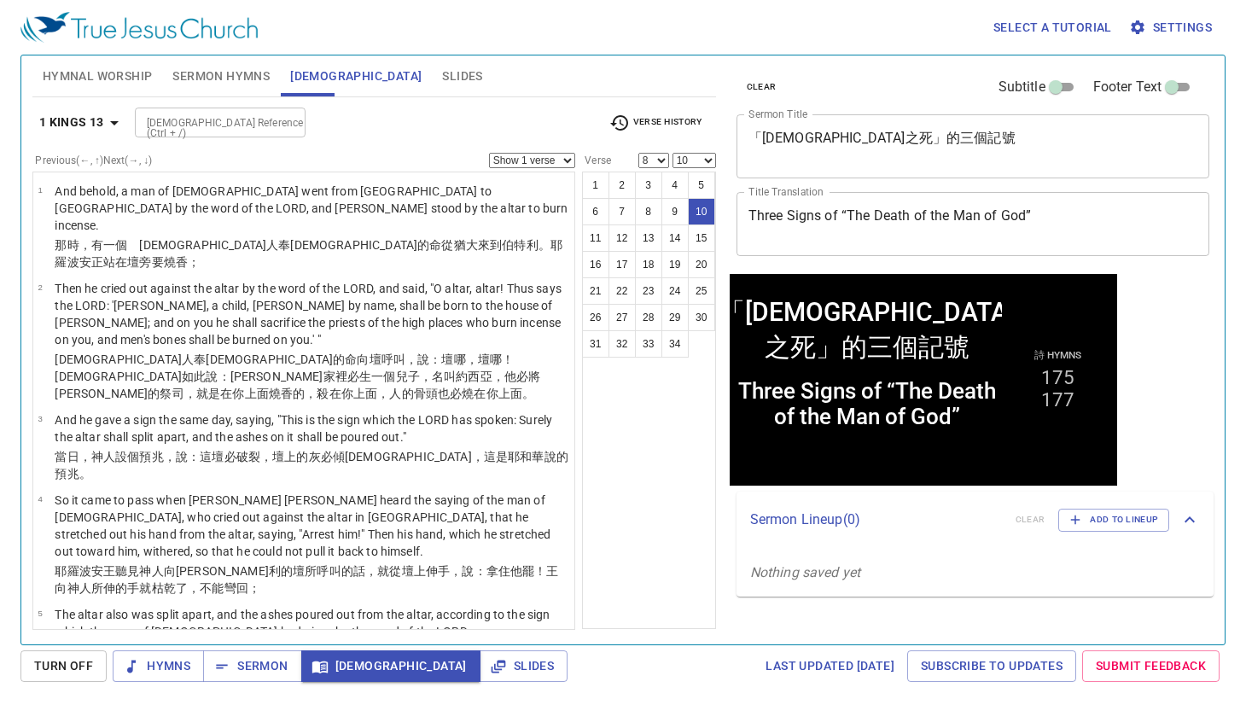
scroll to position [452, 0]
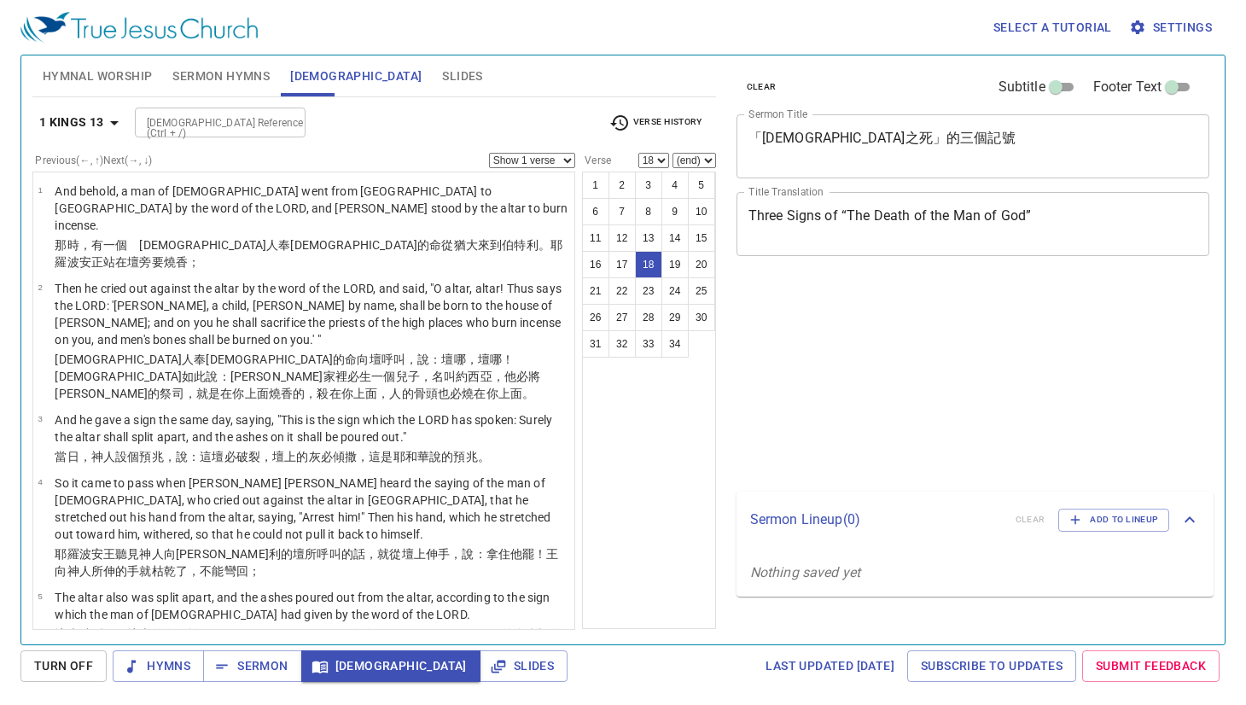
select select "18"
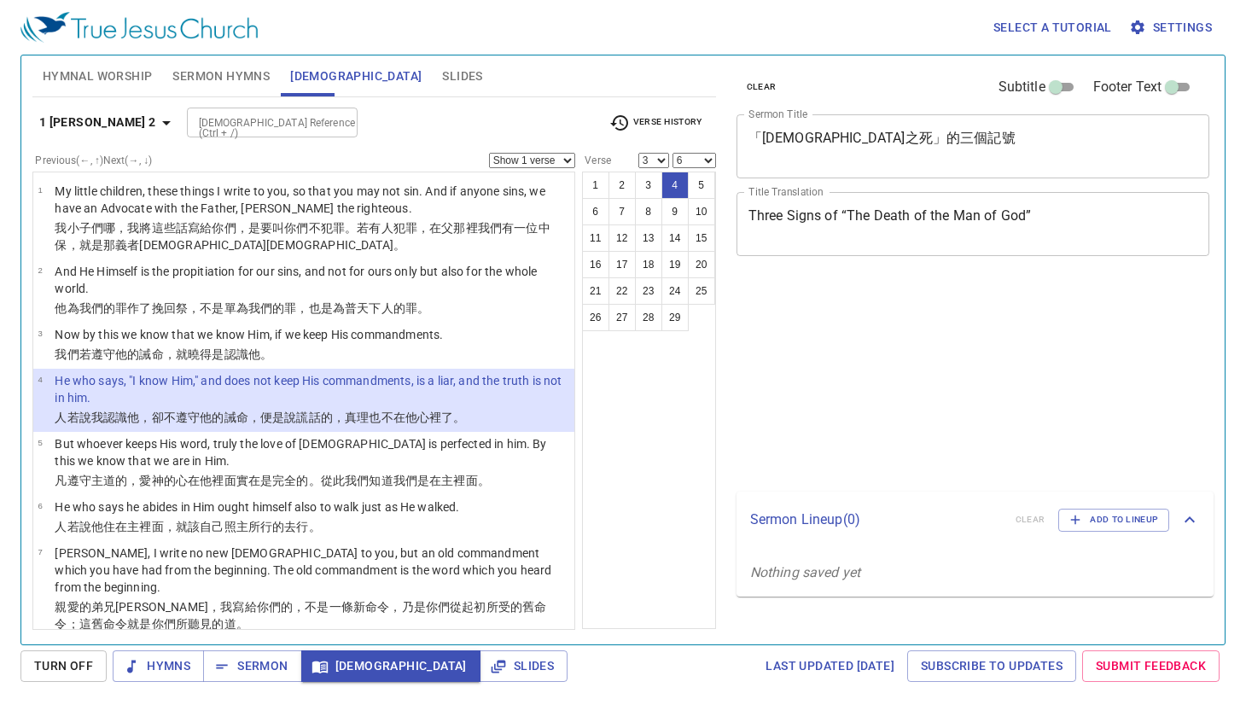
select select "3"
select select "6"
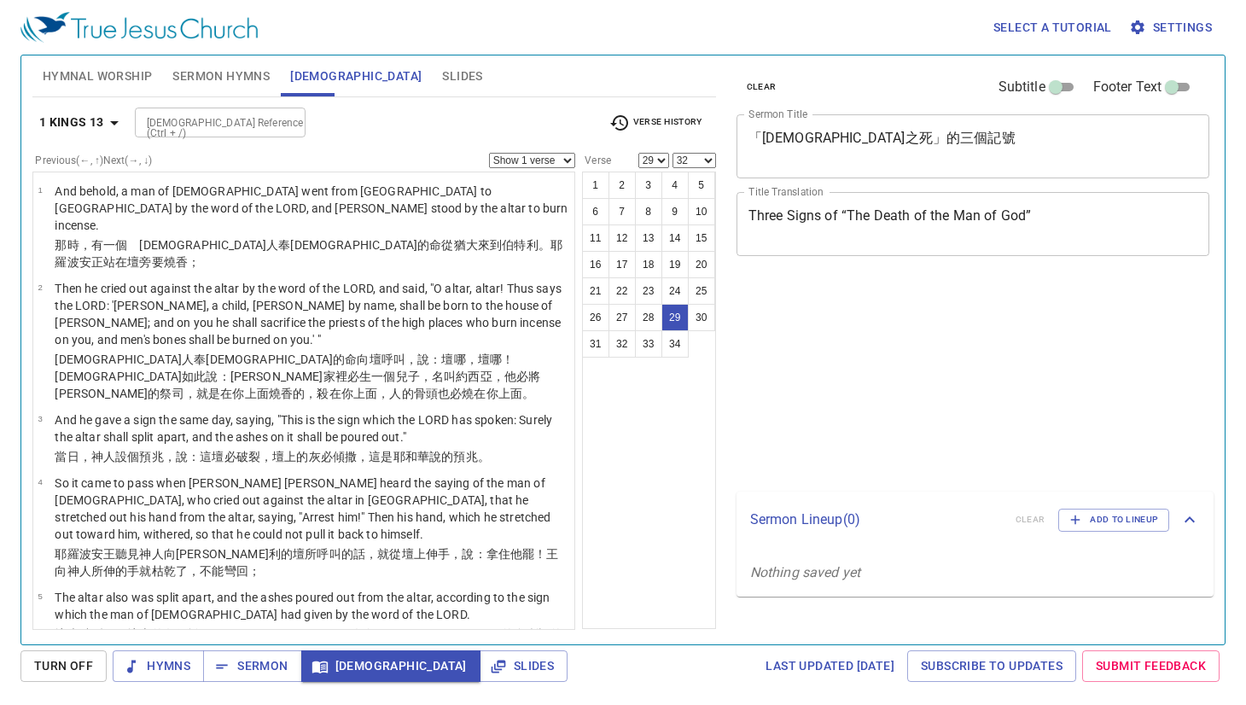
select select "29"
select select "32"
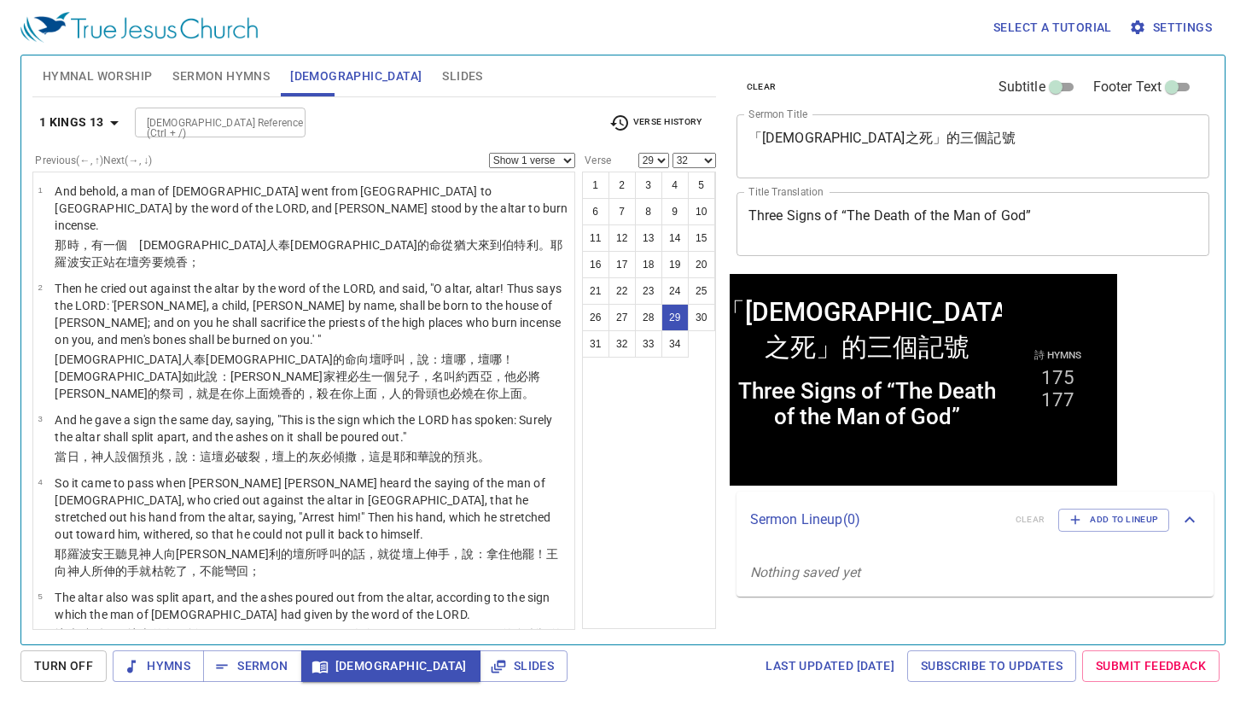
scroll to position [1869, 0]
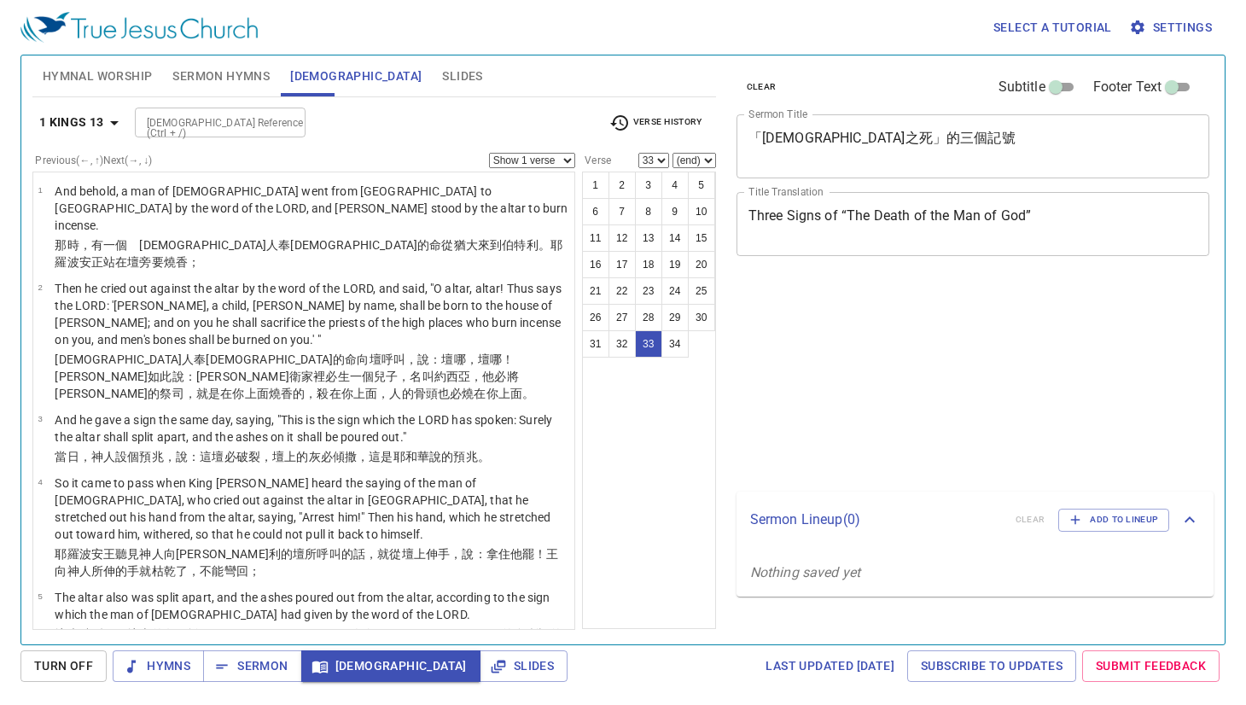
select select "33"
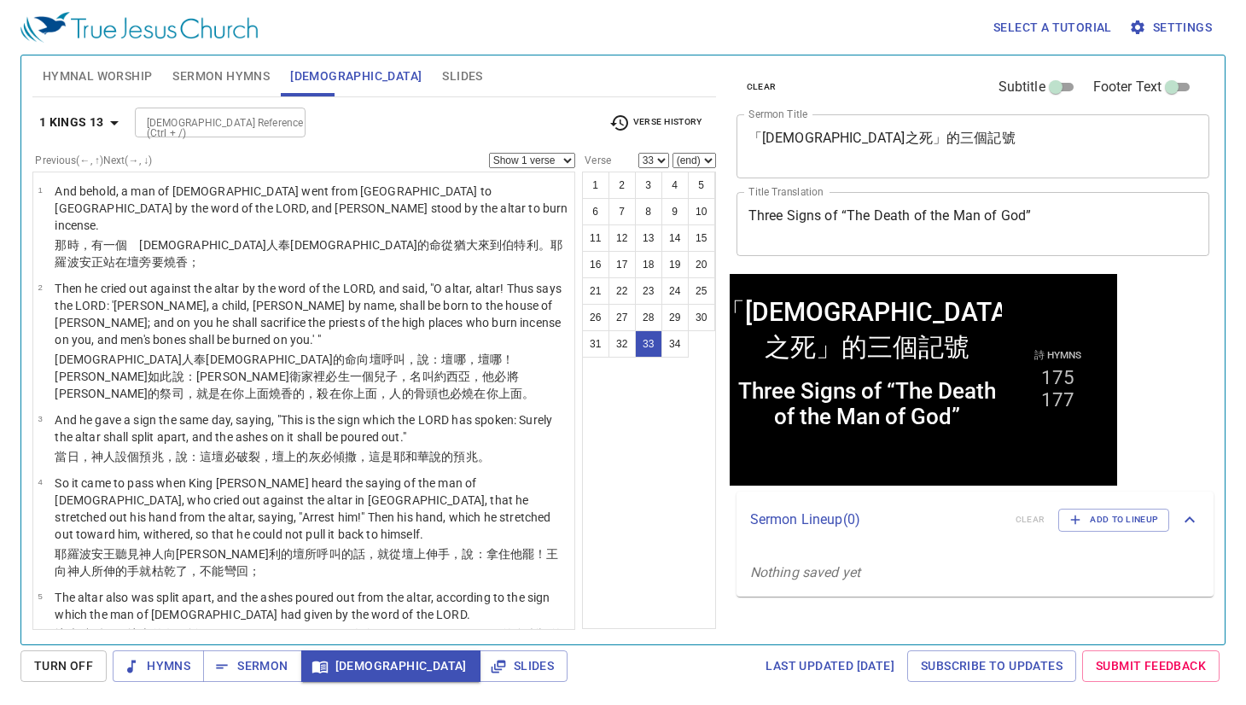
scroll to position [2062, 0]
